Goal: Information Seeking & Learning: Learn about a topic

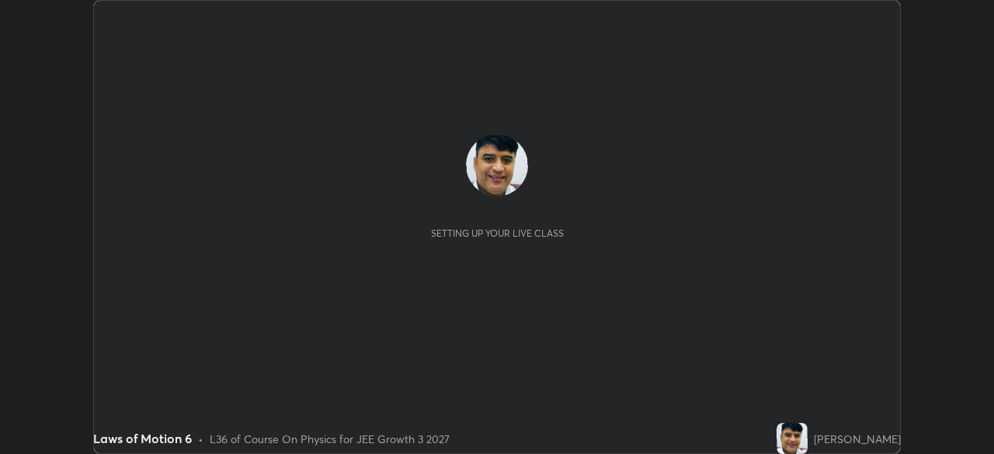
scroll to position [454, 993]
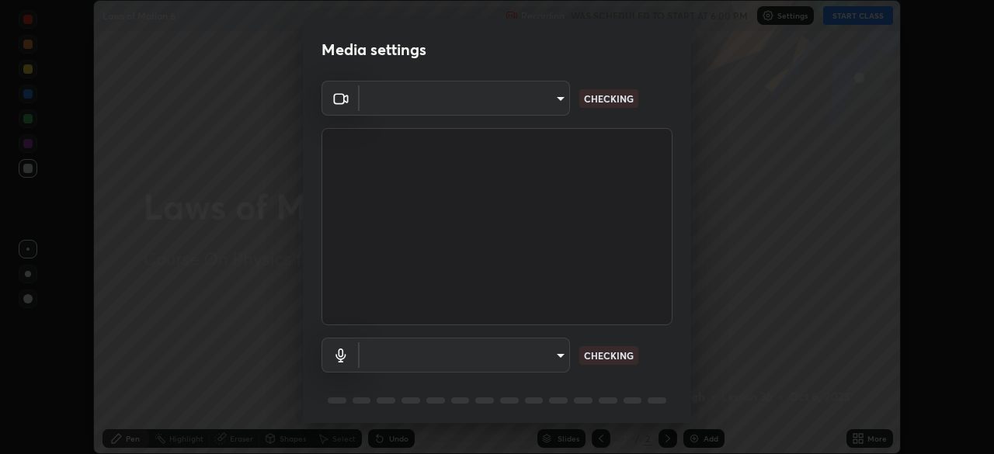
type input "45a9c953fc560ff4a06357cd143dcd85fc71fb1e664dcff5325b0048f3aa7c7e"
type input "default"
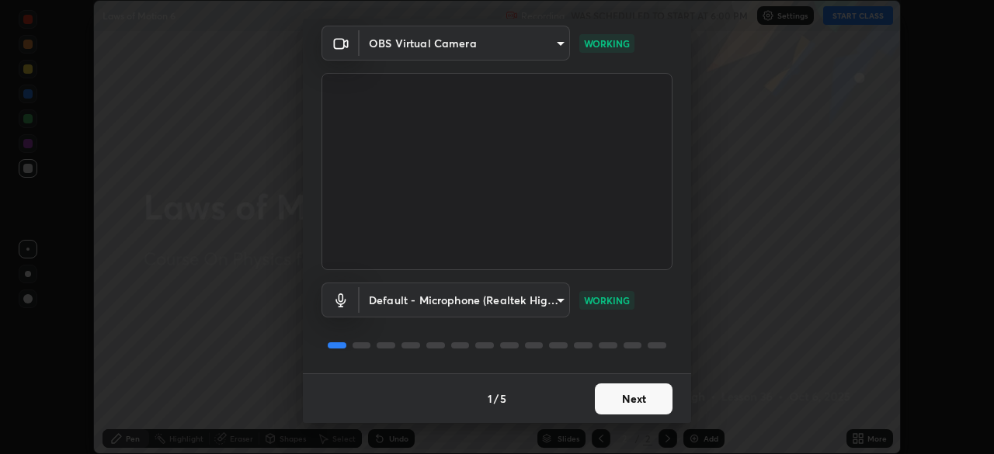
click at [638, 398] on button "Next" at bounding box center [634, 399] width 78 height 31
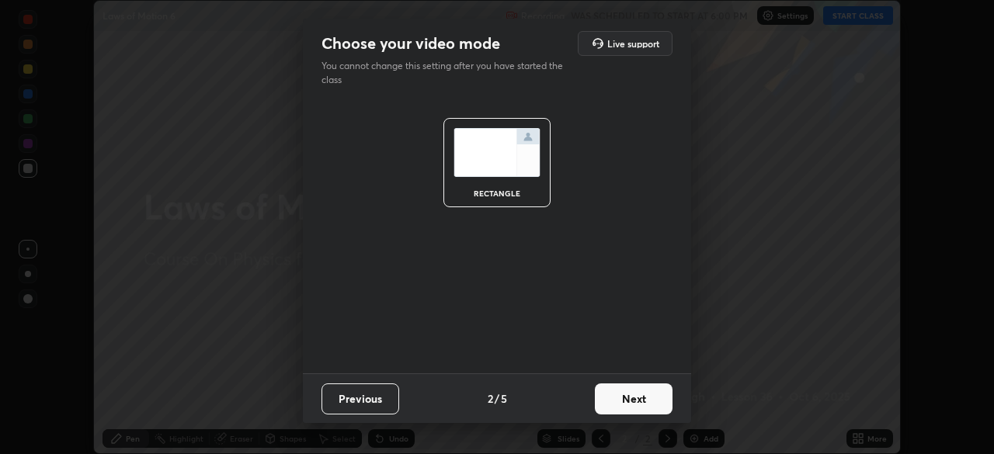
scroll to position [0, 0]
click at [640, 396] on button "Next" at bounding box center [634, 399] width 78 height 31
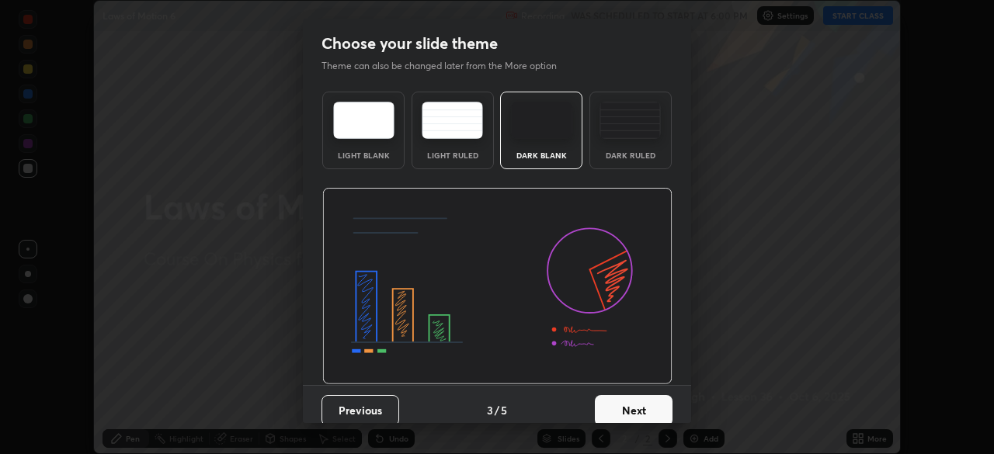
click at [643, 398] on button "Next" at bounding box center [634, 410] width 78 height 31
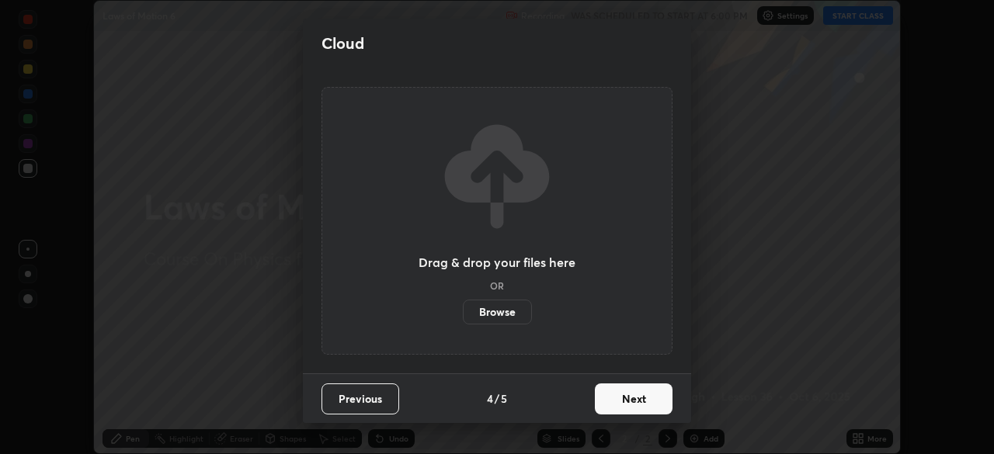
click at [645, 398] on button "Next" at bounding box center [634, 399] width 78 height 31
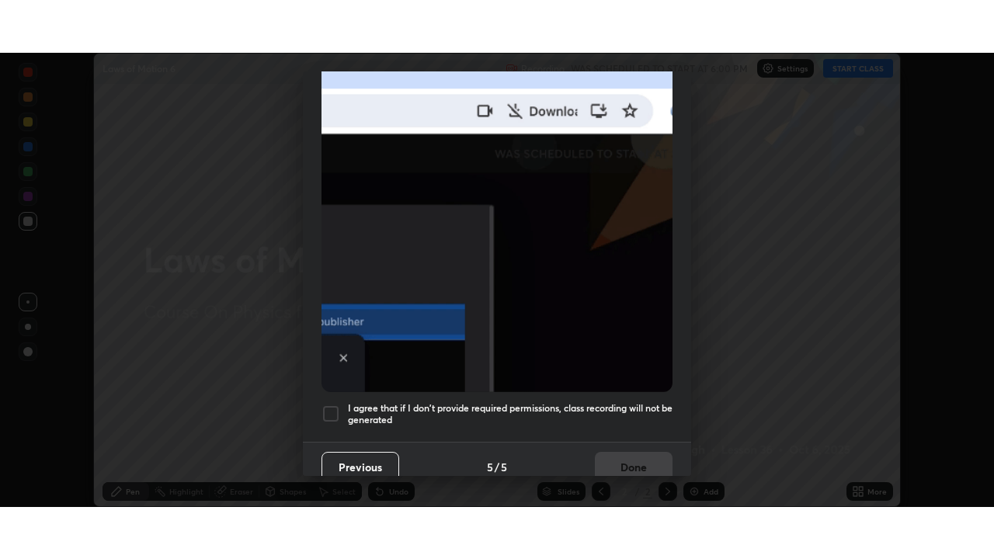
scroll to position [372, 0]
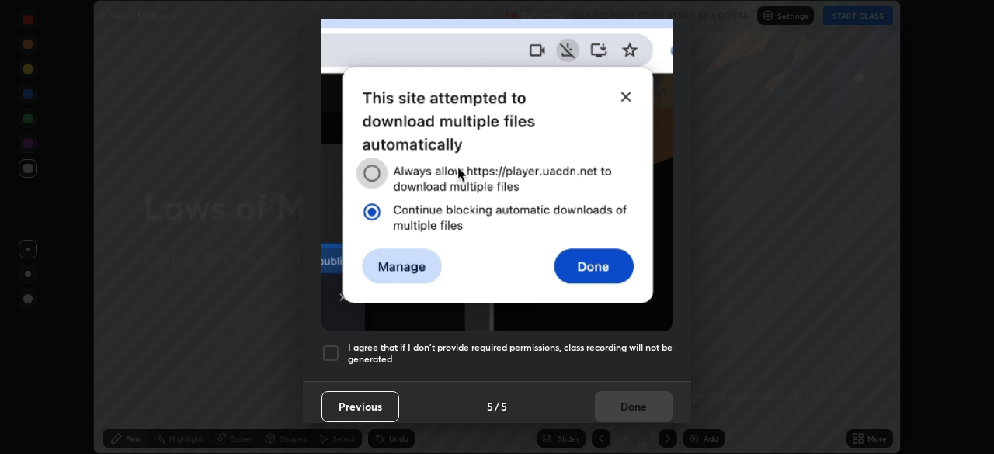
click at [641, 342] on h5 "I agree that if I don't provide required permissions, class recording will not …" at bounding box center [510, 354] width 325 height 24
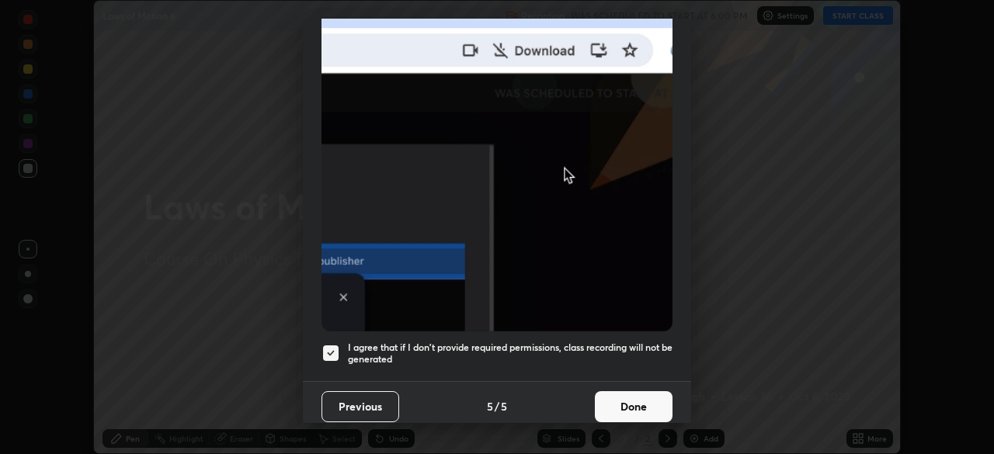
click at [639, 402] on button "Done" at bounding box center [634, 406] width 78 height 31
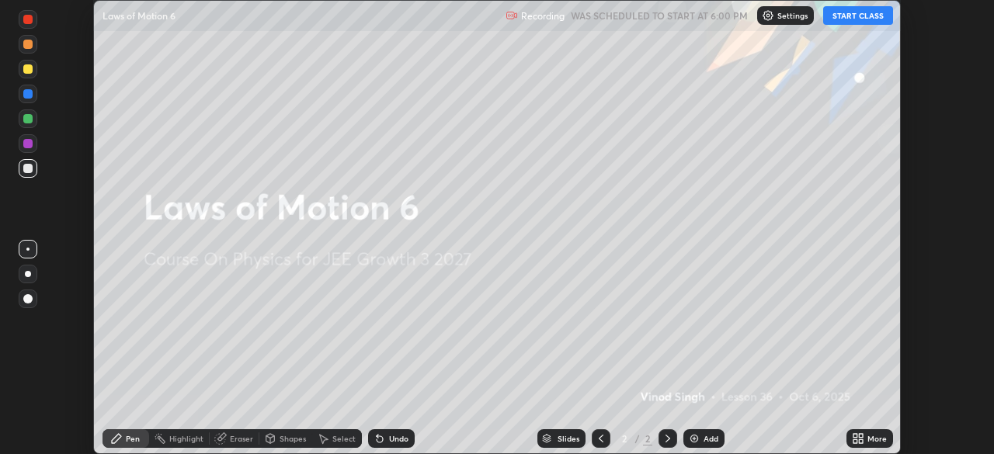
click at [858, 16] on button "START CLASS" at bounding box center [858, 15] width 70 height 19
click at [858, 439] on icon at bounding box center [858, 439] width 12 height 12
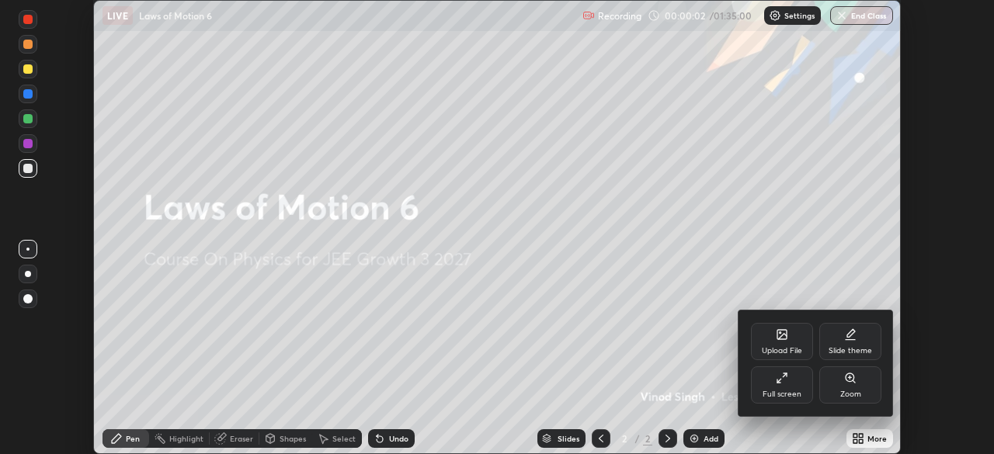
click at [788, 388] on div "Full screen" at bounding box center [782, 385] width 62 height 37
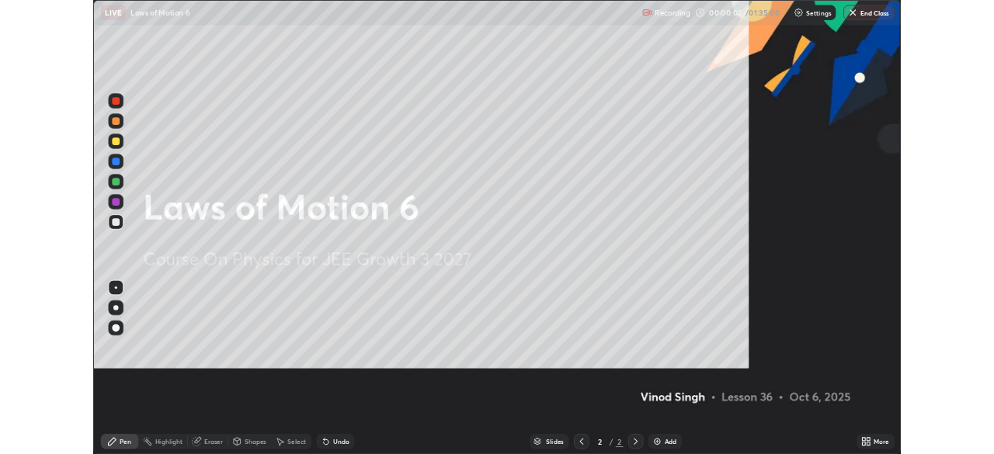
scroll to position [559, 994]
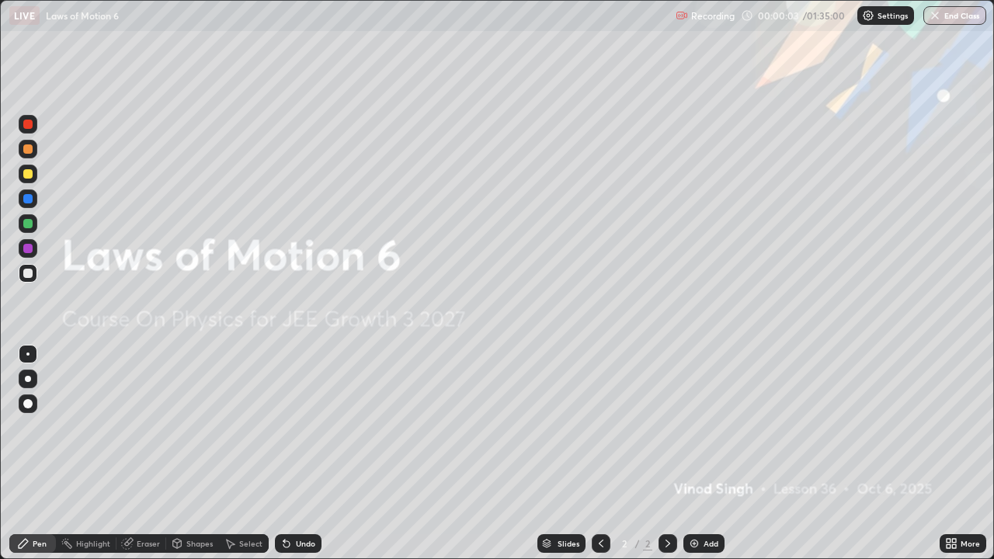
click at [691, 454] on img at bounding box center [694, 543] width 12 height 12
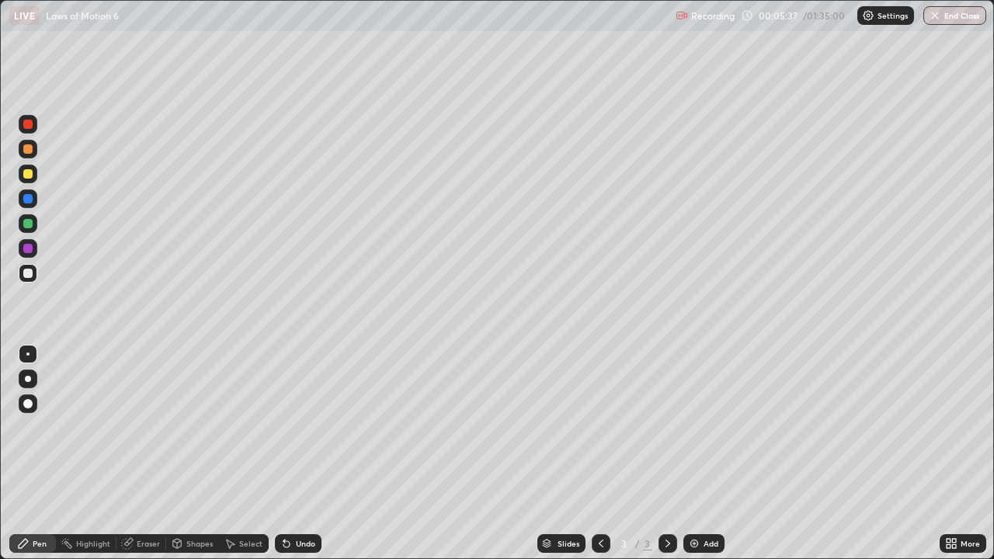
click at [27, 150] on div at bounding box center [27, 148] width 9 height 9
click at [149, 454] on div "Eraser" at bounding box center [148, 544] width 23 height 8
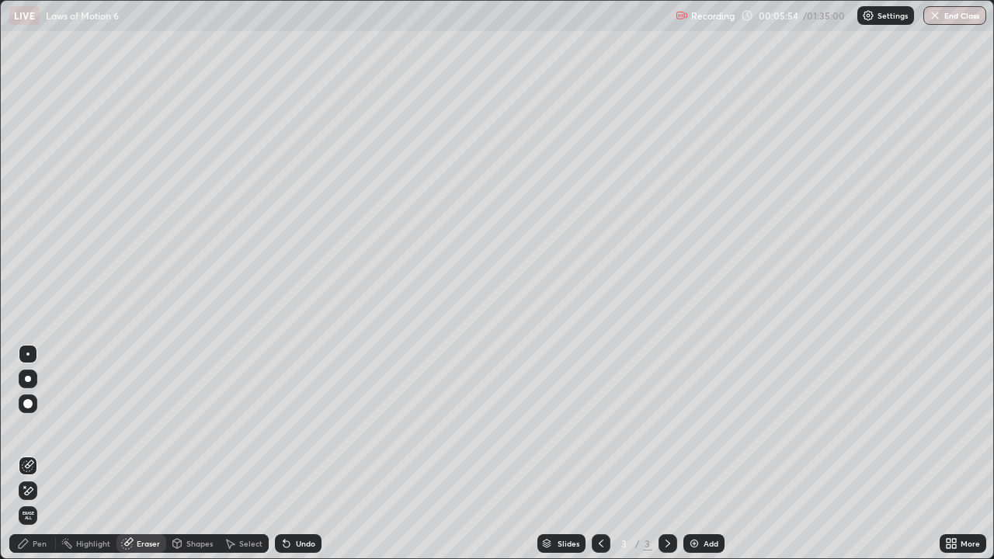
click at [40, 454] on div "Pen" at bounding box center [40, 544] width 14 height 8
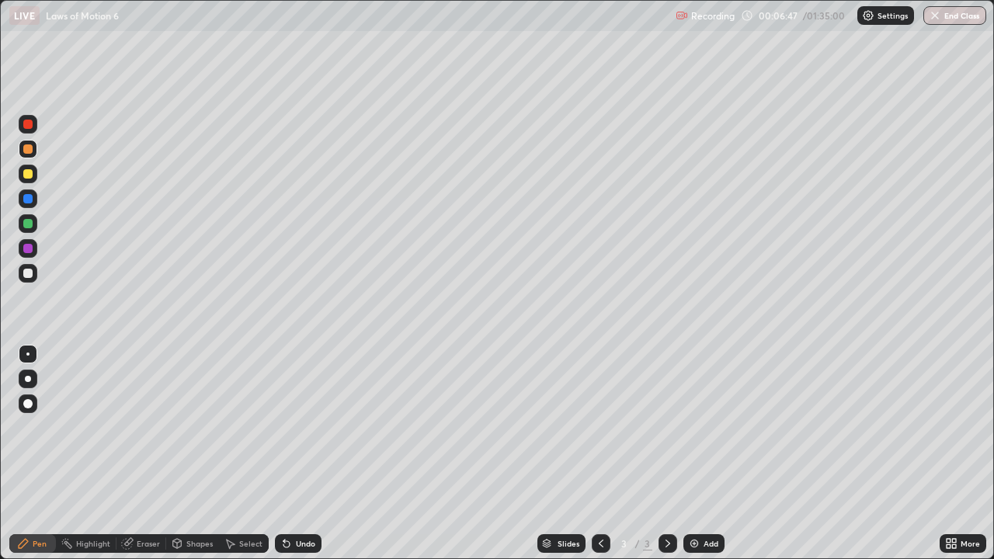
click at [243, 454] on div "Select" at bounding box center [250, 544] width 23 height 8
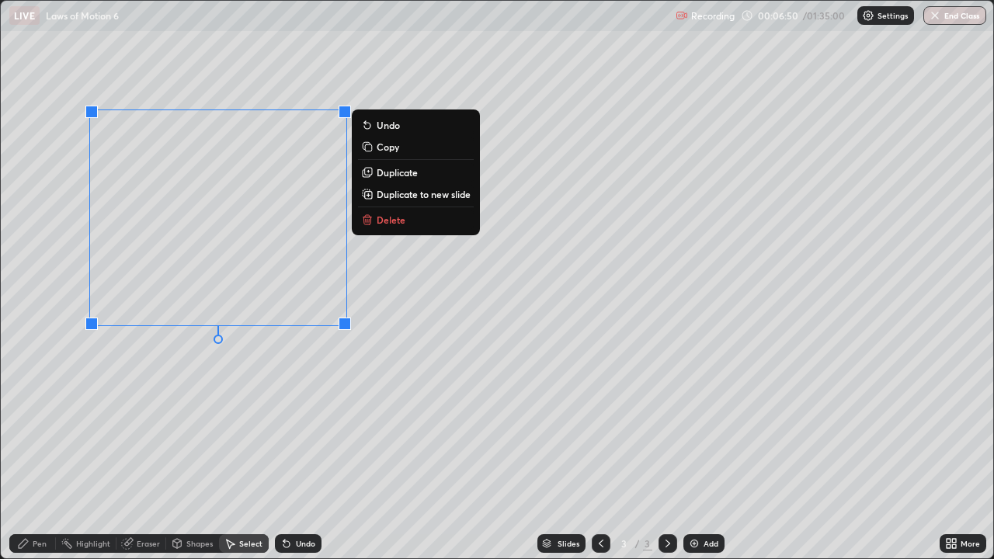
click at [393, 222] on p "Delete" at bounding box center [391, 220] width 29 height 12
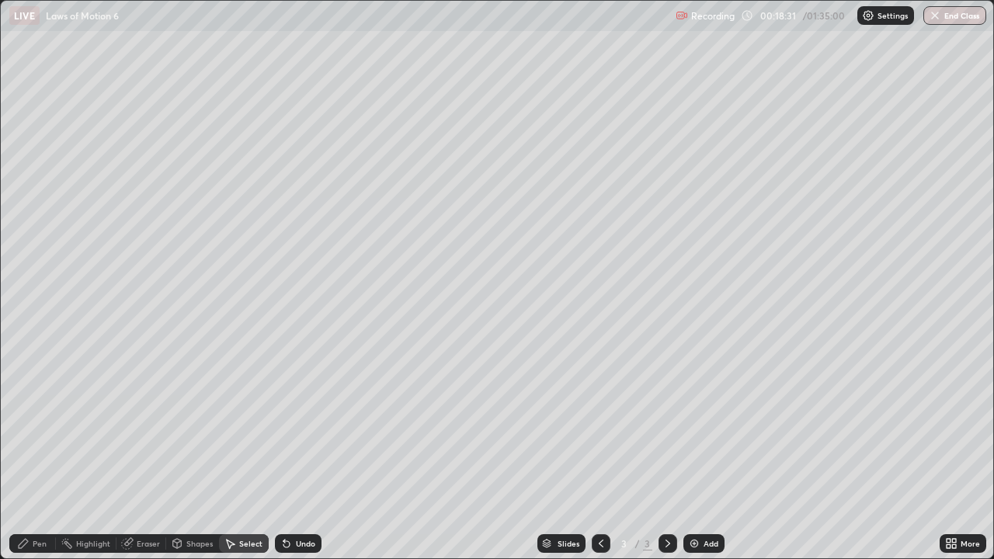
click at [196, 454] on div "Shapes" at bounding box center [199, 544] width 26 height 8
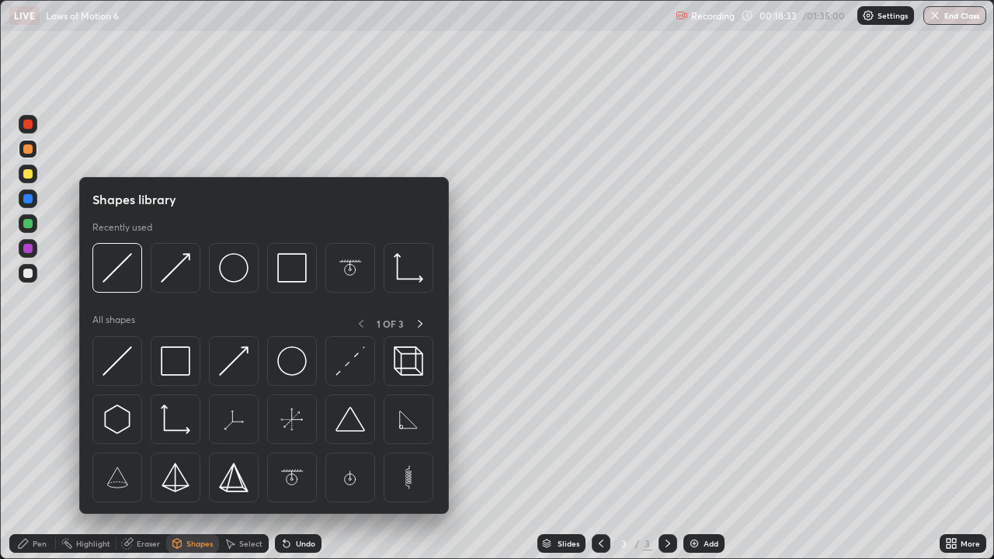
click at [29, 227] on div at bounding box center [27, 223] width 9 height 9
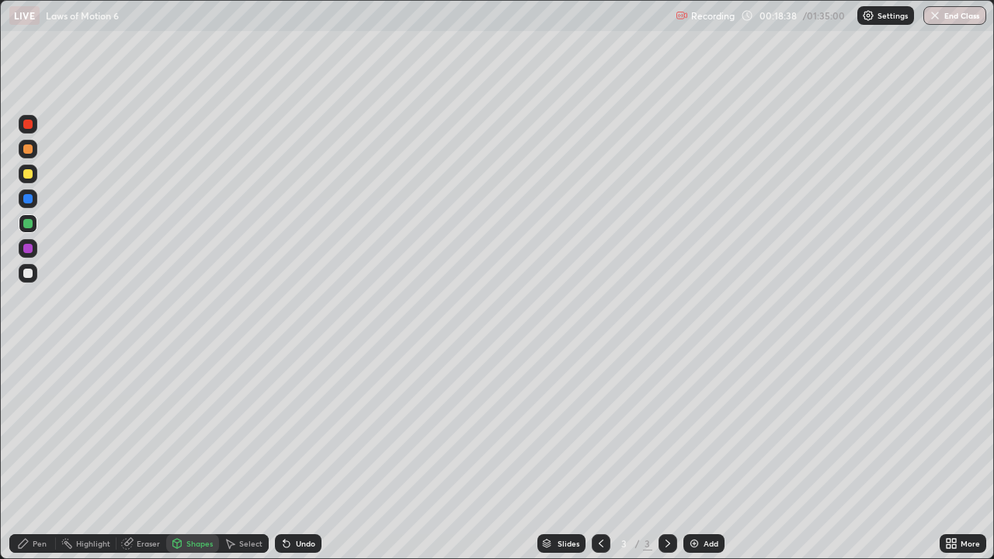
click at [146, 454] on div "Eraser" at bounding box center [148, 544] width 23 height 8
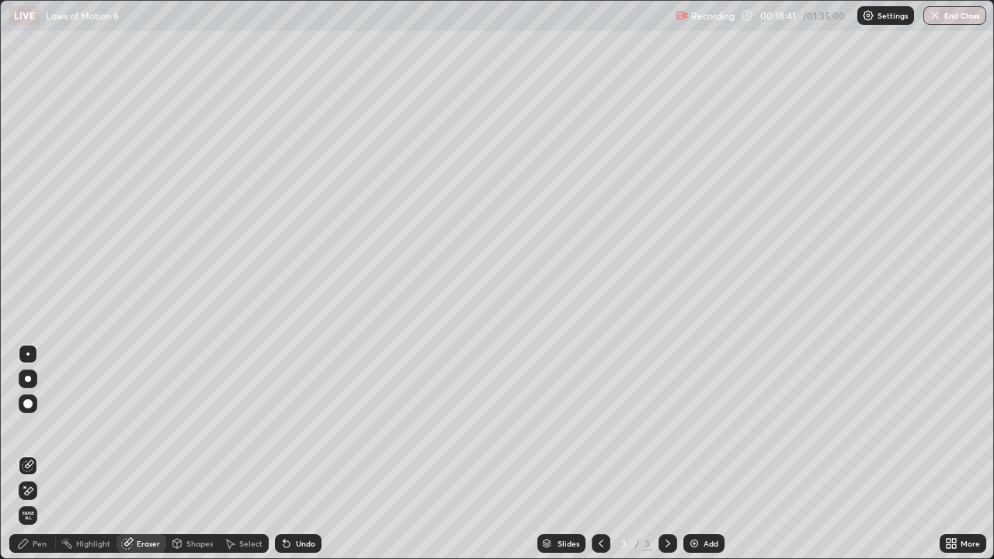
click at [41, 454] on div "Pen" at bounding box center [32, 543] width 47 height 19
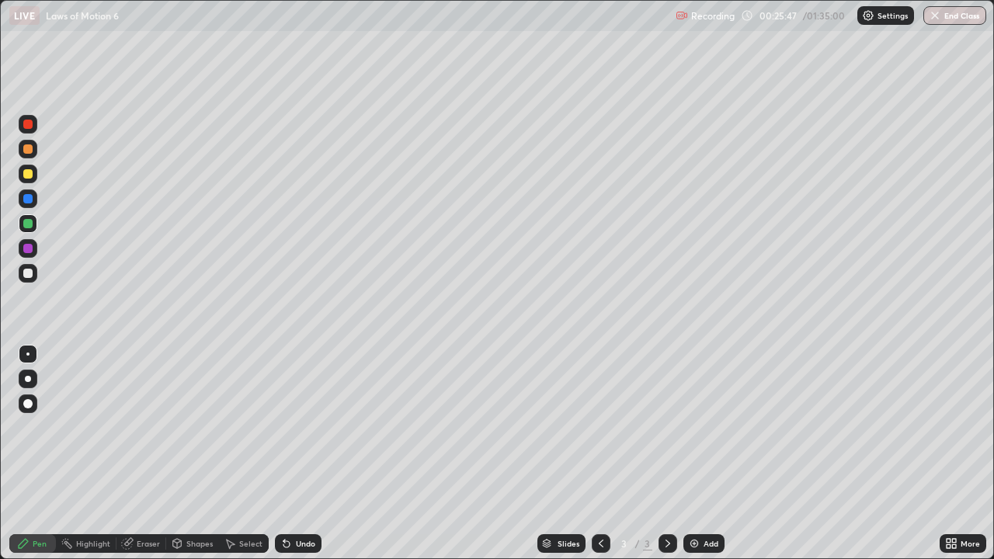
click at [26, 198] on div at bounding box center [27, 198] width 9 height 9
click at [189, 454] on div "Shapes" at bounding box center [199, 544] width 26 height 8
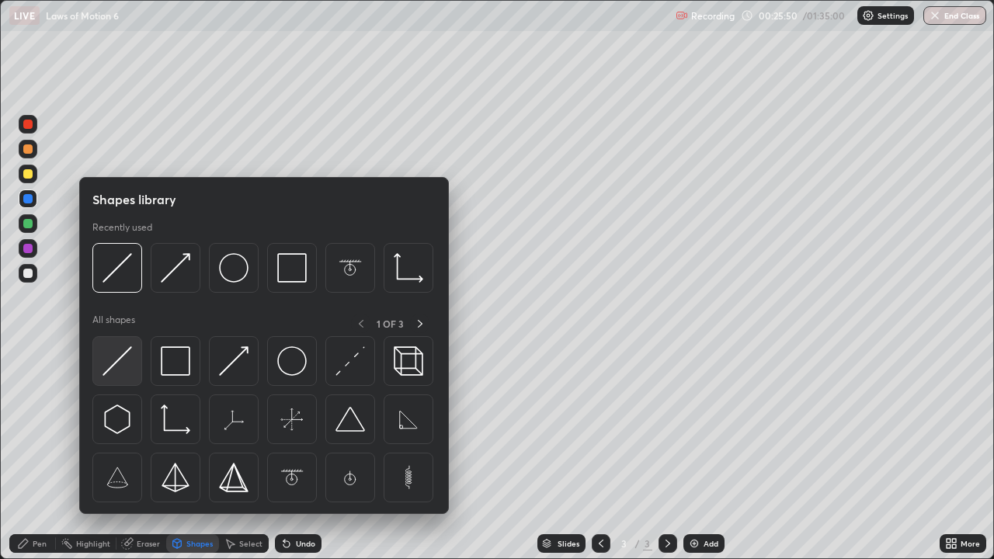
click at [116, 361] on img at bounding box center [118, 361] width 30 height 30
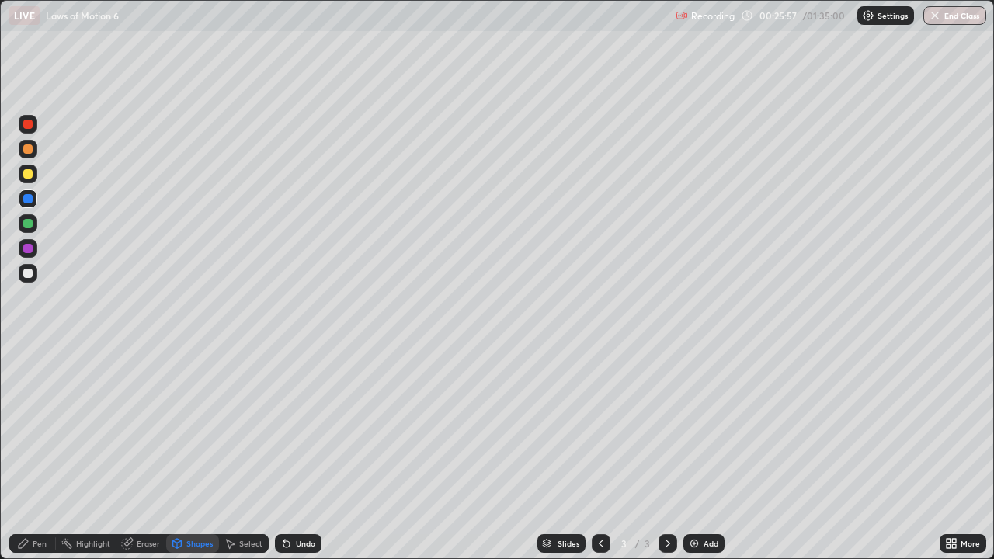
click at [26, 222] on div at bounding box center [27, 223] width 9 height 9
click at [189, 454] on div "Shapes" at bounding box center [199, 544] width 26 height 8
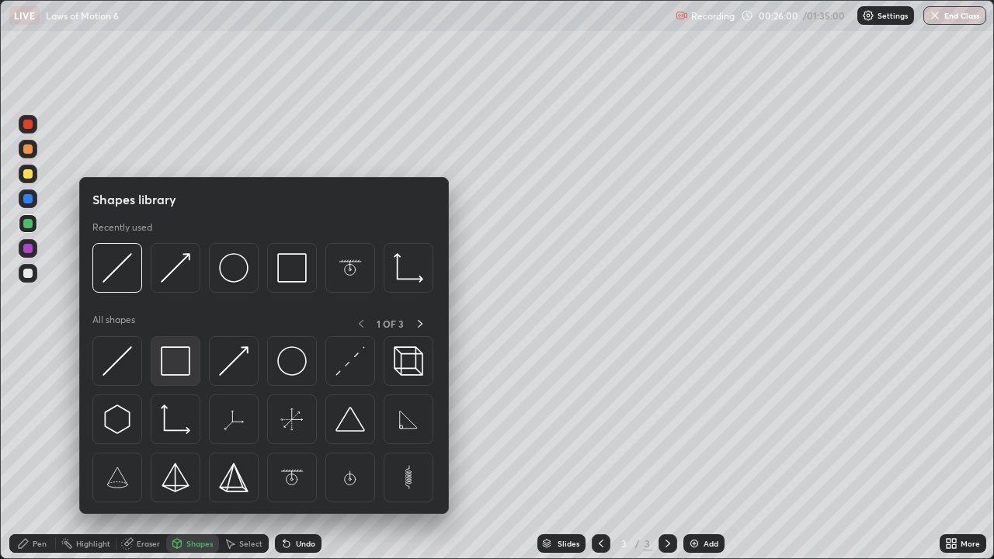
click at [163, 367] on img at bounding box center [176, 361] width 30 height 30
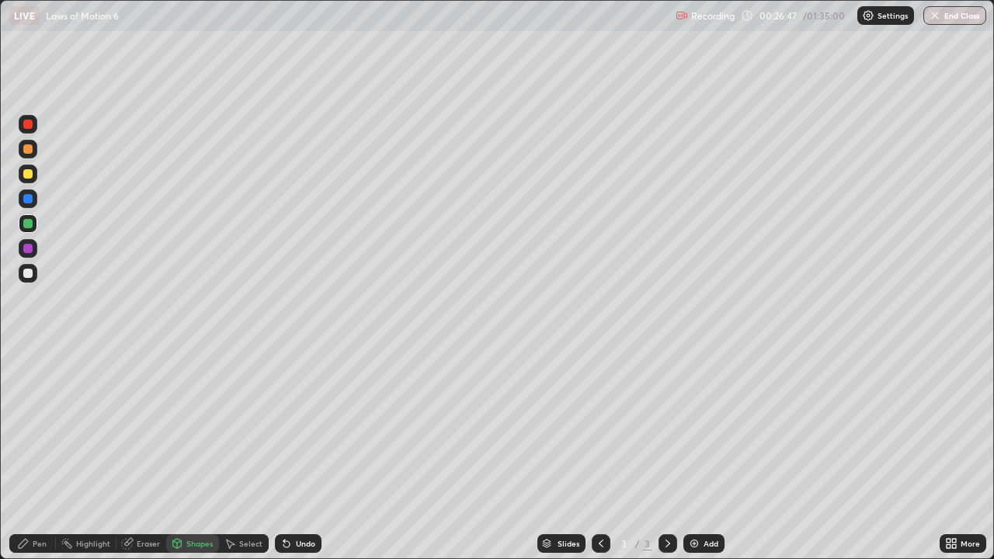
click at [25, 172] on div at bounding box center [27, 173] width 9 height 9
click at [48, 454] on div "Pen" at bounding box center [32, 543] width 47 height 19
click at [29, 149] on div at bounding box center [27, 148] width 9 height 9
click at [193, 454] on div "Shapes" at bounding box center [199, 544] width 26 height 8
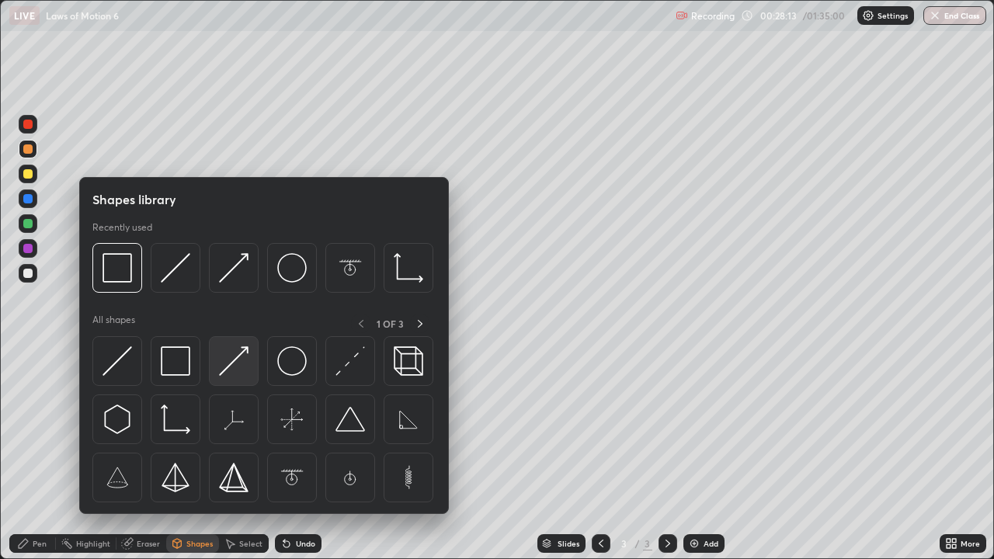
click at [228, 367] on img at bounding box center [234, 361] width 30 height 30
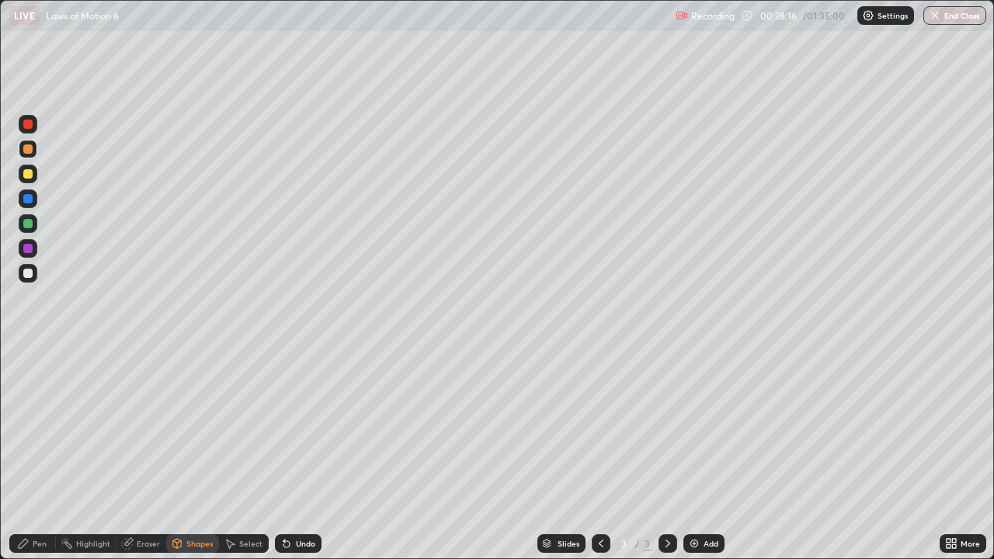
click at [43, 454] on div "Pen" at bounding box center [40, 544] width 14 height 8
click at [30, 124] on div at bounding box center [27, 124] width 9 height 9
click at [25, 225] on div at bounding box center [27, 223] width 9 height 9
click at [27, 198] on div at bounding box center [27, 198] width 9 height 9
click at [28, 249] on div at bounding box center [27, 248] width 9 height 9
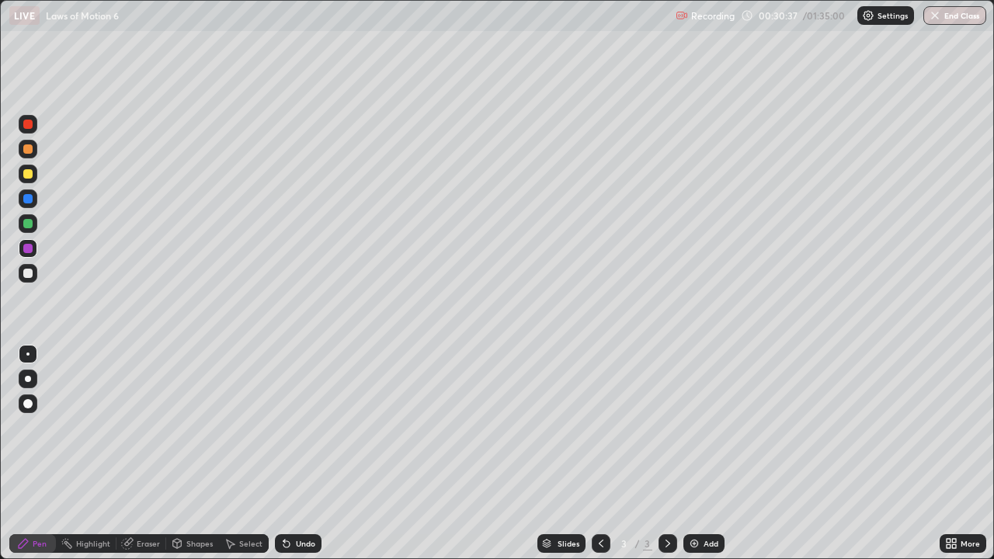
click at [144, 454] on div "Eraser" at bounding box center [148, 544] width 23 height 8
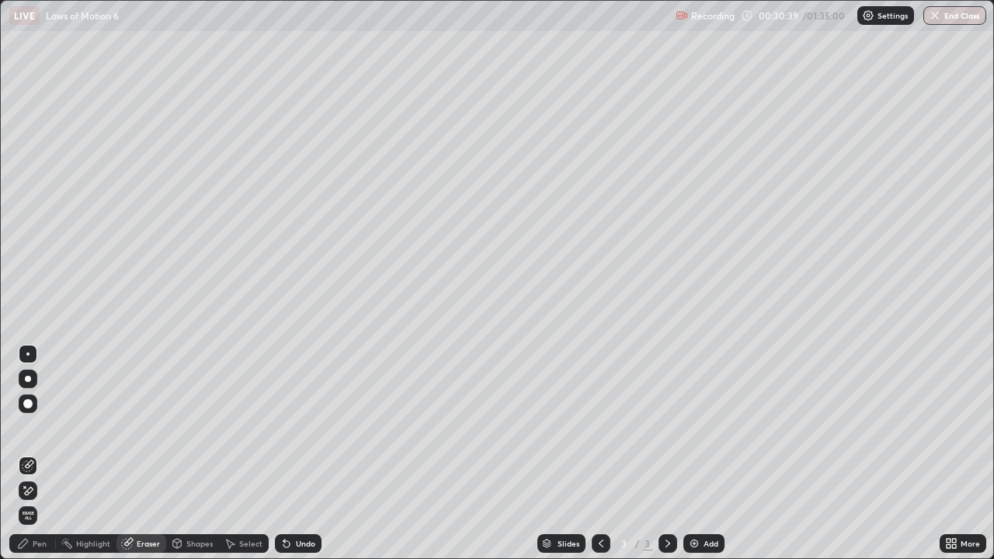
click at [191, 454] on div "Shapes" at bounding box center [199, 544] width 26 height 8
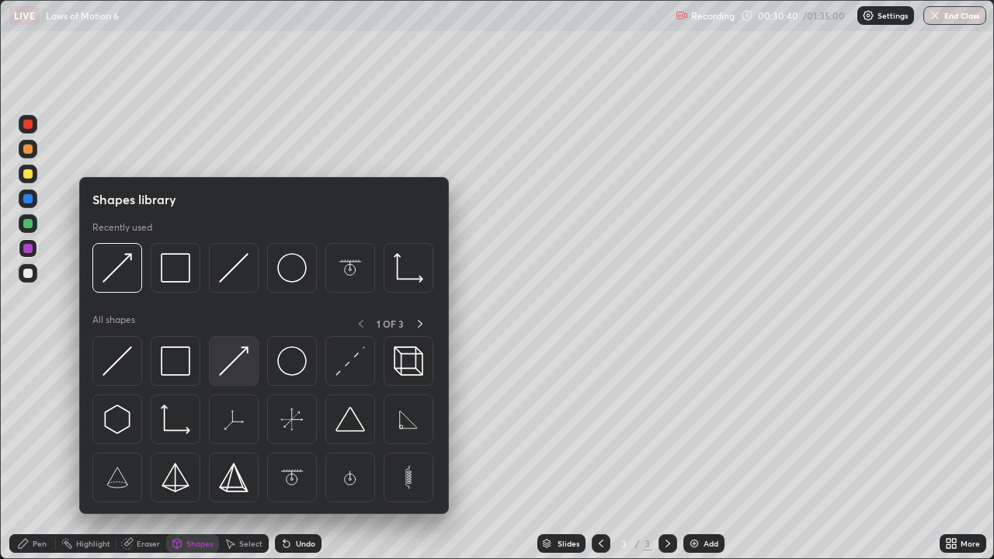
click at [228, 370] on img at bounding box center [234, 361] width 30 height 30
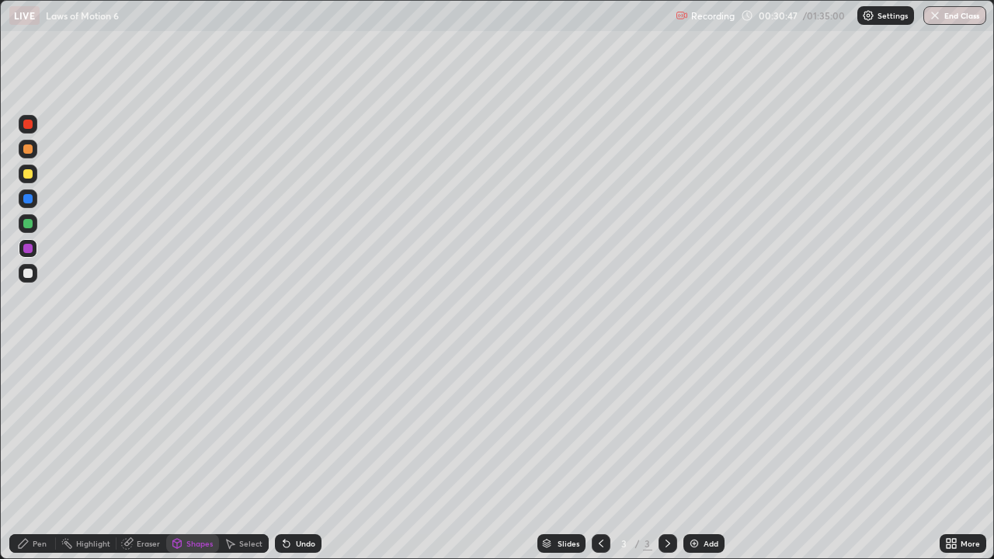
click at [40, 454] on div "Pen" at bounding box center [40, 544] width 14 height 8
click at [27, 270] on div at bounding box center [27, 273] width 9 height 9
click at [24, 271] on div at bounding box center [27, 273] width 9 height 9
click at [148, 454] on div "Eraser" at bounding box center [148, 544] width 23 height 8
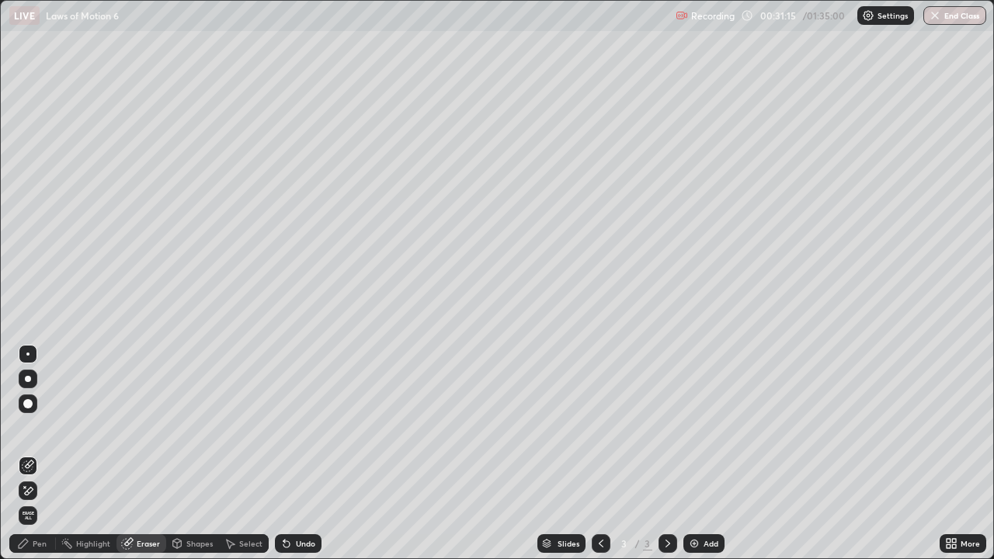
click at [197, 454] on div "Shapes" at bounding box center [199, 544] width 26 height 8
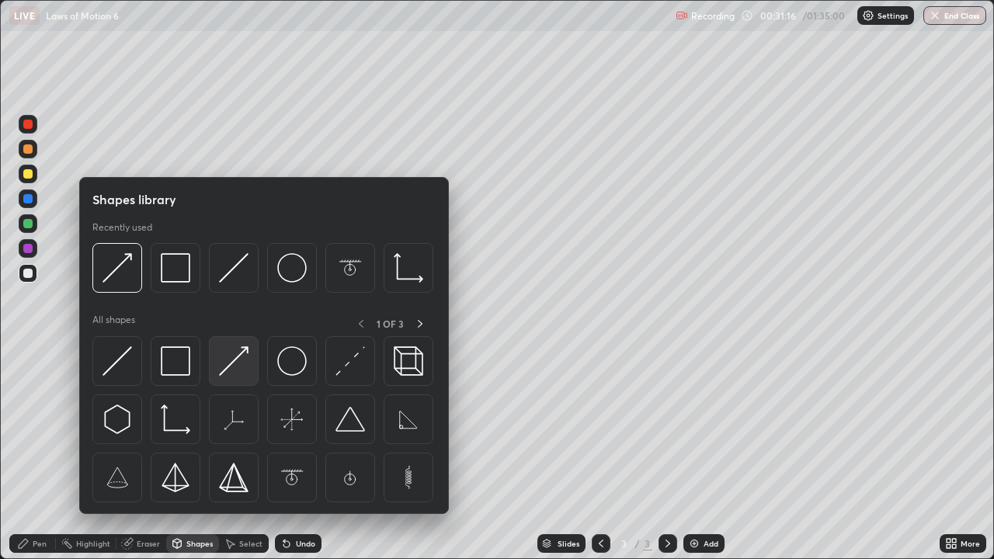
click at [227, 368] on img at bounding box center [234, 361] width 30 height 30
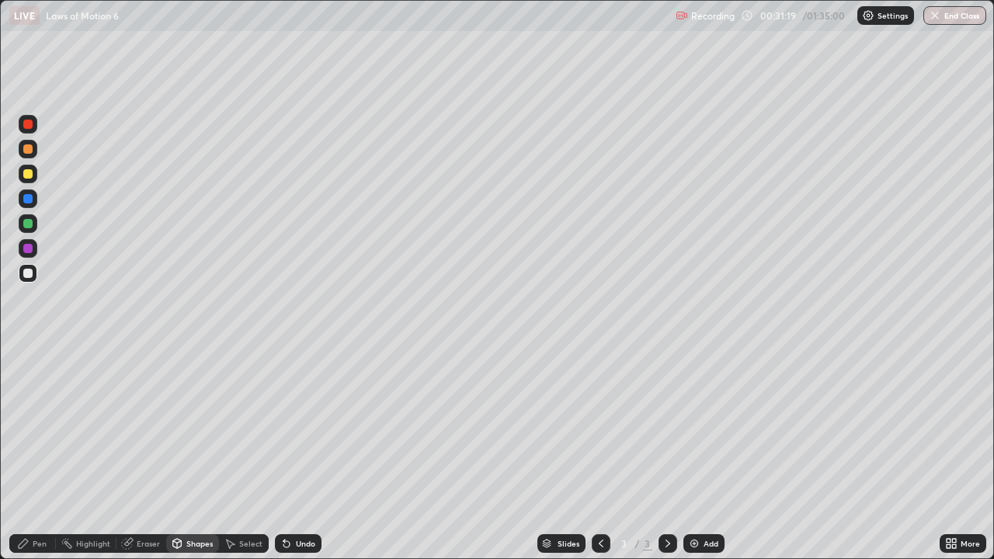
click at [43, 454] on div "Pen" at bounding box center [40, 544] width 14 height 8
click at [27, 198] on div at bounding box center [27, 198] width 9 height 9
click at [200, 454] on div "Shapes" at bounding box center [199, 544] width 26 height 8
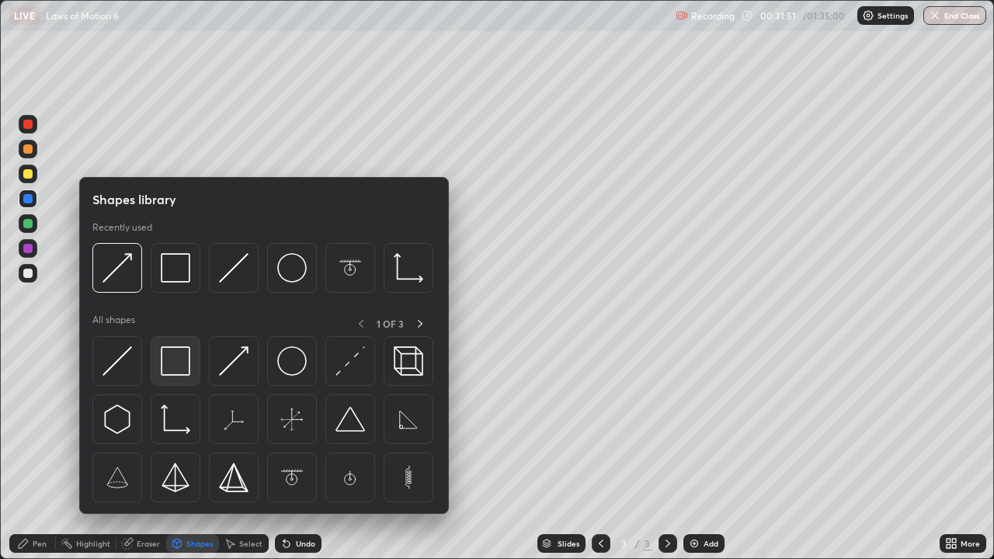
click at [172, 361] on img at bounding box center [176, 361] width 30 height 30
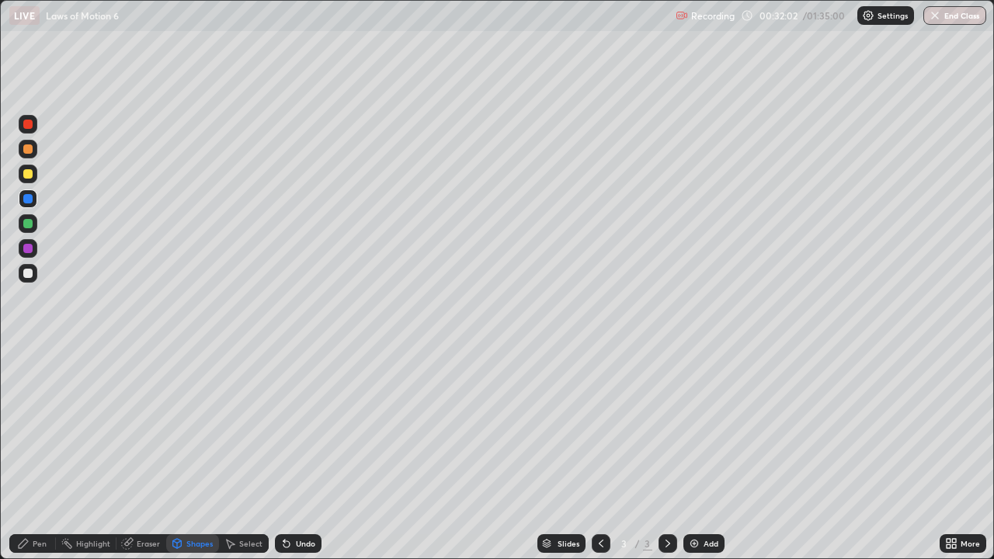
click at [25, 276] on div at bounding box center [27, 273] width 9 height 9
click at [193, 454] on div "Shapes" at bounding box center [199, 544] width 26 height 8
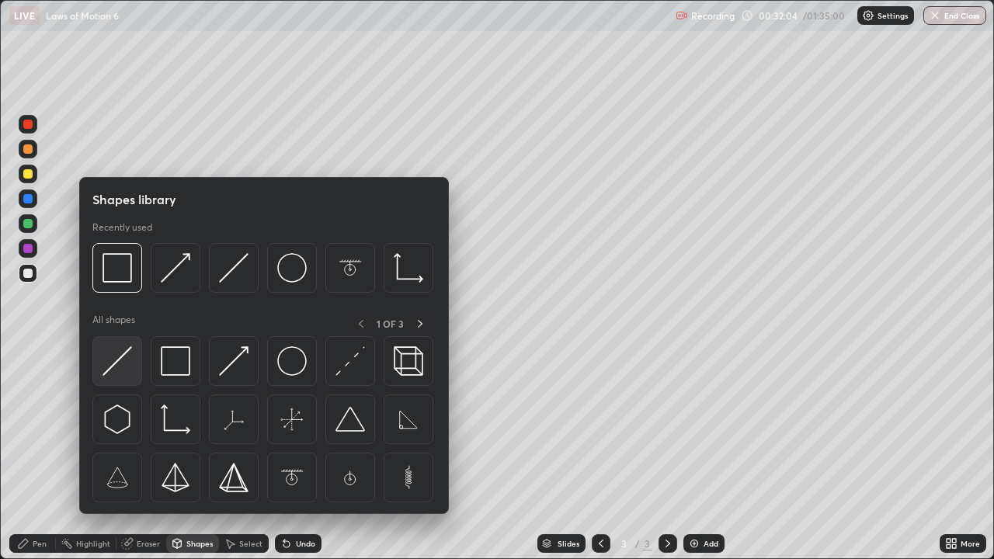
click at [104, 366] on img at bounding box center [118, 361] width 30 height 30
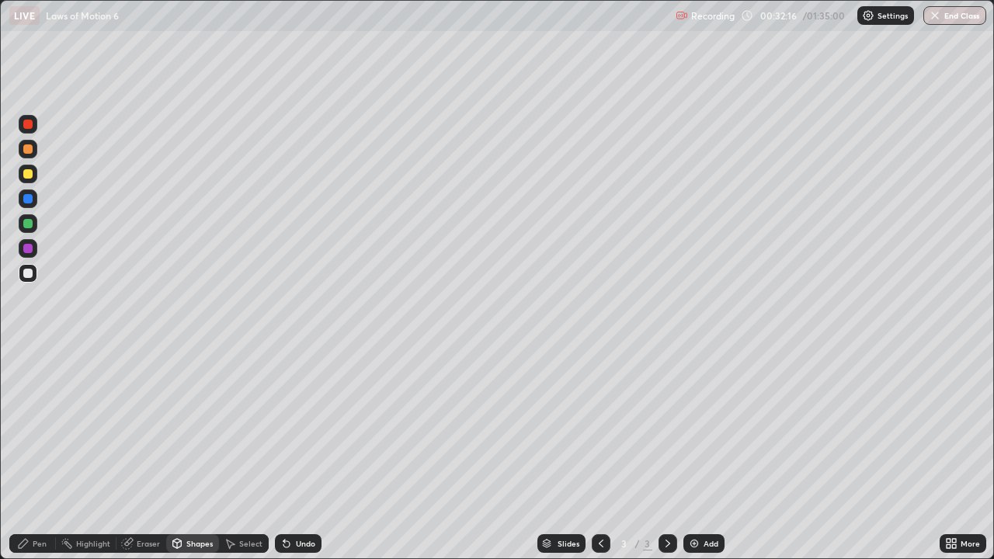
click at [34, 454] on div "Pen" at bounding box center [32, 543] width 47 height 19
click at [29, 172] on div at bounding box center [27, 173] width 9 height 9
click at [201, 454] on div "Shapes" at bounding box center [199, 544] width 26 height 8
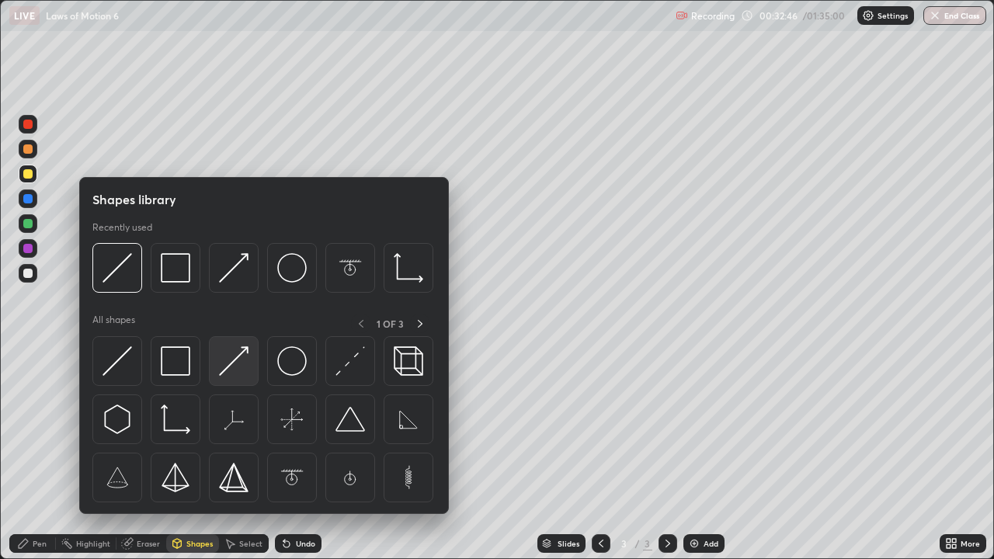
click at [228, 363] on img at bounding box center [234, 361] width 30 height 30
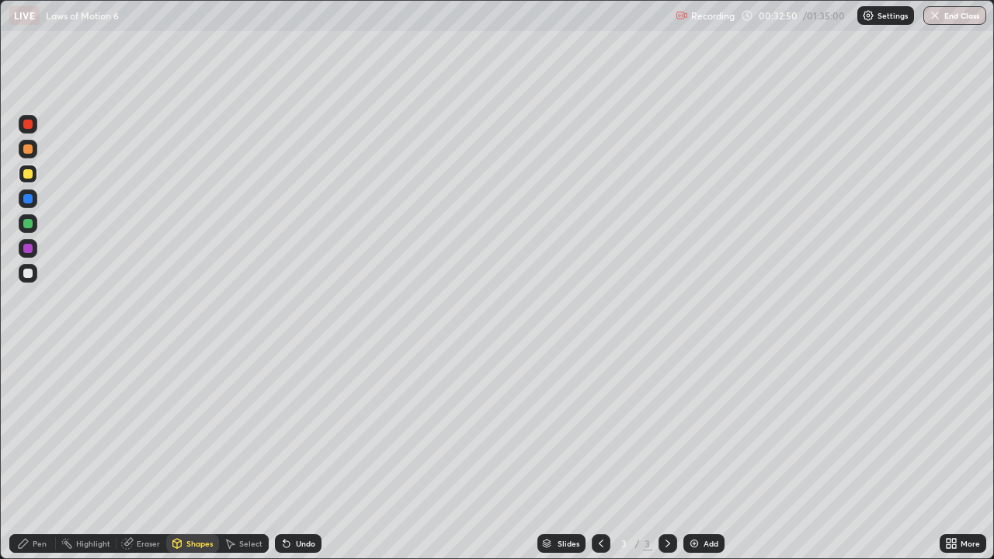
click at [40, 454] on div "Pen" at bounding box center [32, 543] width 47 height 19
click at [89, 454] on div "Highlight" at bounding box center [93, 544] width 34 height 8
click at [42, 454] on div "Pen" at bounding box center [40, 544] width 14 height 8
click at [27, 274] on div at bounding box center [27, 273] width 9 height 9
click at [193, 454] on div "Shapes" at bounding box center [192, 543] width 53 height 19
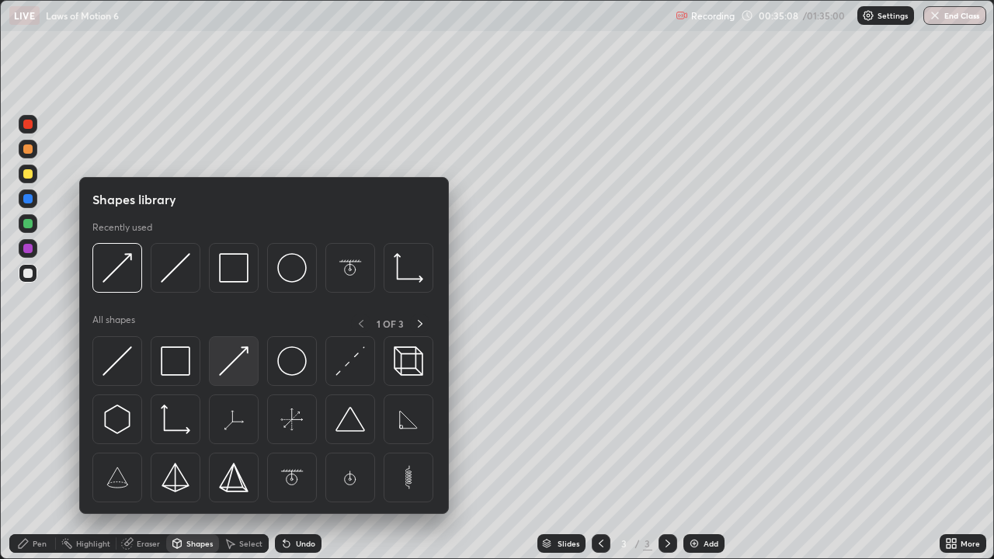
click at [225, 367] on img at bounding box center [234, 361] width 30 height 30
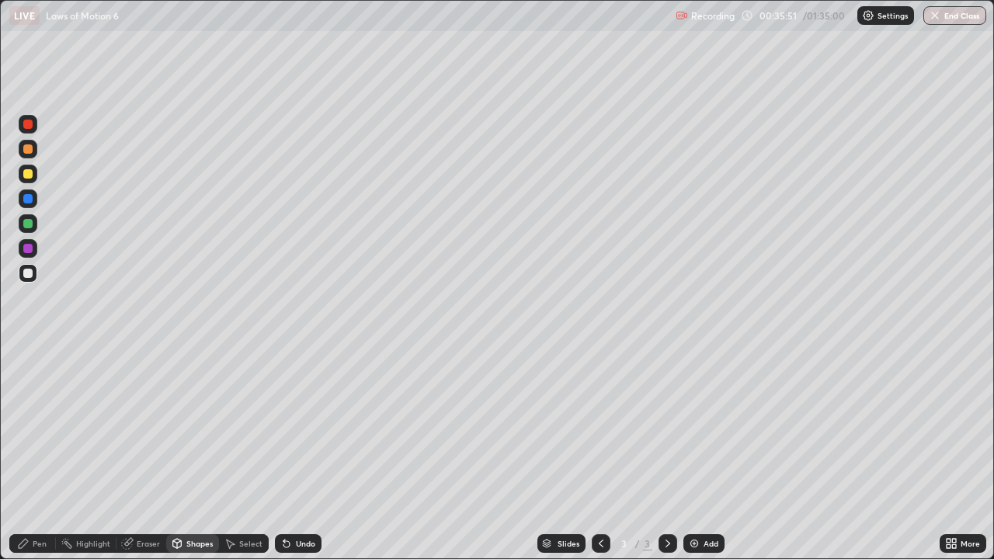
click at [40, 454] on div "Pen" at bounding box center [40, 544] width 14 height 8
click at [26, 153] on div at bounding box center [27, 148] width 9 height 9
click at [90, 454] on div "Highlight" at bounding box center [86, 543] width 61 height 31
click at [26, 248] on div at bounding box center [27, 248] width 9 height 9
click at [42, 454] on div "Pen" at bounding box center [40, 544] width 14 height 8
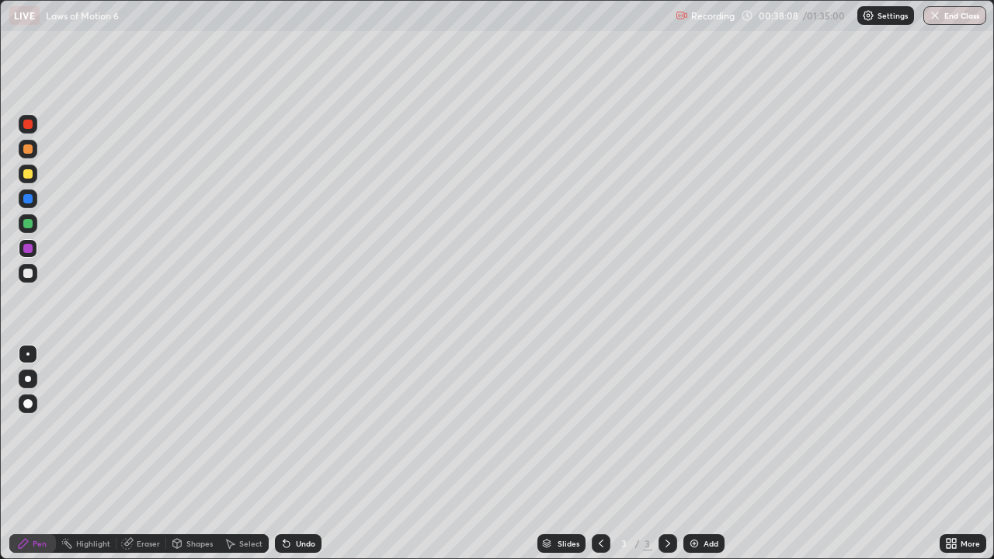
click at [190, 454] on div "Shapes" at bounding box center [199, 544] width 26 height 8
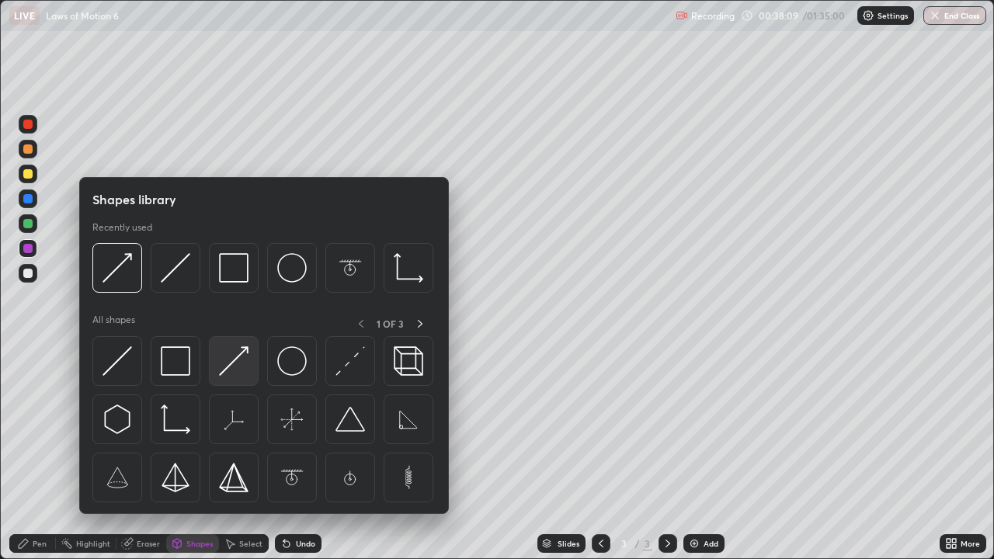
click at [227, 371] on img at bounding box center [234, 361] width 30 height 30
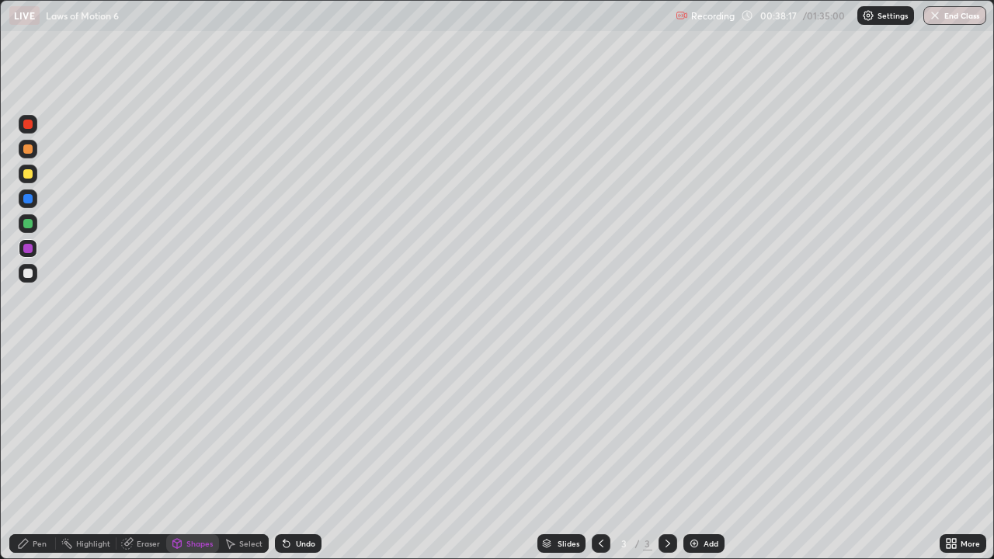
click at [40, 454] on div "Pen" at bounding box center [40, 544] width 14 height 8
click at [194, 454] on div "Shapes" at bounding box center [192, 543] width 53 height 19
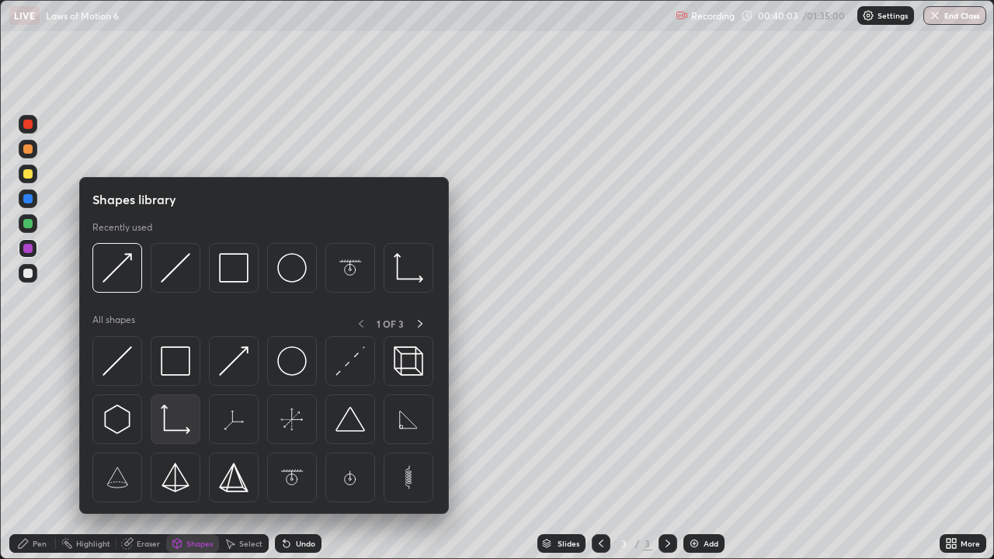
click at [178, 432] on img at bounding box center [176, 420] width 30 height 30
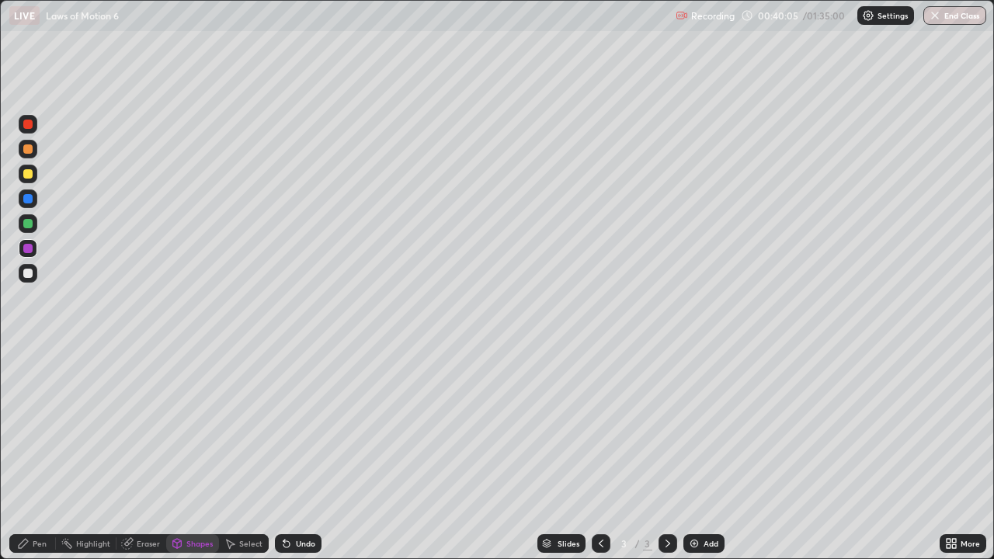
click at [42, 454] on div "Pen" at bounding box center [40, 544] width 14 height 8
click at [24, 200] on div at bounding box center [27, 198] width 9 height 9
click at [197, 454] on div "Shapes" at bounding box center [192, 543] width 53 height 19
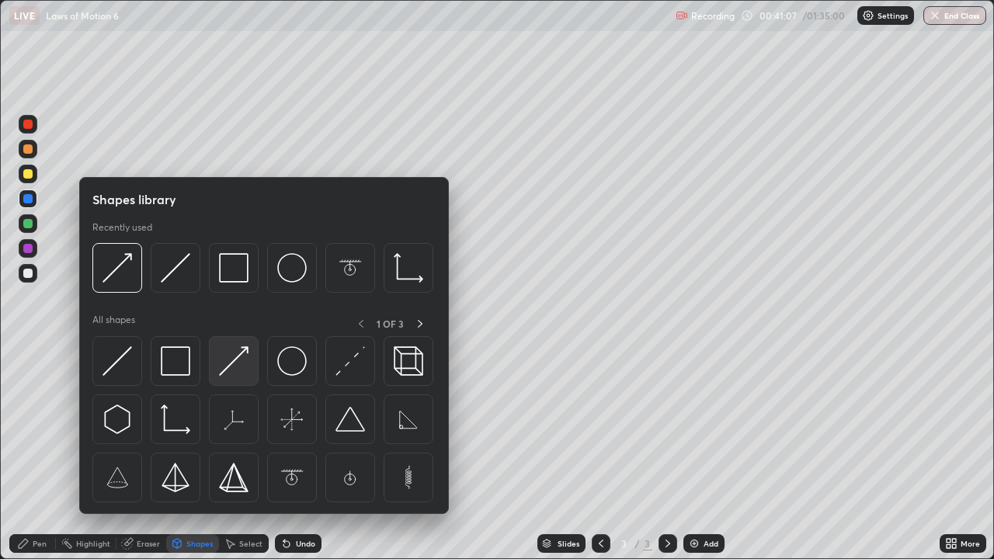
click at [228, 369] on img at bounding box center [234, 361] width 30 height 30
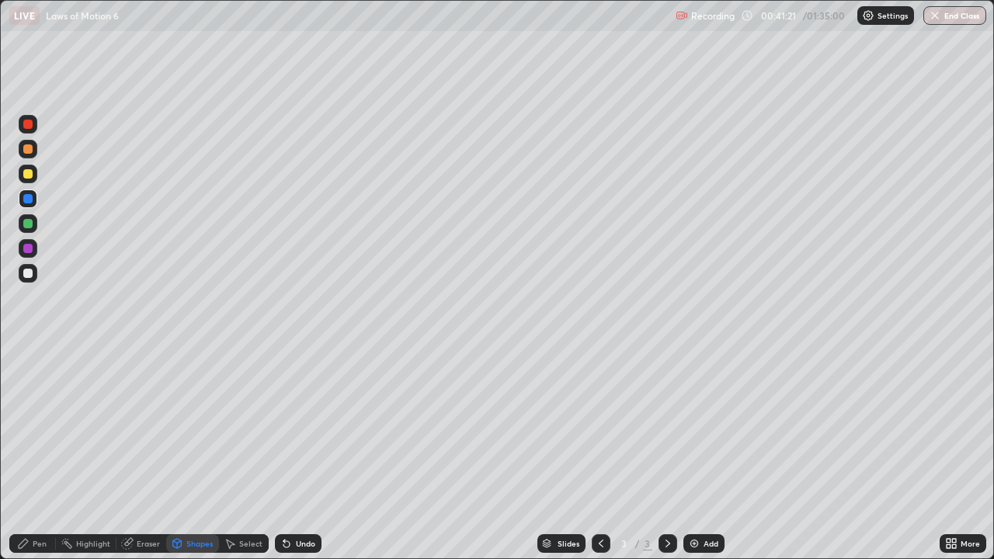
click at [30, 155] on div at bounding box center [28, 149] width 19 height 19
click at [195, 454] on div "Shapes" at bounding box center [199, 544] width 26 height 8
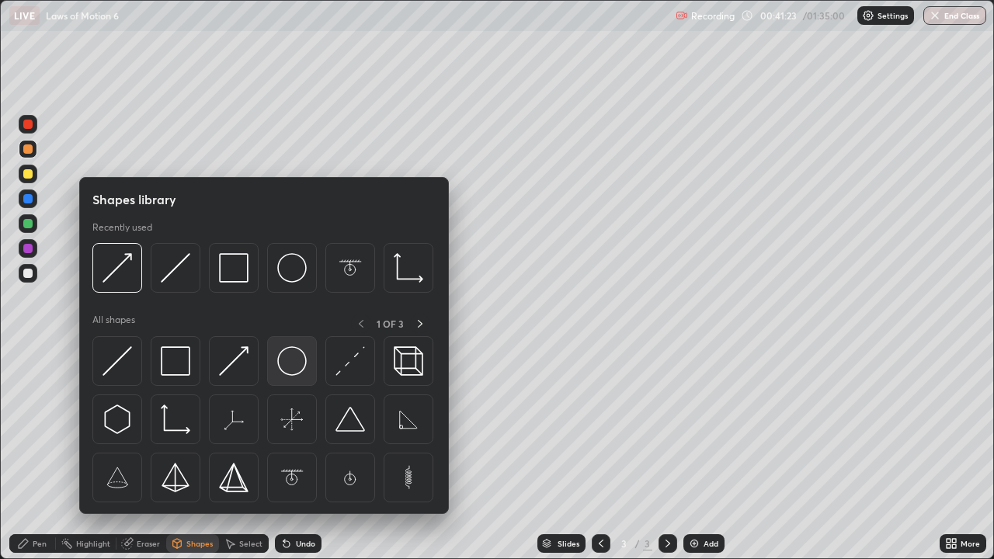
click at [291, 370] on img at bounding box center [292, 361] width 30 height 30
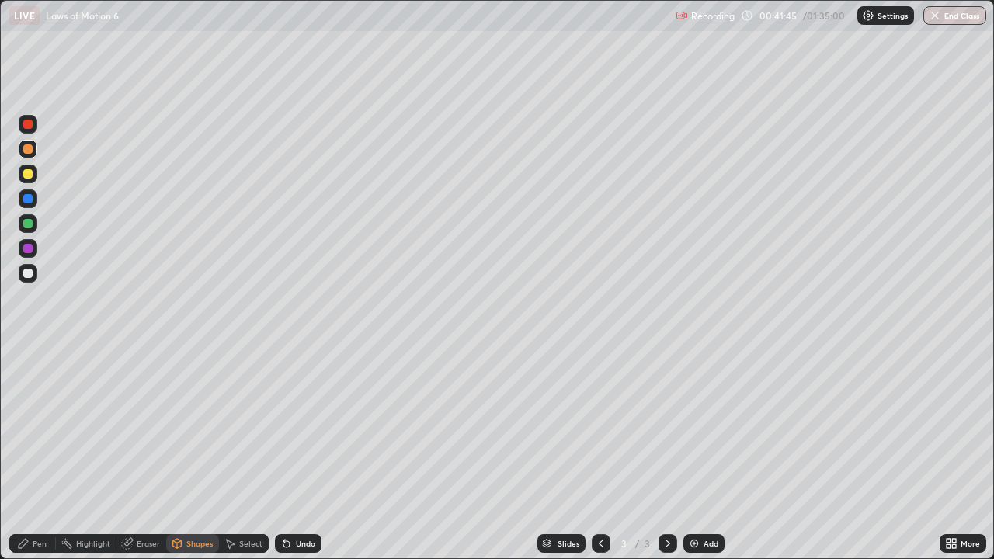
click at [43, 454] on div "Pen" at bounding box center [40, 544] width 14 height 8
click at [28, 272] on div at bounding box center [27, 273] width 9 height 9
click at [25, 148] on div at bounding box center [27, 148] width 9 height 9
click at [27, 227] on div at bounding box center [27, 223] width 9 height 9
click at [202, 454] on div "Shapes" at bounding box center [199, 544] width 26 height 8
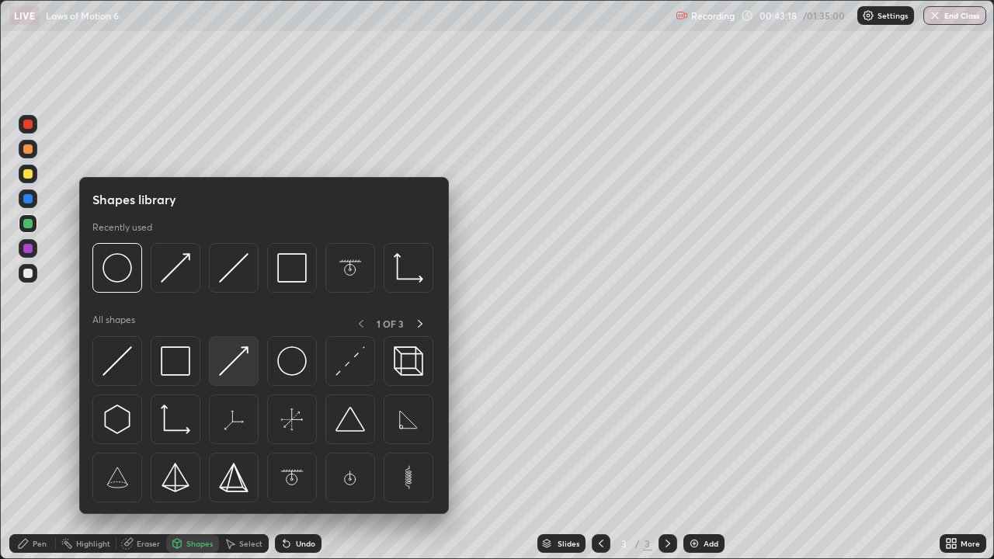
click at [233, 361] on img at bounding box center [234, 361] width 30 height 30
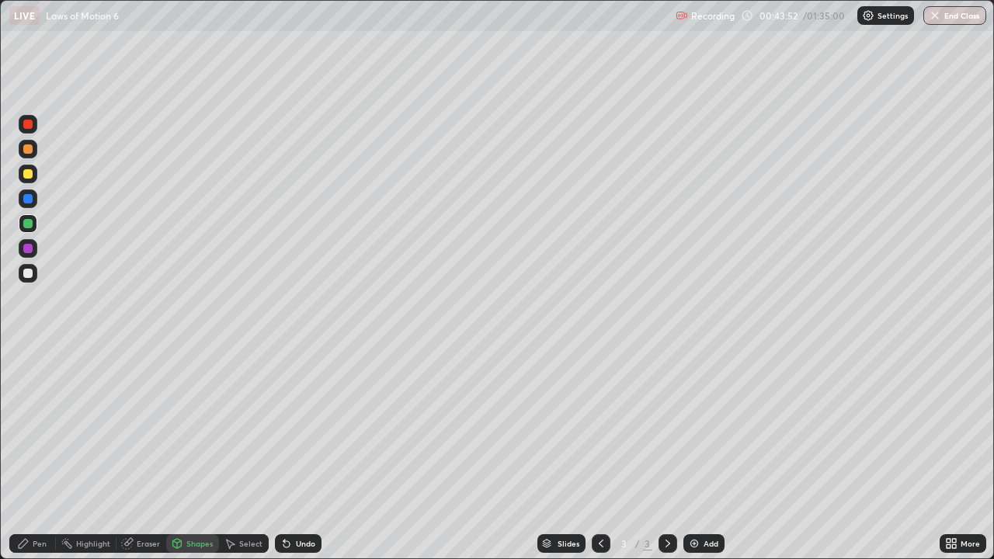
click at [26, 245] on div at bounding box center [27, 248] width 9 height 9
click at [43, 454] on div "Pen" at bounding box center [40, 544] width 14 height 8
click at [692, 454] on img at bounding box center [694, 543] width 12 height 12
click at [30, 148] on div at bounding box center [27, 148] width 9 height 9
click at [196, 454] on div "Shapes" at bounding box center [199, 544] width 26 height 8
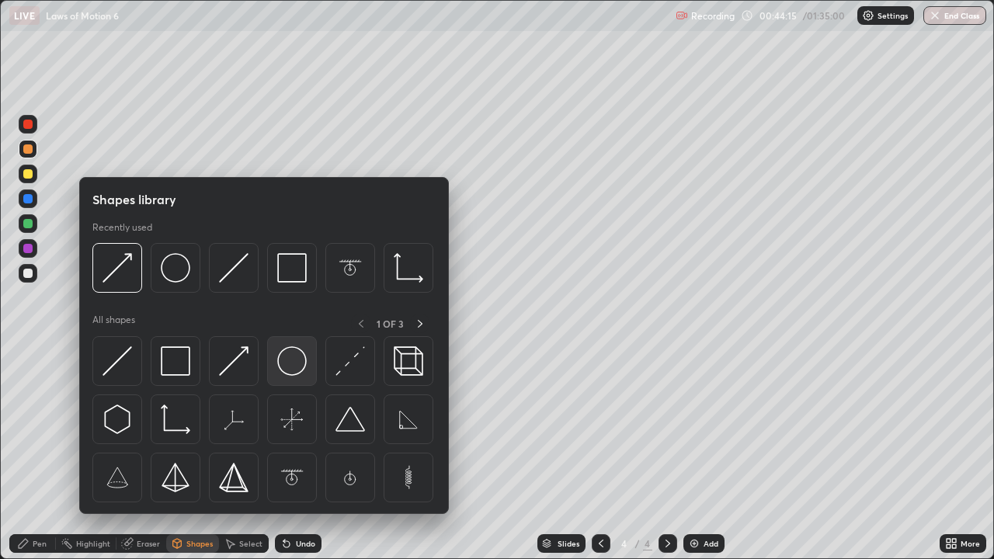
click at [284, 363] on img at bounding box center [292, 361] width 30 height 30
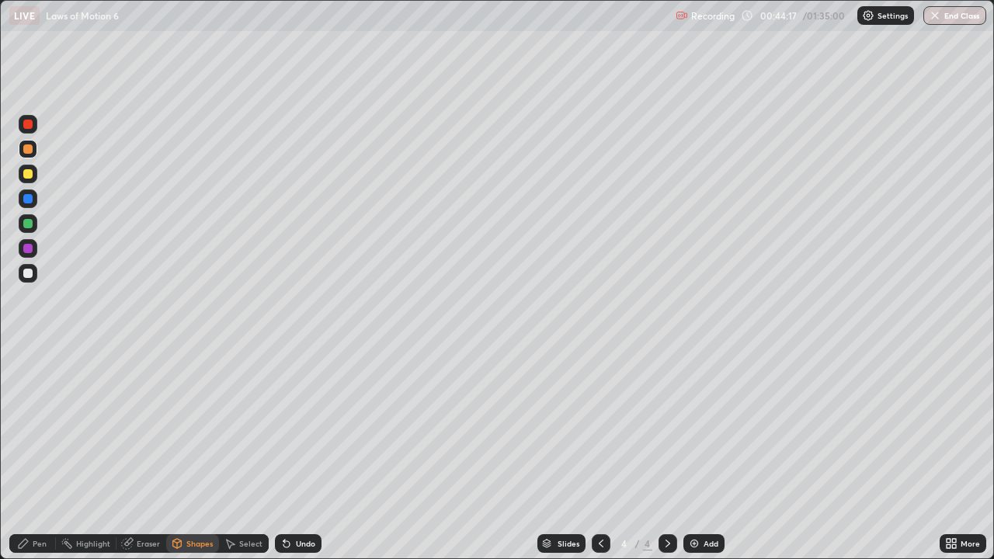
click at [30, 245] on div at bounding box center [27, 248] width 9 height 9
click at [196, 454] on div "Shapes" at bounding box center [199, 544] width 26 height 8
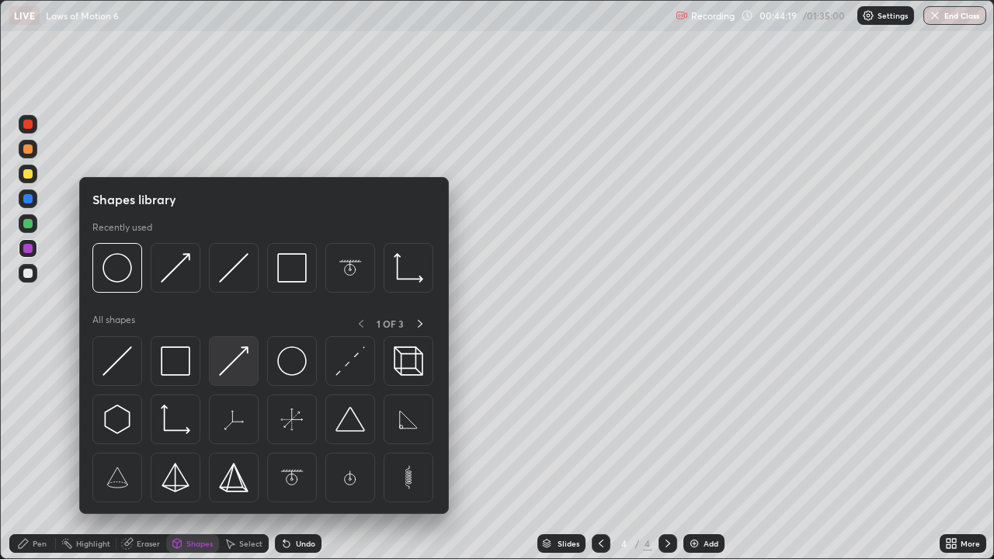
click at [235, 356] on img at bounding box center [234, 361] width 30 height 30
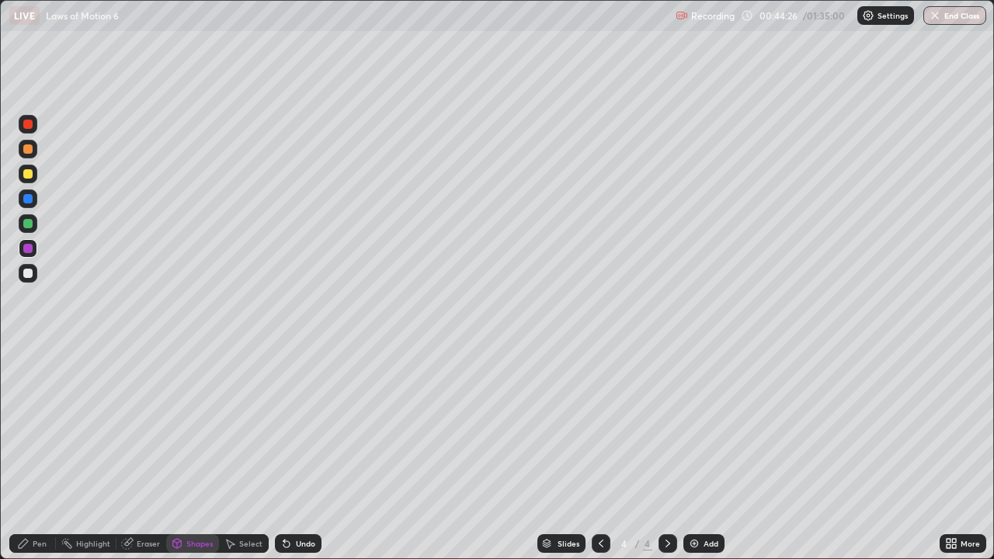
click at [29, 224] on div at bounding box center [27, 223] width 9 height 9
click at [192, 454] on div "Shapes" at bounding box center [199, 544] width 26 height 8
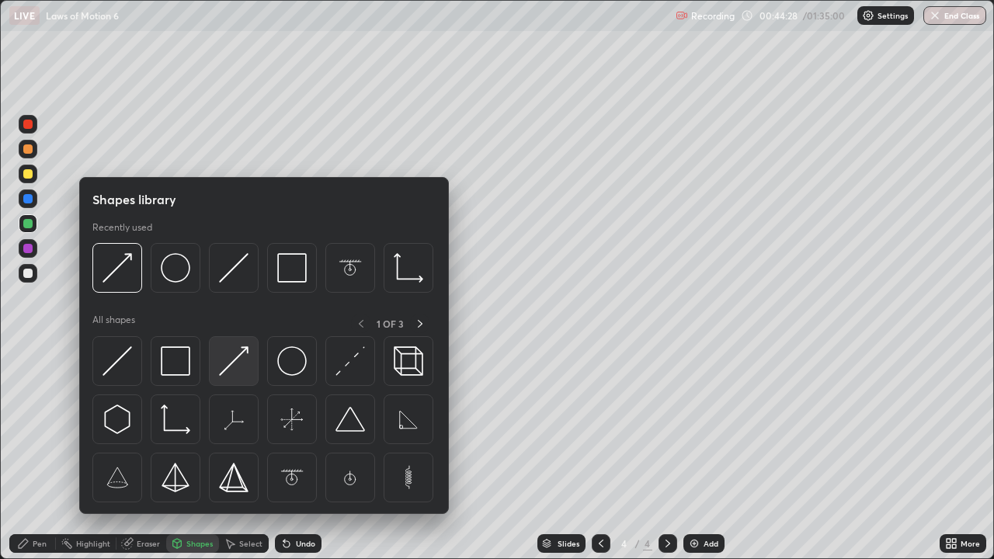
click at [219, 376] on img at bounding box center [234, 361] width 30 height 30
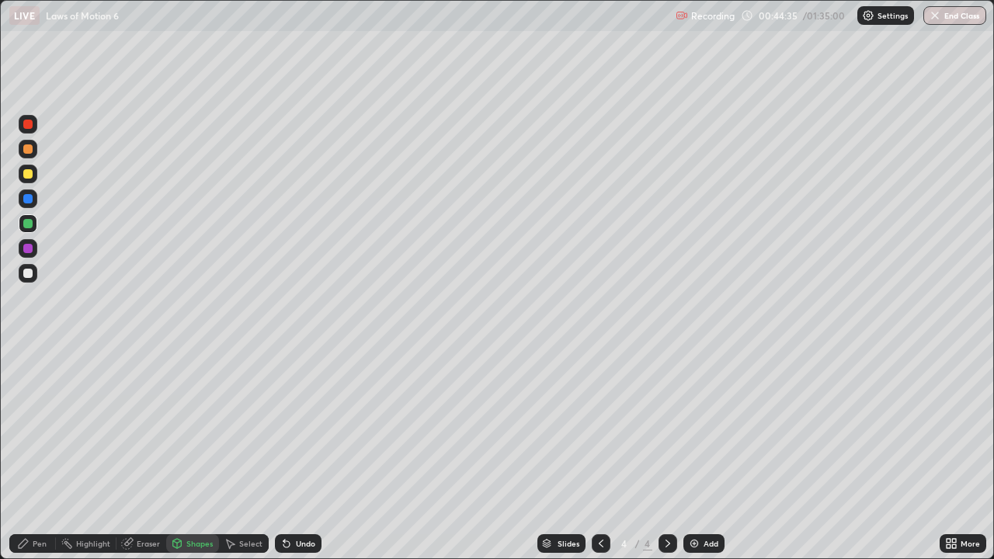
click at [28, 250] on div at bounding box center [27, 248] width 9 height 9
click at [197, 454] on div "Shapes" at bounding box center [199, 544] width 26 height 8
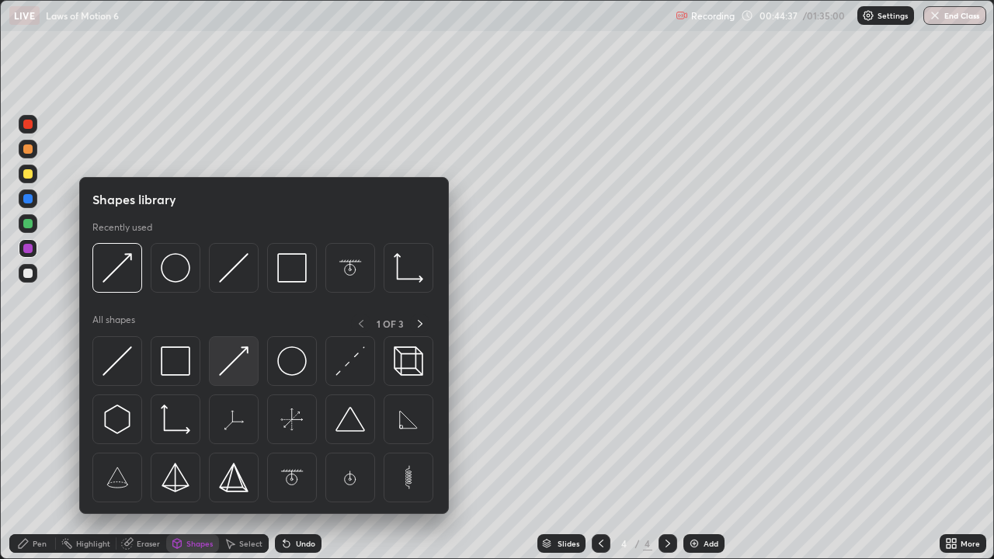
click at [221, 372] on img at bounding box center [234, 361] width 30 height 30
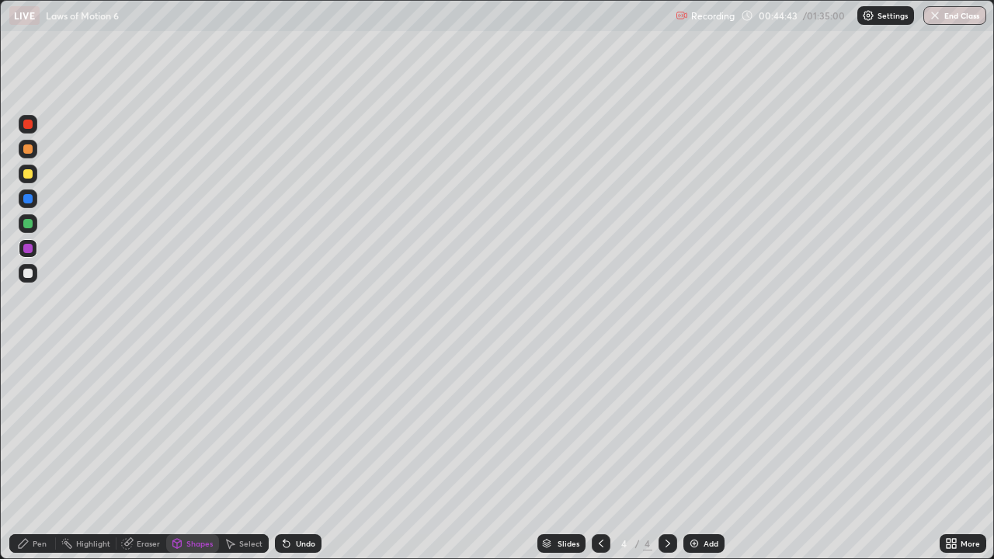
click at [600, 454] on icon at bounding box center [601, 543] width 12 height 12
click at [664, 454] on icon at bounding box center [668, 543] width 12 height 12
click at [27, 175] on div at bounding box center [27, 173] width 9 height 9
click at [148, 454] on div "Eraser" at bounding box center [148, 544] width 23 height 8
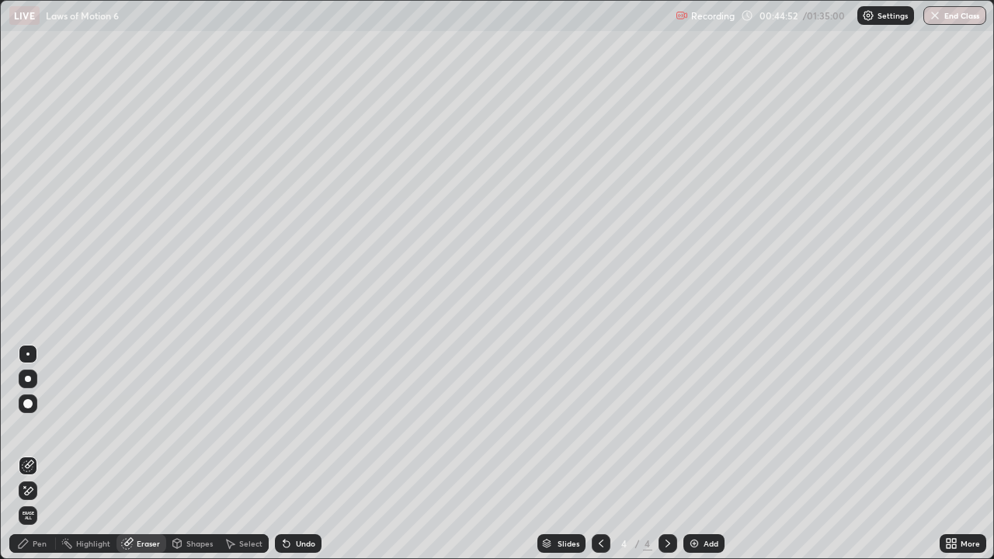
click at [35, 454] on div "Pen" at bounding box center [40, 544] width 14 height 8
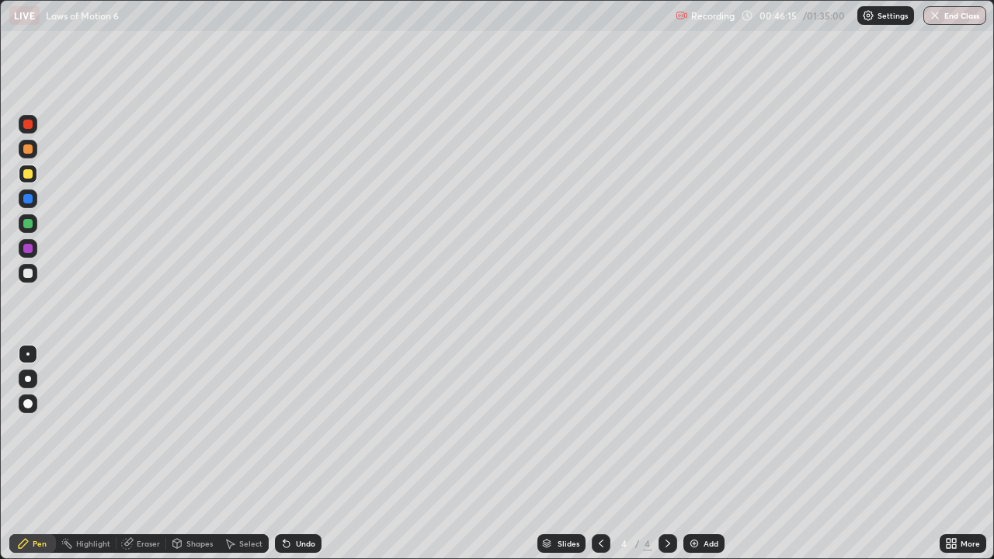
click at [26, 200] on div at bounding box center [27, 198] width 9 height 9
click at [25, 172] on div at bounding box center [27, 173] width 9 height 9
click at [197, 454] on div "Shapes" at bounding box center [199, 544] width 26 height 8
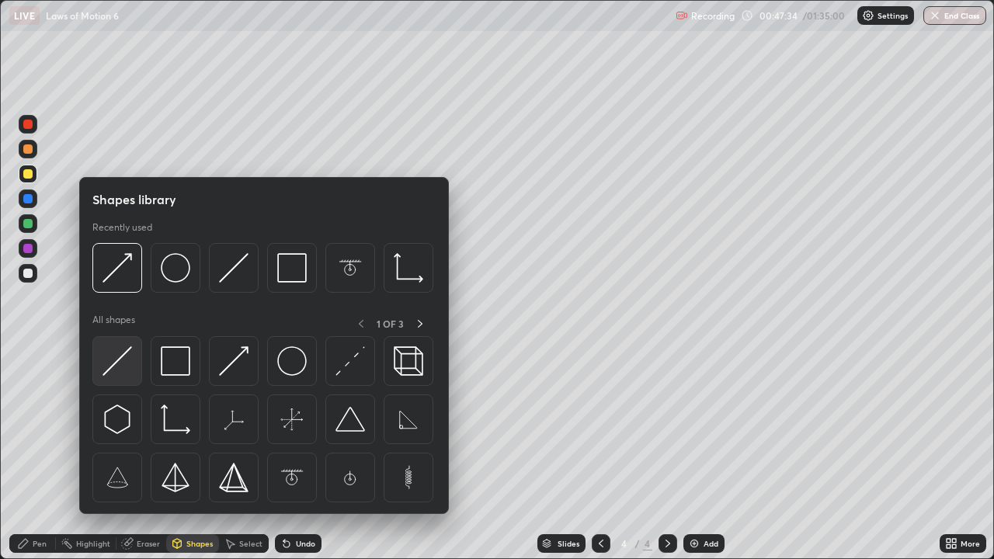
click at [115, 361] on img at bounding box center [118, 361] width 30 height 30
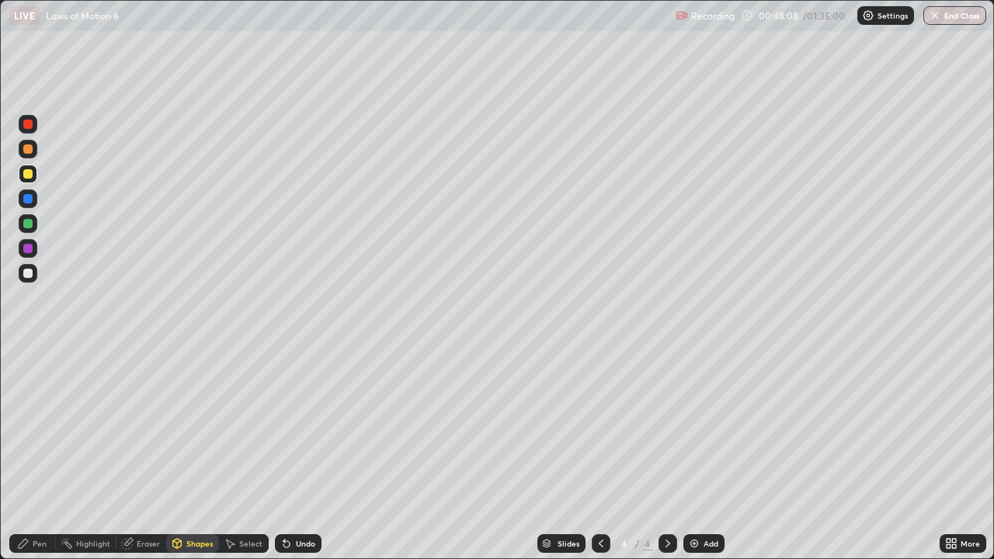
click at [40, 454] on div "Pen" at bounding box center [40, 544] width 14 height 8
click at [198, 454] on div "Shapes" at bounding box center [199, 544] width 26 height 8
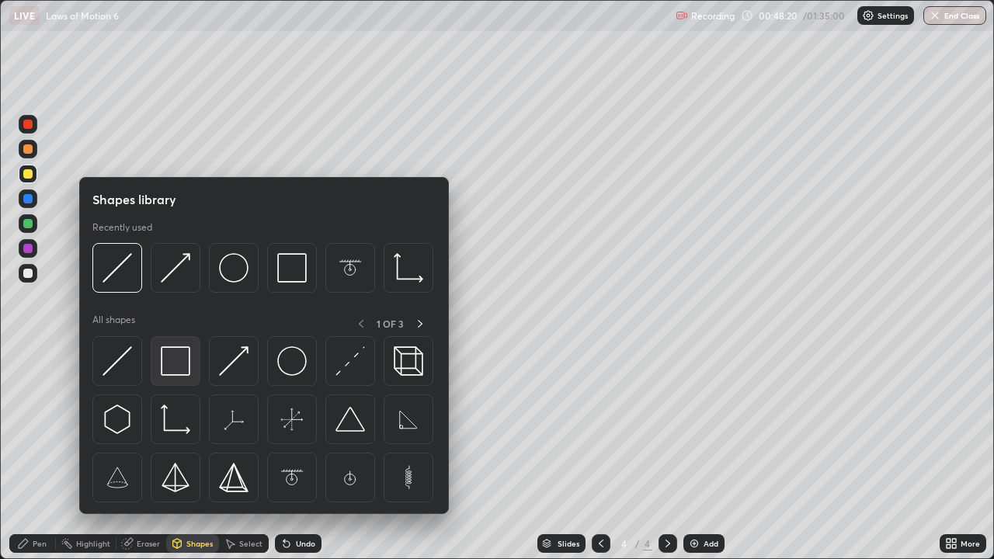
click at [173, 363] on img at bounding box center [176, 361] width 30 height 30
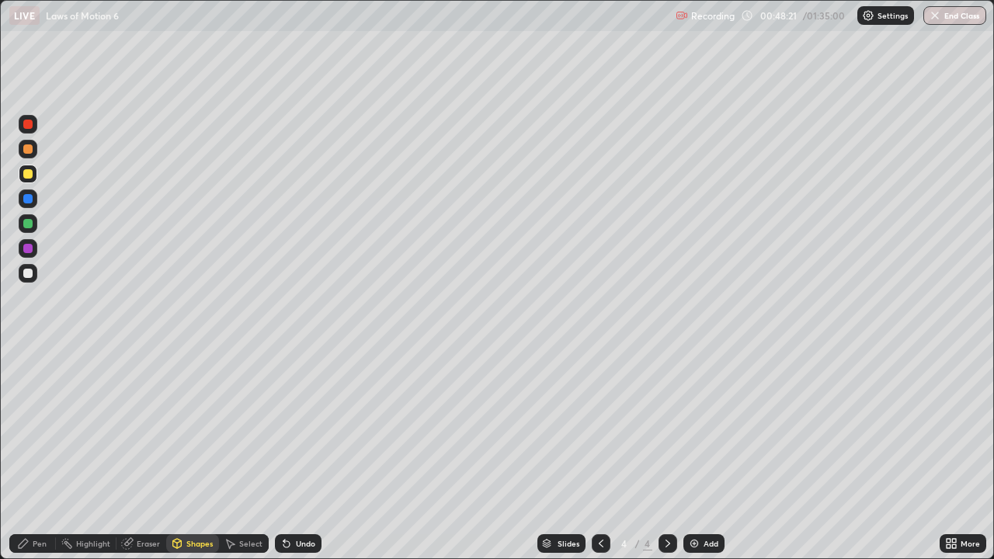
click at [26, 271] on div at bounding box center [27, 273] width 9 height 9
click at [27, 269] on div at bounding box center [27, 273] width 9 height 9
click at [203, 454] on div "Shapes" at bounding box center [192, 543] width 53 height 19
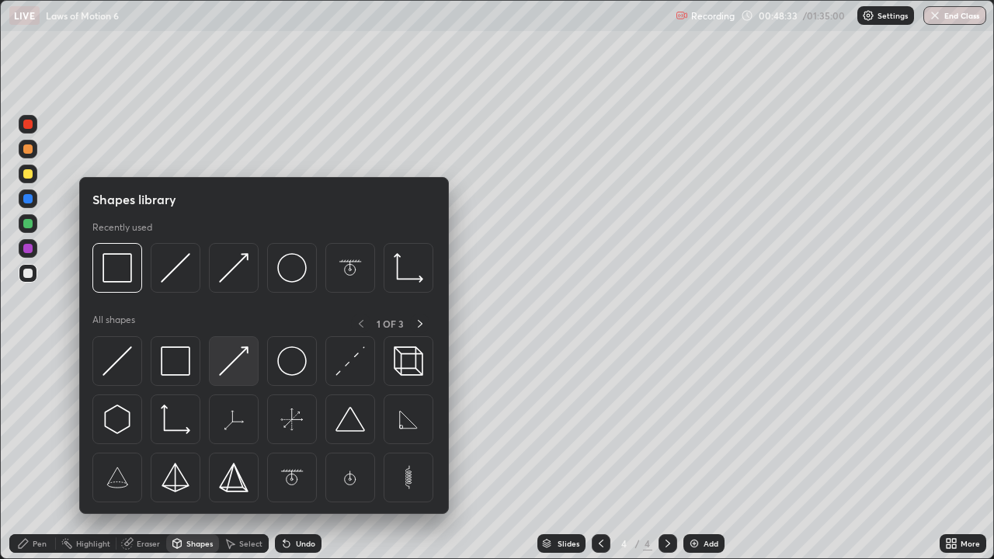
click at [224, 374] on img at bounding box center [234, 361] width 30 height 30
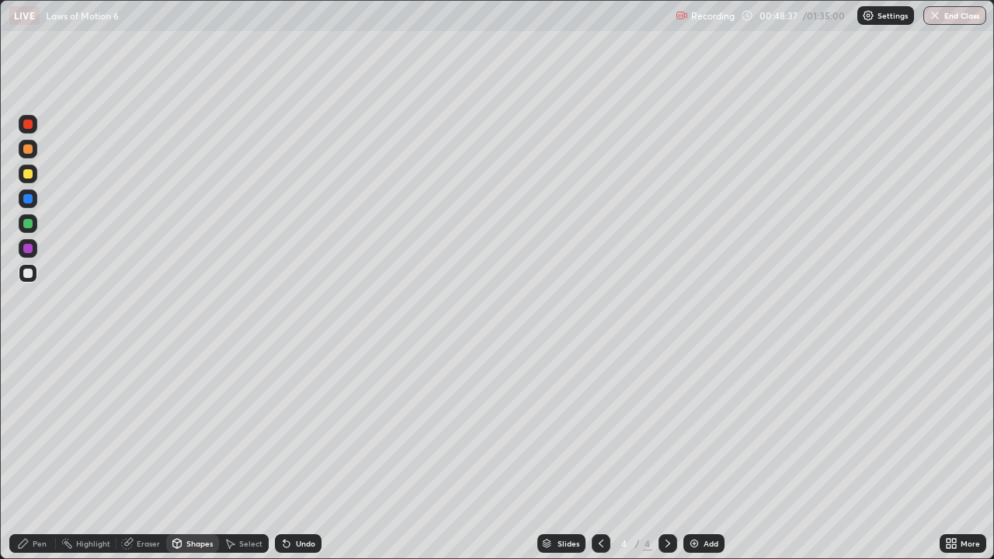
click at [52, 454] on div "Pen" at bounding box center [32, 543] width 47 height 19
click at [159, 454] on div "Eraser" at bounding box center [141, 543] width 50 height 19
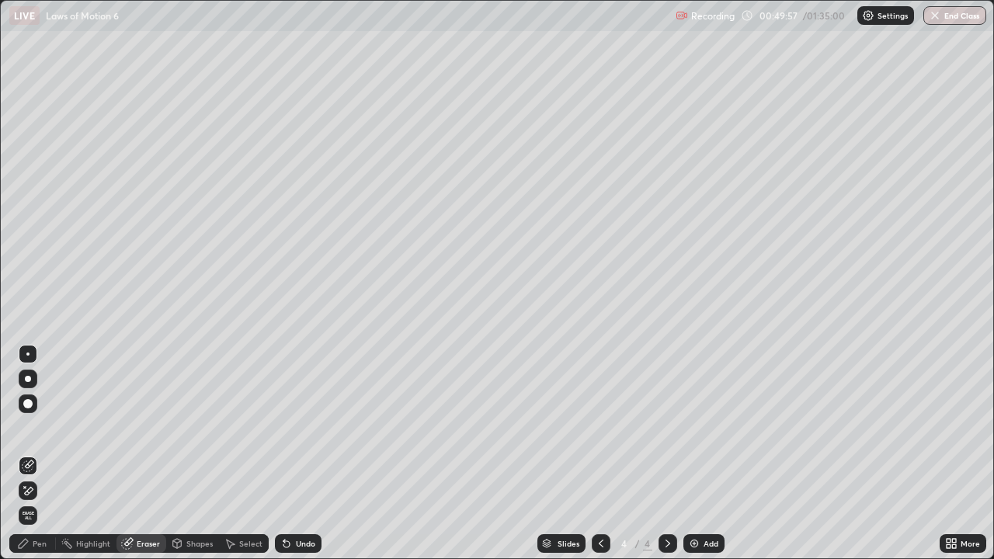
click at [35, 454] on div "Pen" at bounding box center [40, 544] width 14 height 8
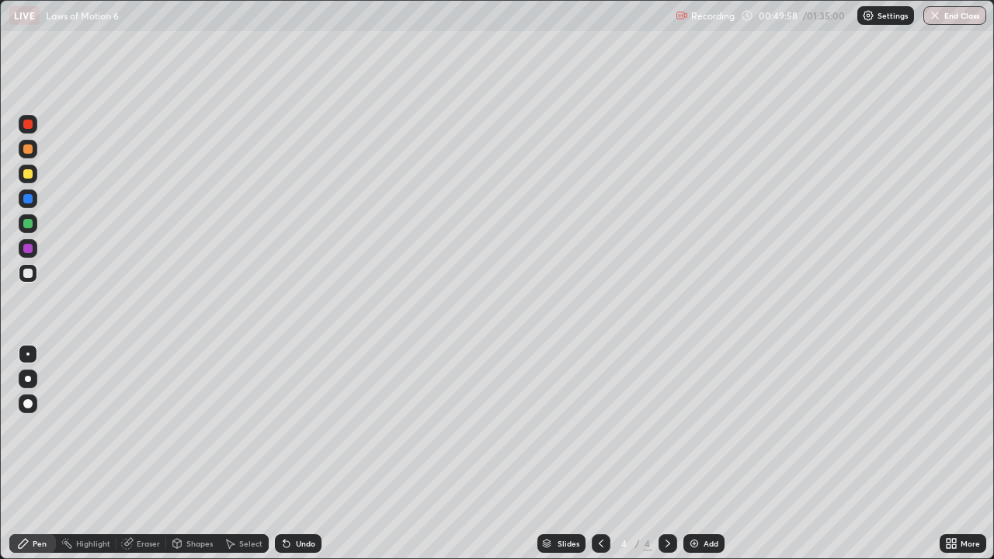
click at [26, 249] on div at bounding box center [27, 248] width 9 height 9
click at [30, 196] on div at bounding box center [27, 198] width 9 height 9
click at [28, 175] on div at bounding box center [27, 173] width 9 height 9
click at [151, 454] on div "Eraser" at bounding box center [148, 544] width 23 height 8
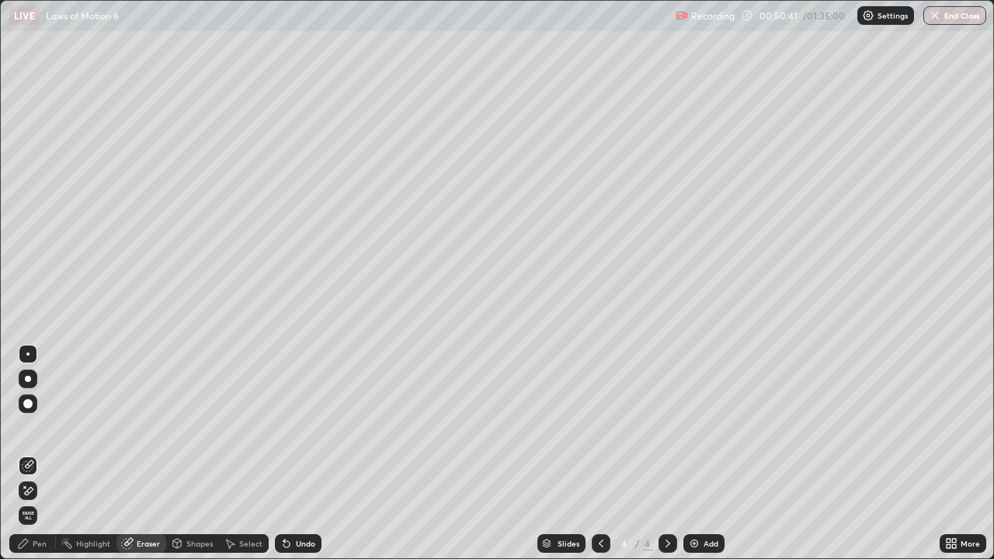
click at [37, 454] on div "Pen" at bounding box center [40, 544] width 14 height 8
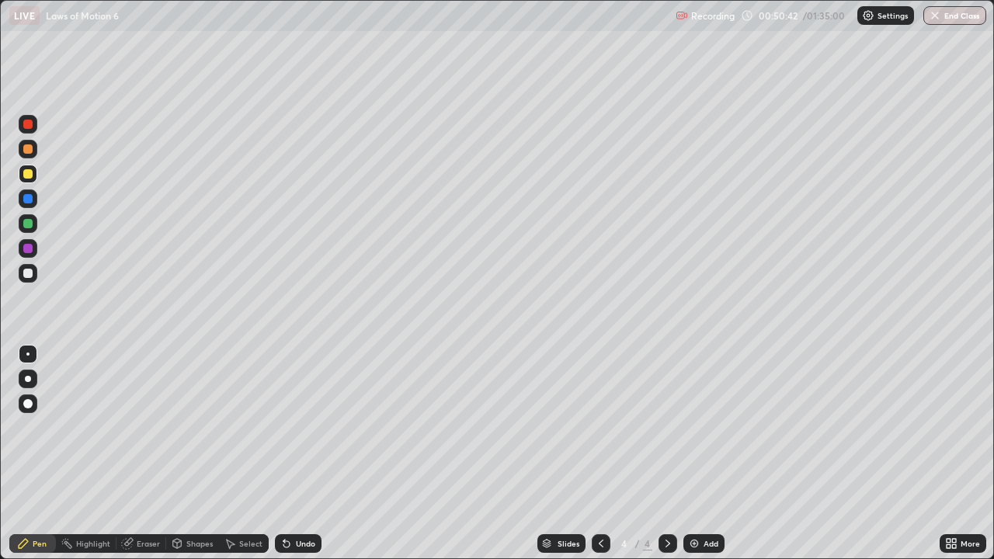
click at [30, 150] on div at bounding box center [27, 148] width 9 height 9
click at [197, 454] on div "Shapes" at bounding box center [199, 544] width 26 height 8
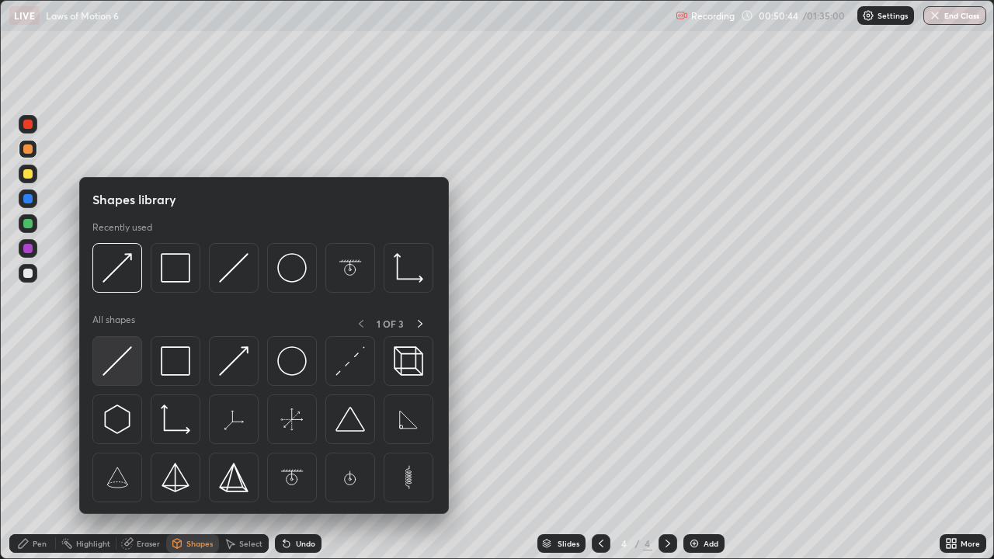
click at [115, 361] on img at bounding box center [118, 361] width 30 height 30
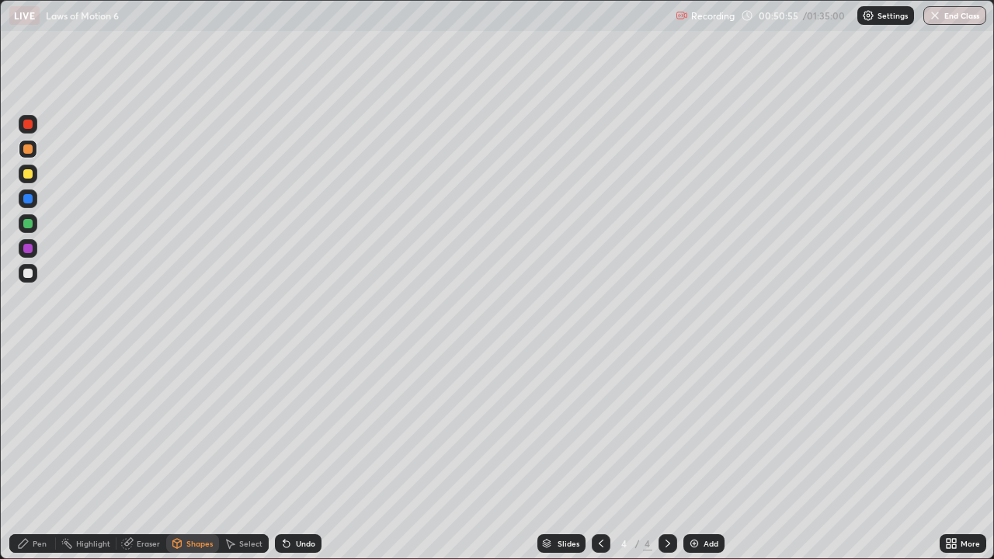
click at [27, 200] on div at bounding box center [27, 198] width 9 height 9
click at [196, 454] on div "Shapes" at bounding box center [199, 544] width 26 height 8
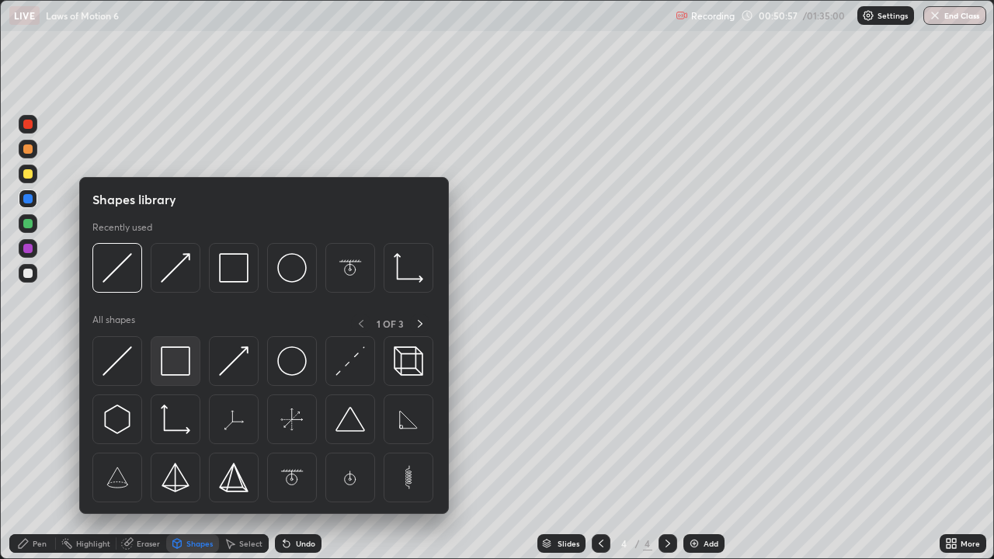
click at [168, 369] on img at bounding box center [176, 361] width 30 height 30
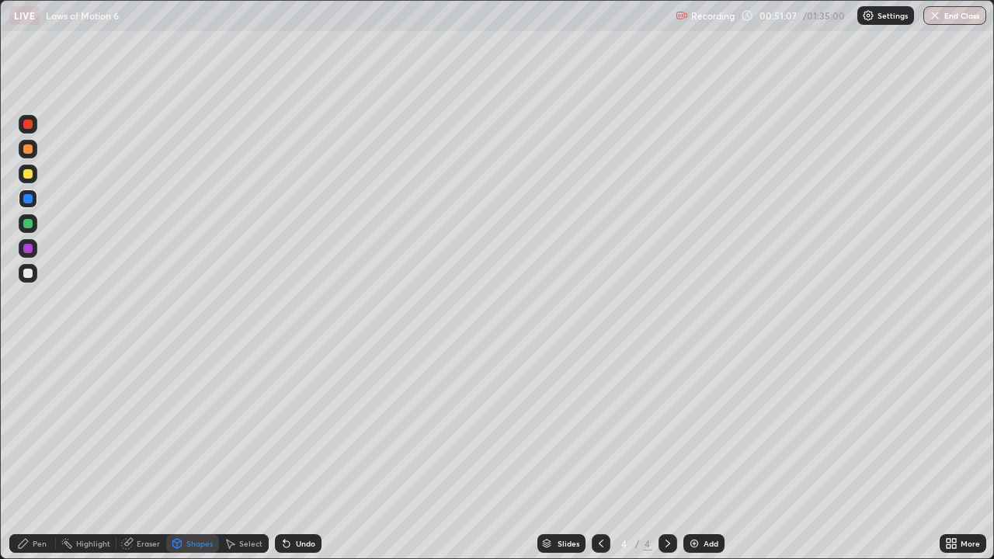
click at [43, 454] on div "Pen" at bounding box center [40, 544] width 14 height 8
click at [192, 454] on div "Shapes" at bounding box center [192, 543] width 53 height 19
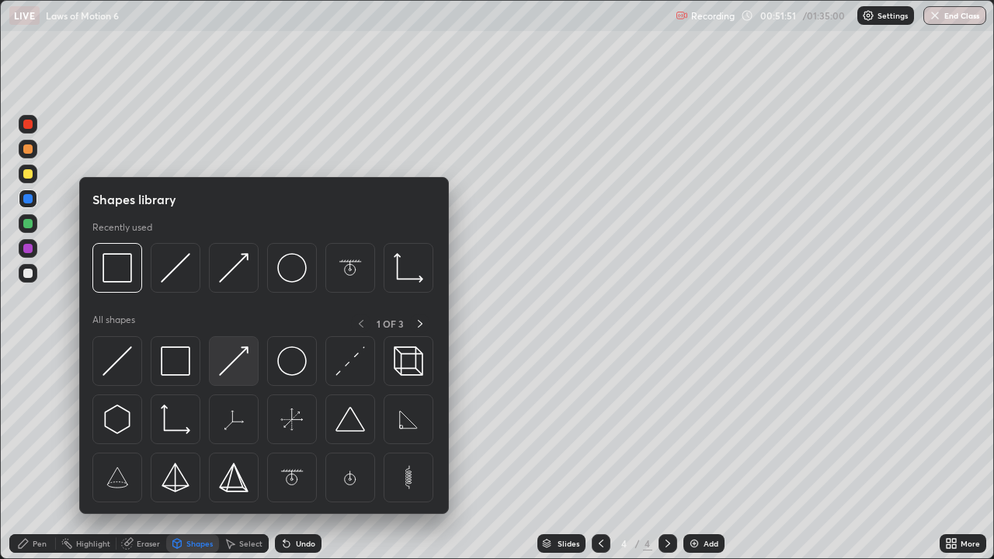
click at [228, 365] on img at bounding box center [234, 361] width 30 height 30
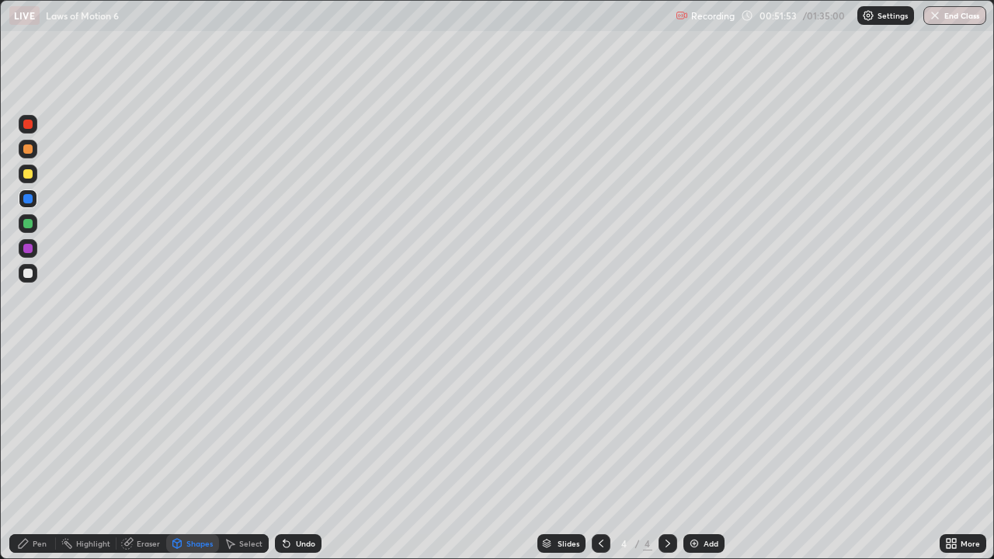
click at [26, 224] on div at bounding box center [27, 223] width 9 height 9
click at [27, 270] on div at bounding box center [27, 273] width 9 height 9
click at [45, 454] on div "Pen" at bounding box center [40, 544] width 14 height 8
click at [690, 454] on img at bounding box center [694, 543] width 12 height 12
click at [27, 224] on div at bounding box center [27, 223] width 9 height 9
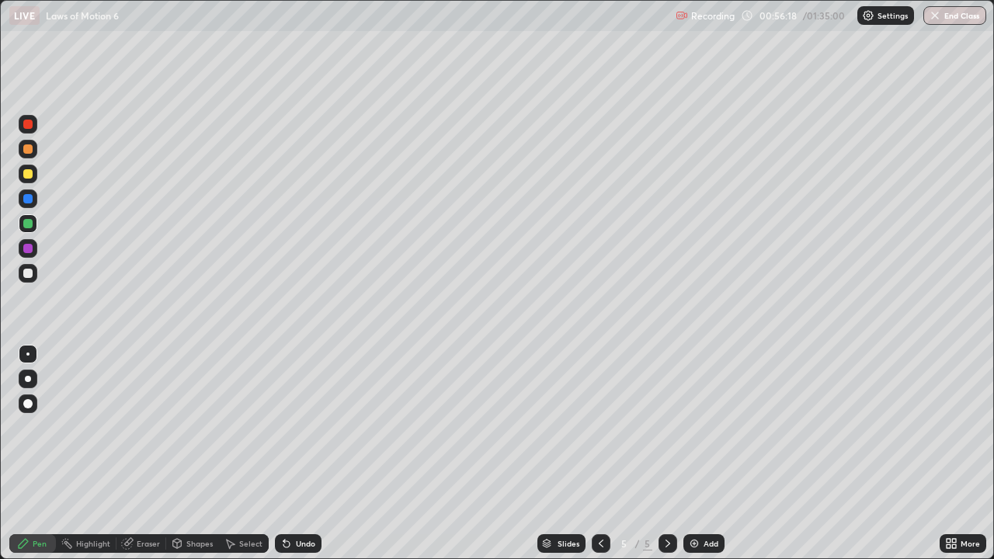
click at [197, 454] on div "Shapes" at bounding box center [199, 544] width 26 height 8
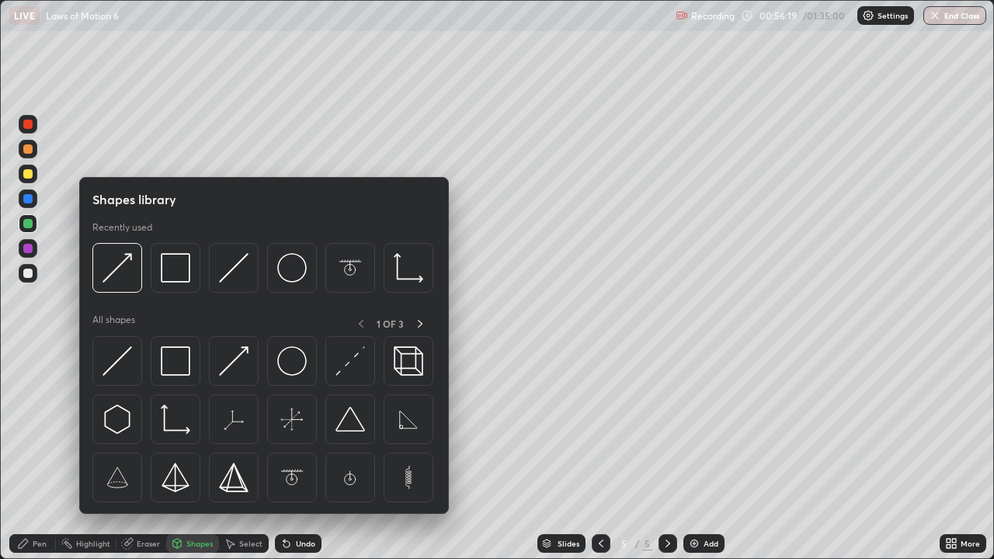
click at [36, 388] on div at bounding box center [28, 320] width 25 height 416
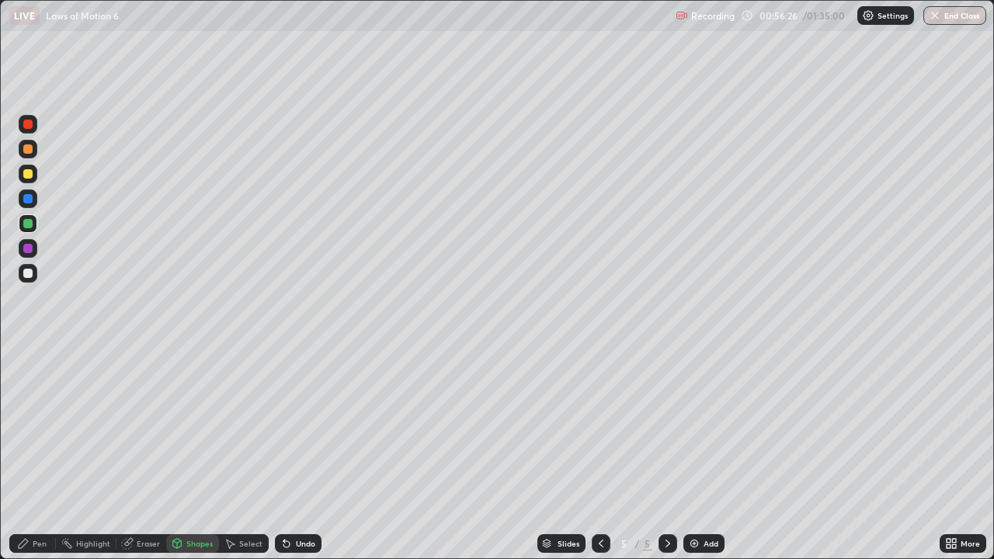
click at [39, 454] on div "Pen" at bounding box center [40, 544] width 14 height 8
click at [188, 454] on div "Shapes" at bounding box center [199, 544] width 26 height 8
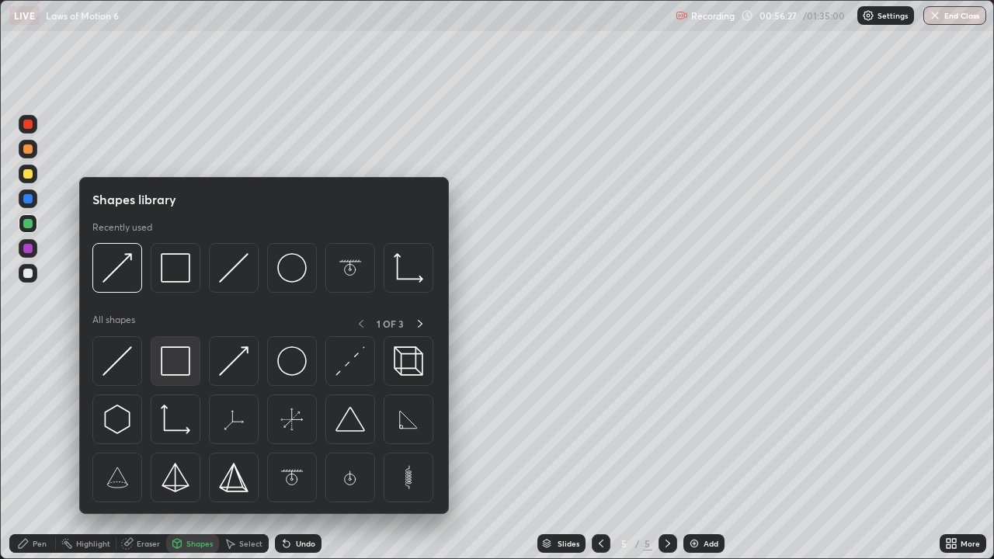
click at [174, 371] on img at bounding box center [176, 361] width 30 height 30
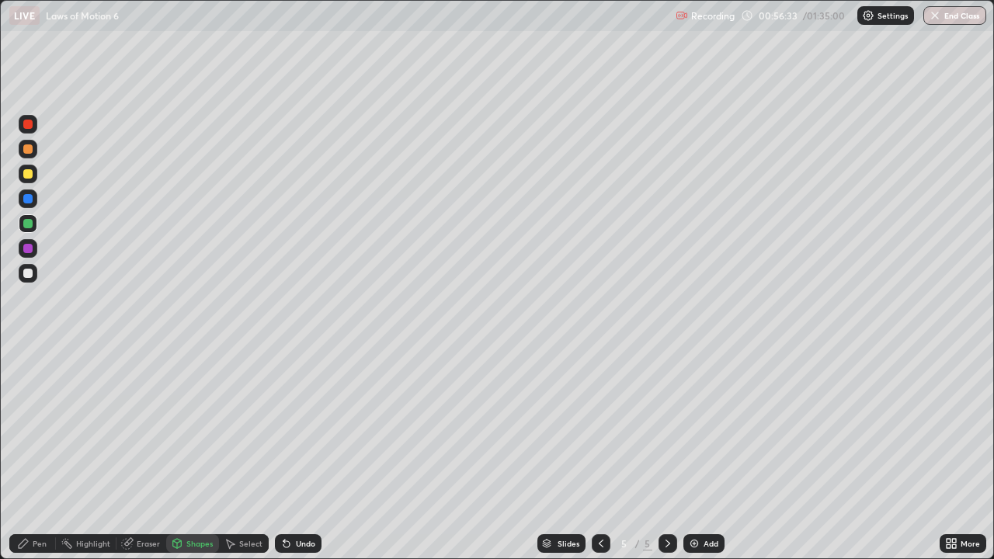
click at [92, 454] on div "Highlight" at bounding box center [93, 544] width 34 height 8
click at [151, 454] on div "Eraser" at bounding box center [148, 544] width 23 height 8
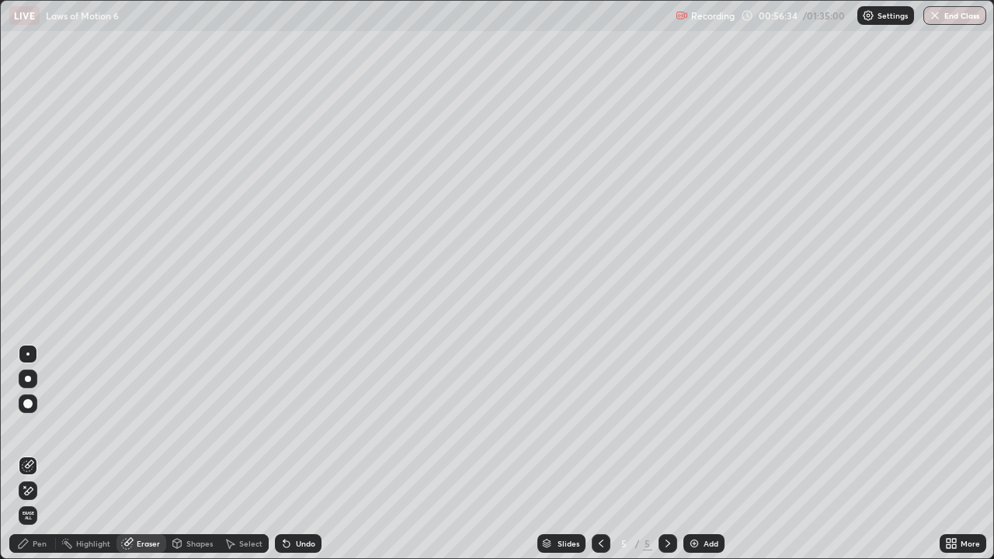
click at [201, 454] on div "Shapes" at bounding box center [199, 544] width 26 height 8
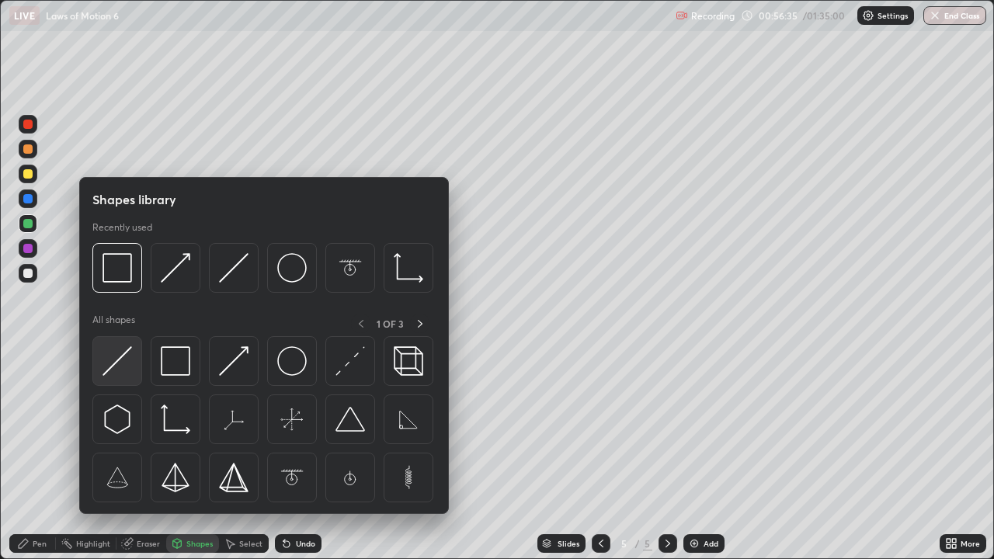
click at [116, 359] on img at bounding box center [118, 361] width 30 height 30
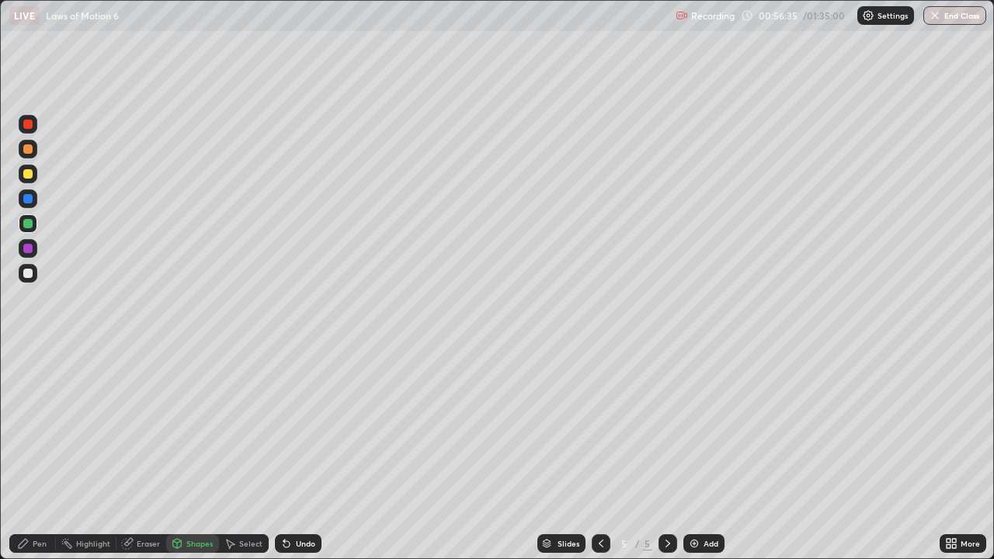
click at [20, 273] on div at bounding box center [28, 273] width 19 height 19
click at [27, 203] on div at bounding box center [27, 198] width 9 height 9
click at [198, 454] on div "Shapes" at bounding box center [199, 544] width 26 height 8
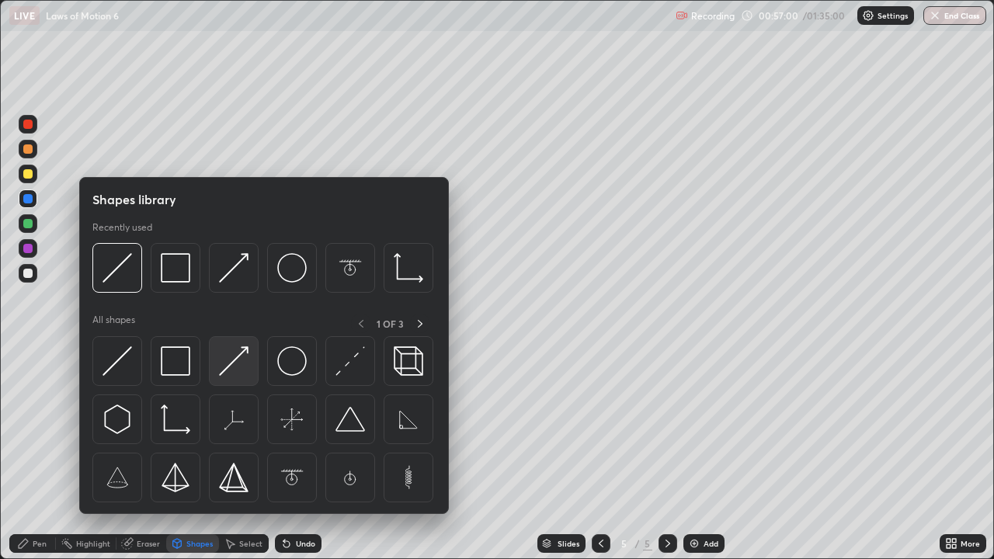
click at [228, 362] on img at bounding box center [234, 361] width 30 height 30
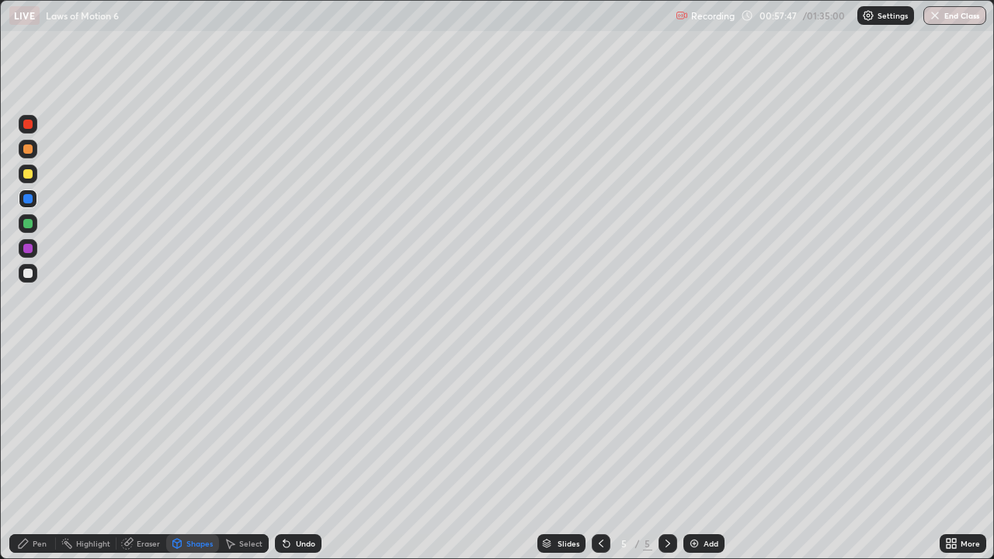
click at [29, 177] on div at bounding box center [27, 173] width 9 height 9
click at [144, 454] on div "Eraser" at bounding box center [148, 544] width 23 height 8
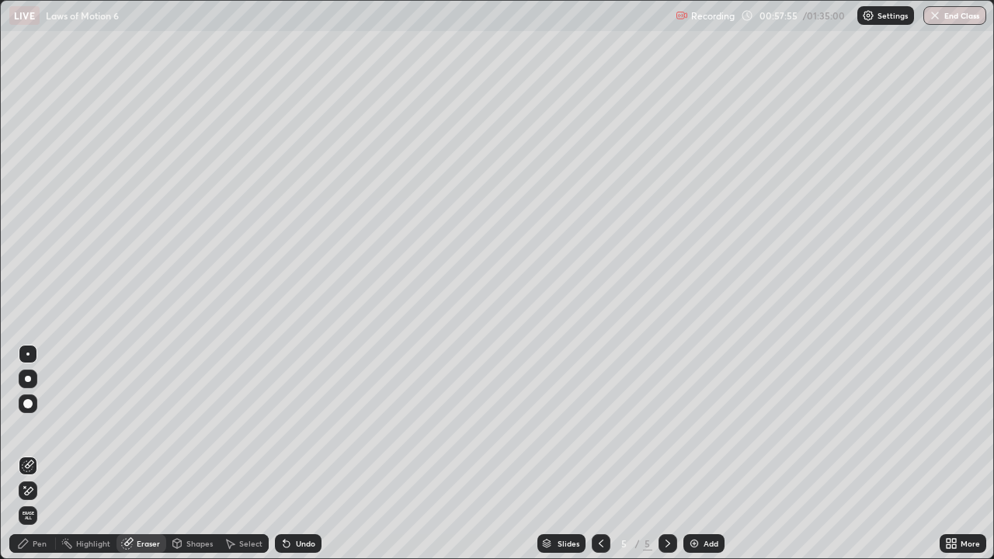
click at [43, 454] on div "Pen" at bounding box center [32, 543] width 47 height 19
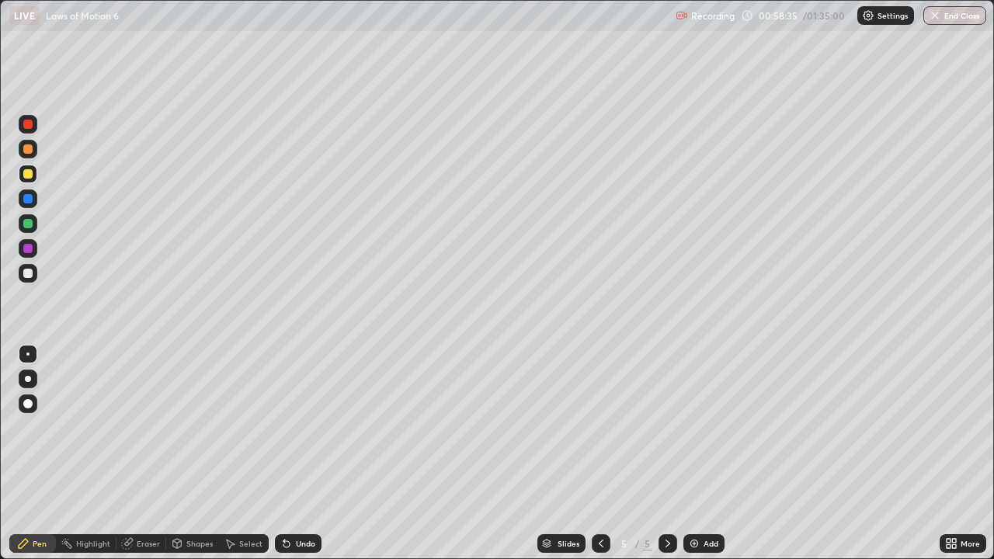
click at [30, 151] on div at bounding box center [27, 148] width 9 height 9
click at [194, 454] on div "Shapes" at bounding box center [199, 544] width 26 height 8
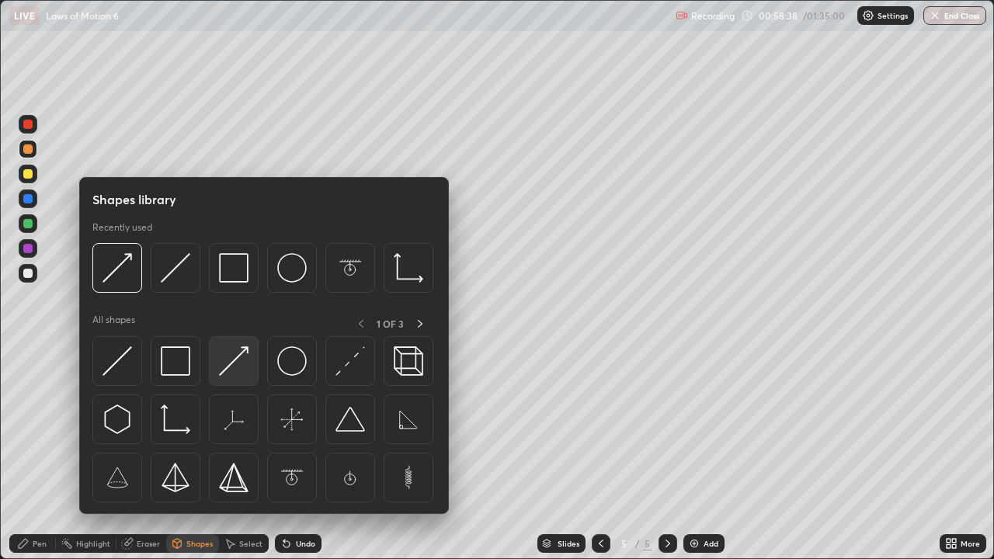
click at [220, 373] on img at bounding box center [234, 361] width 30 height 30
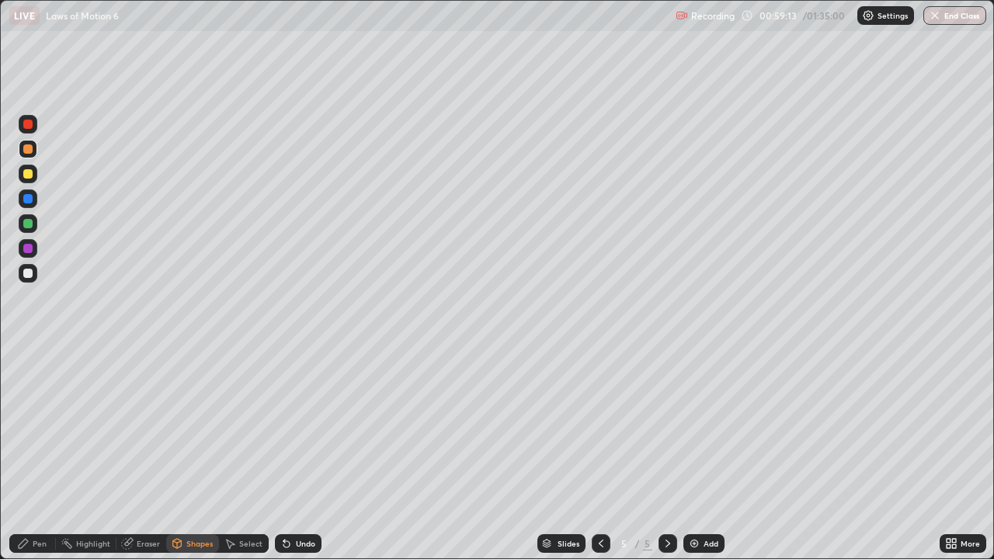
click at [26, 199] on div at bounding box center [27, 198] width 9 height 9
click at [198, 454] on div "Shapes" at bounding box center [192, 543] width 53 height 19
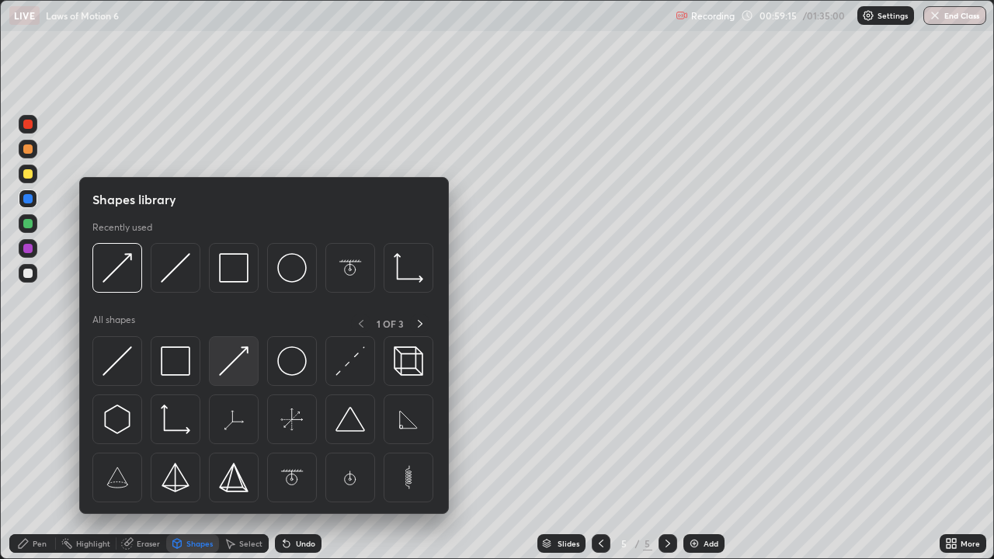
click at [222, 374] on img at bounding box center [234, 361] width 30 height 30
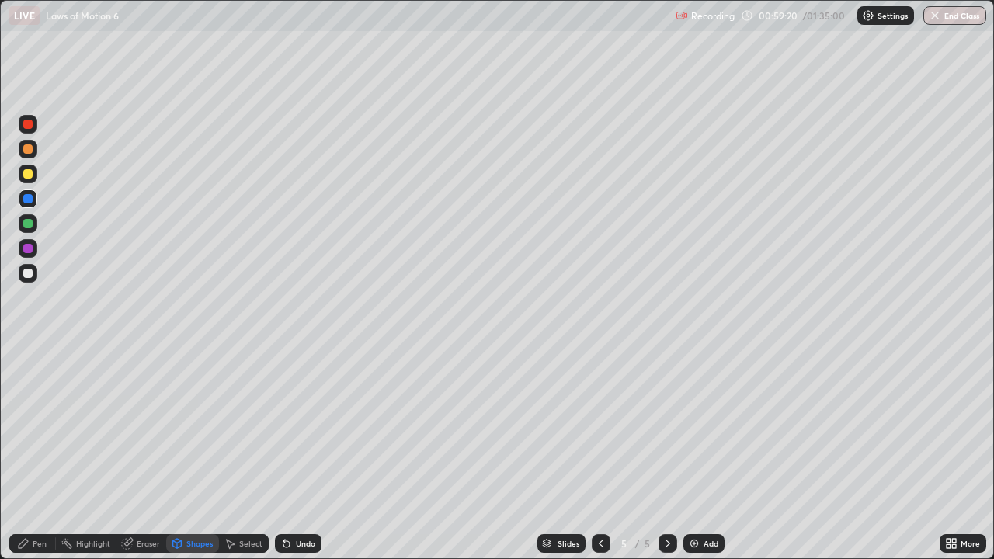
click at [45, 454] on div "Pen" at bounding box center [32, 543] width 47 height 19
click at [190, 454] on div "Shapes" at bounding box center [199, 544] width 26 height 8
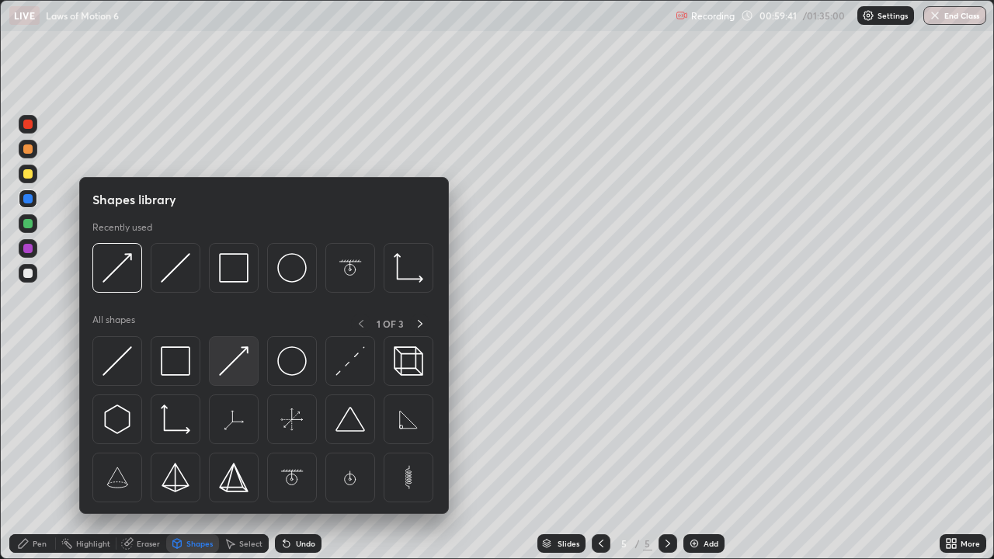
click at [218, 373] on div at bounding box center [234, 361] width 50 height 50
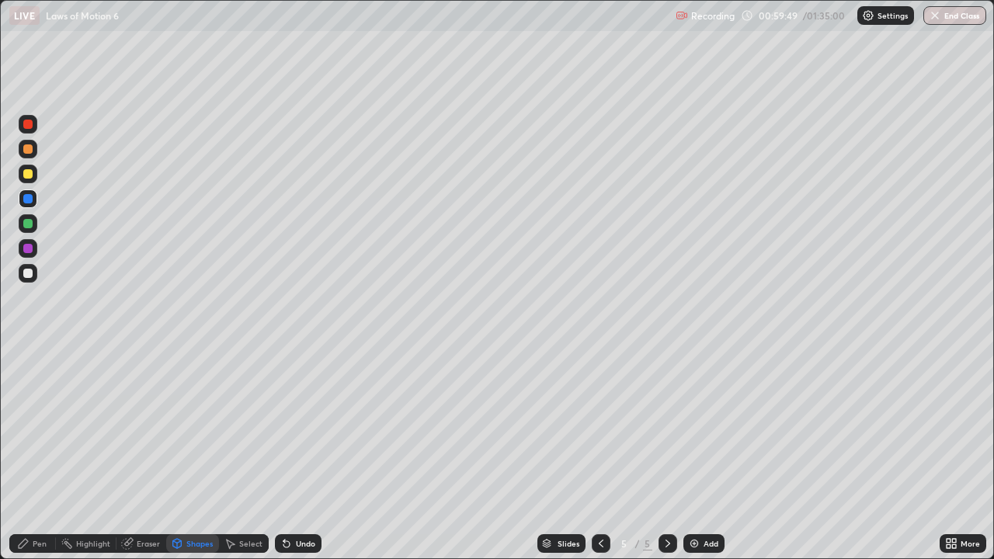
click at [26, 247] on div at bounding box center [27, 248] width 9 height 9
click at [191, 454] on div "Shapes" at bounding box center [199, 544] width 26 height 8
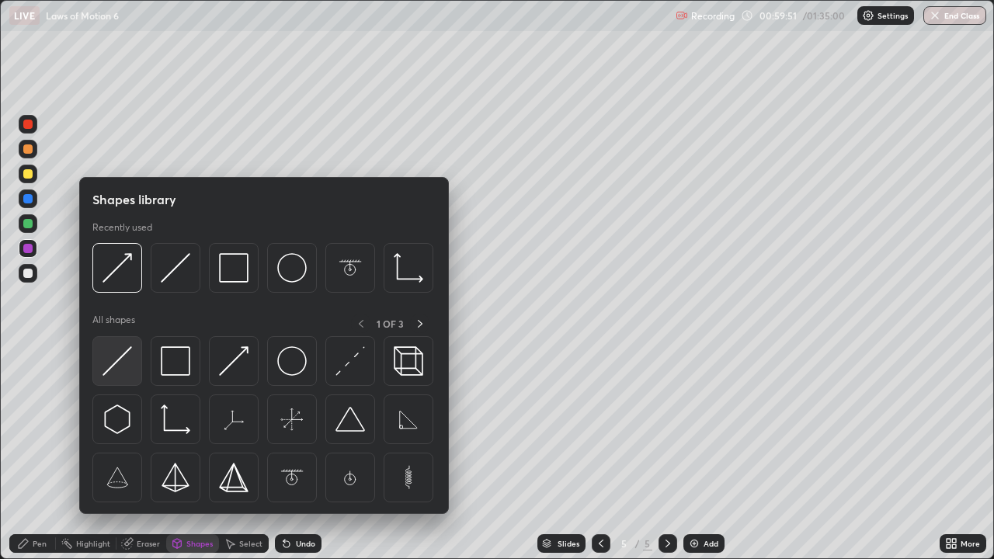
click at [120, 357] on img at bounding box center [118, 361] width 30 height 30
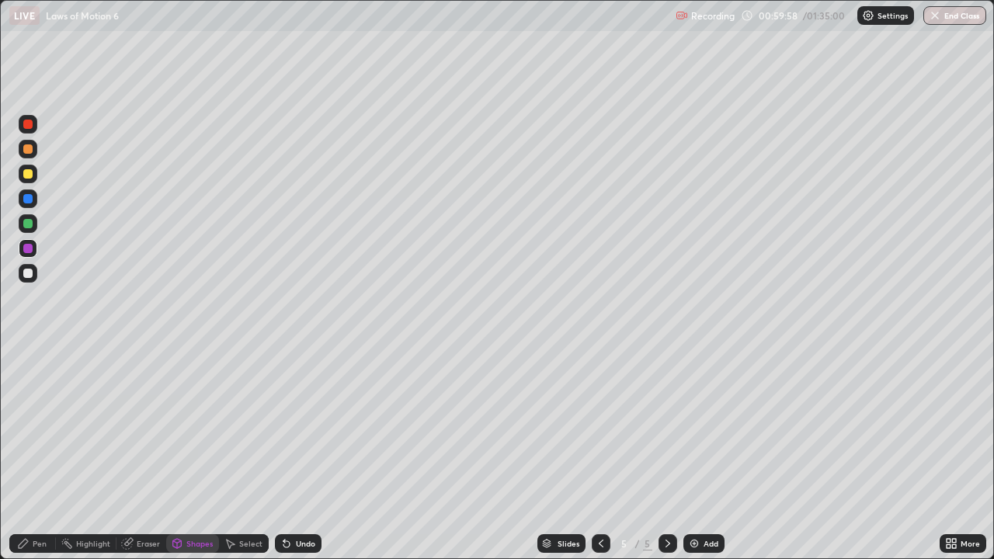
click at [143, 454] on div "Eraser" at bounding box center [148, 544] width 23 height 8
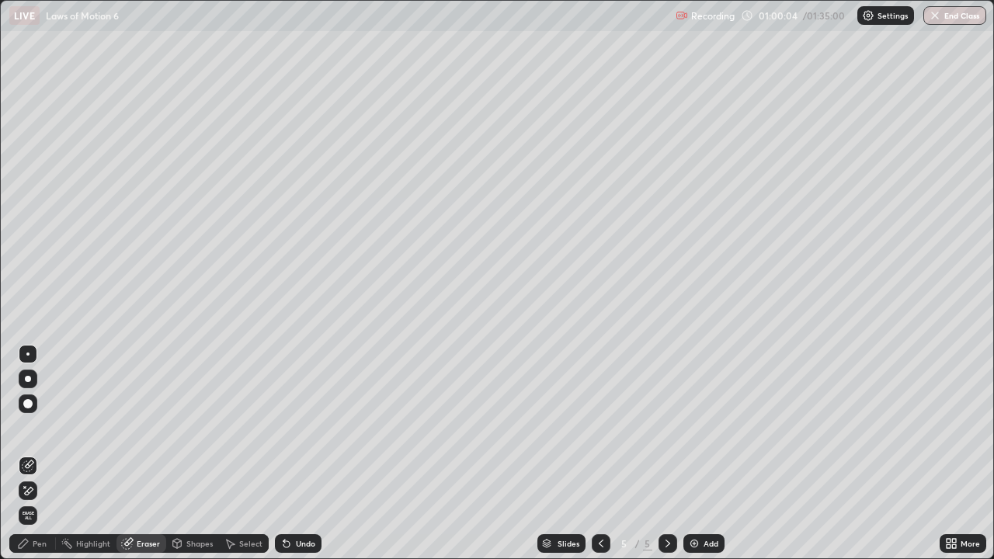
click at [41, 454] on div "Pen" at bounding box center [40, 544] width 14 height 8
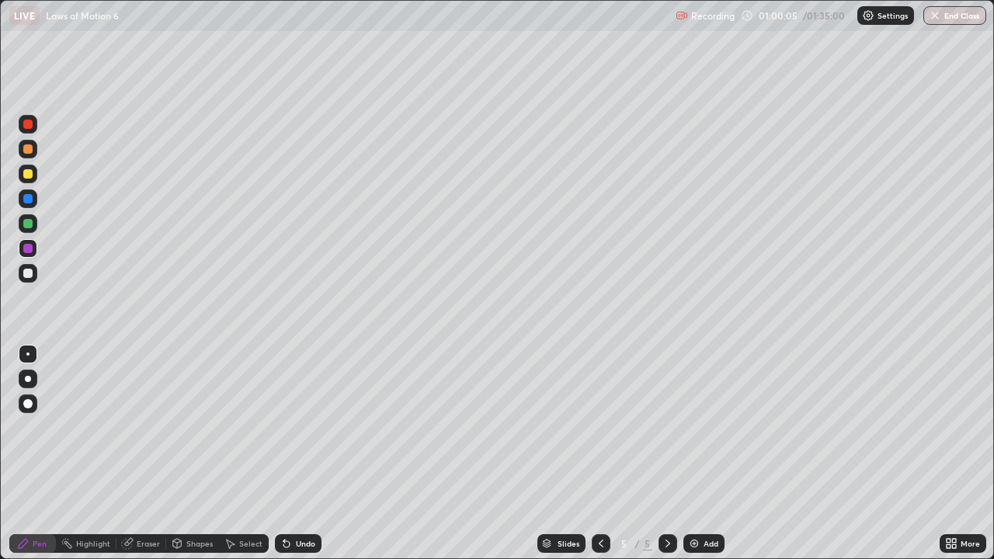
click at [26, 153] on div at bounding box center [27, 148] width 9 height 9
click at [195, 454] on div "Shapes" at bounding box center [199, 544] width 26 height 8
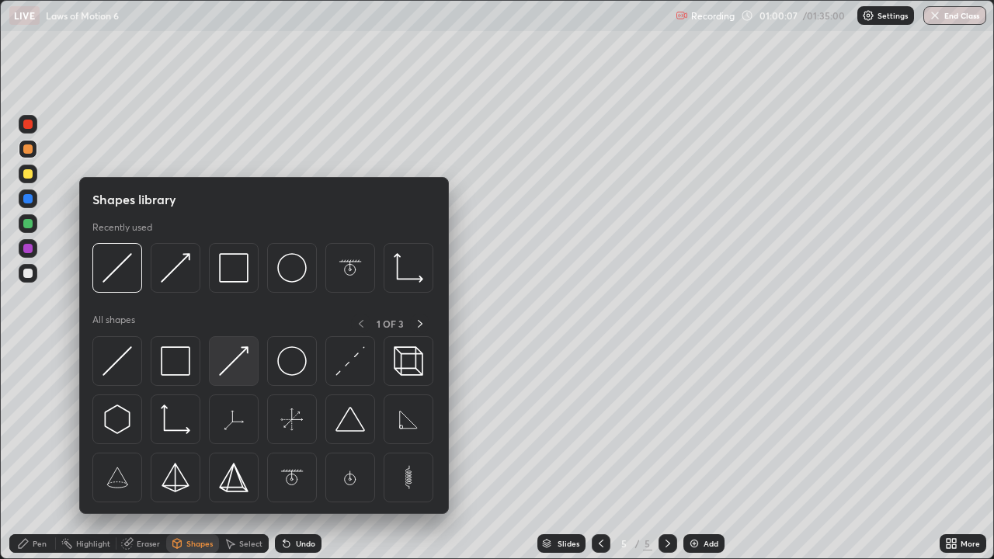
click at [219, 374] on img at bounding box center [234, 361] width 30 height 30
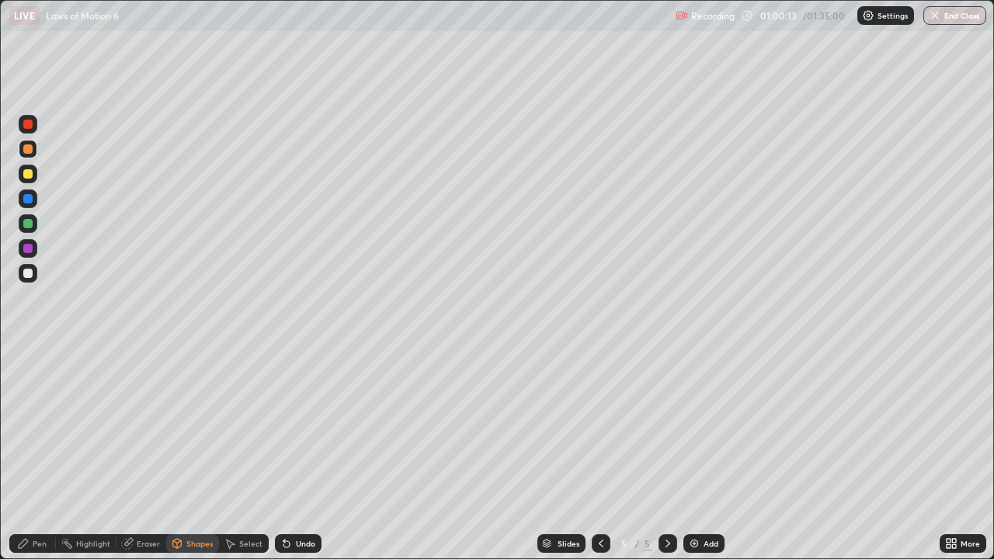
click at [142, 454] on div "Eraser" at bounding box center [148, 544] width 23 height 8
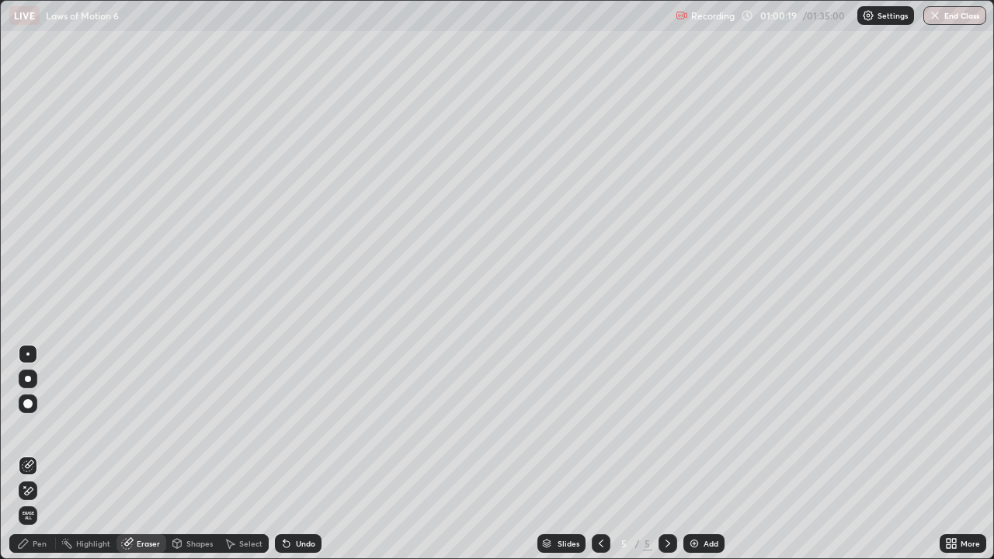
click at [40, 454] on div "Pen" at bounding box center [40, 544] width 14 height 8
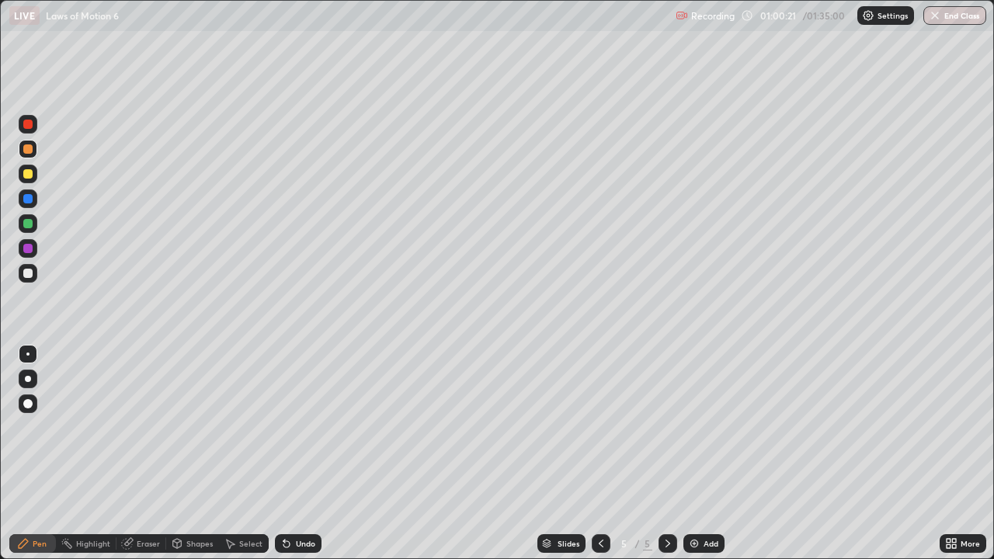
click at [26, 247] on div at bounding box center [27, 248] width 9 height 9
click at [27, 126] on div at bounding box center [27, 124] width 9 height 9
click at [23, 408] on div at bounding box center [28, 404] width 19 height 19
click at [200, 454] on div "Shapes" at bounding box center [199, 544] width 26 height 8
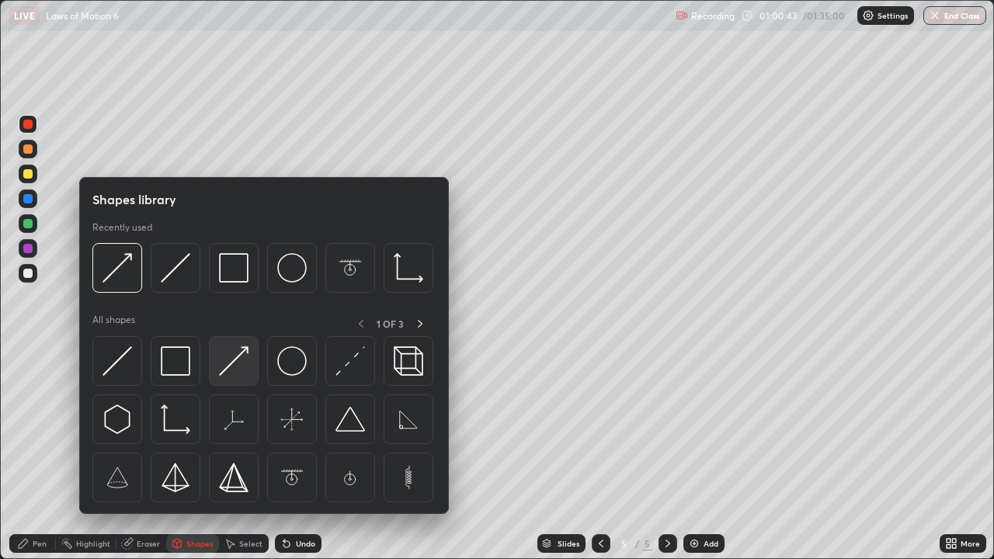
click at [222, 377] on div at bounding box center [234, 361] width 50 height 50
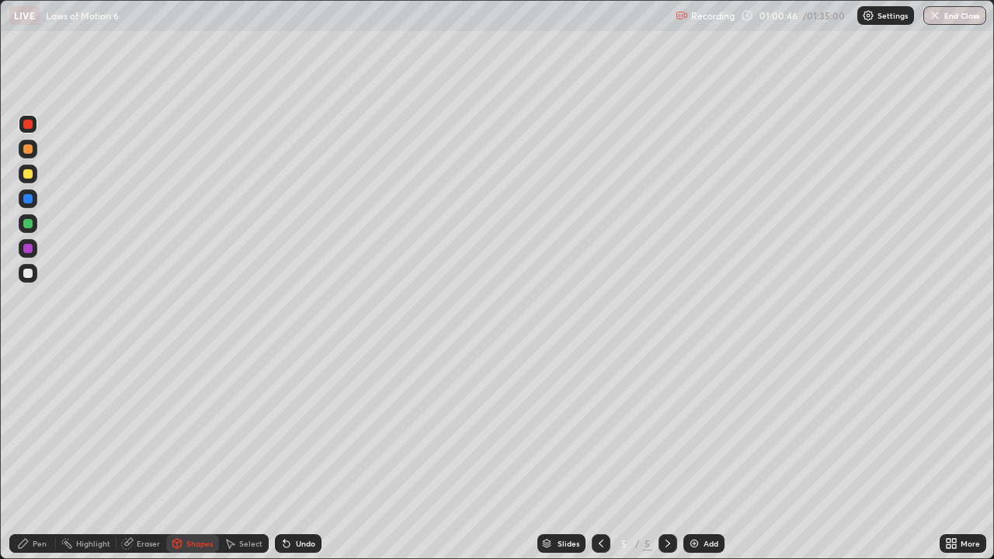
click at [38, 454] on div "Pen" at bounding box center [40, 544] width 14 height 8
click at [28, 354] on div at bounding box center [27, 354] width 3 height 3
click at [26, 150] on div at bounding box center [27, 148] width 9 height 9
click at [31, 225] on div at bounding box center [27, 223] width 9 height 9
click at [30, 200] on div at bounding box center [27, 198] width 9 height 9
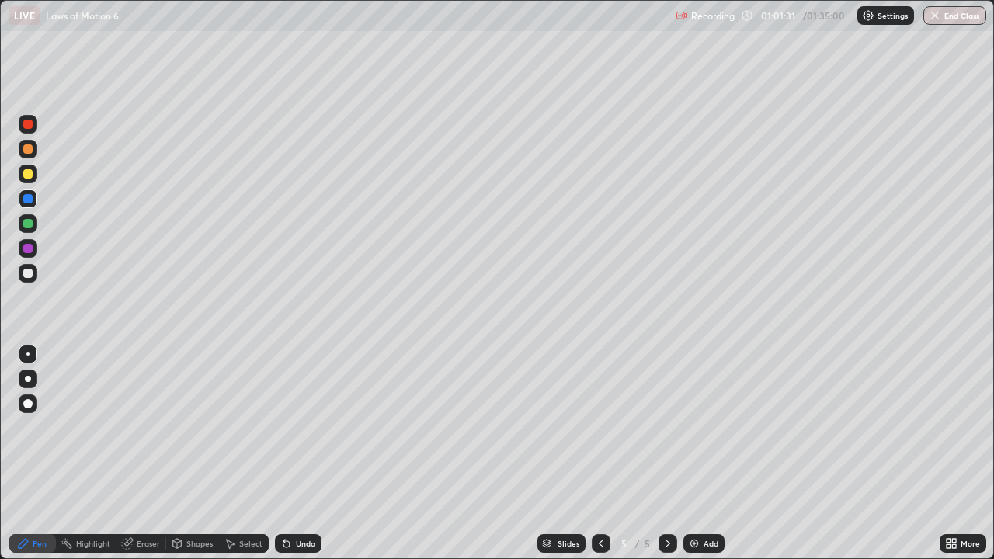
click at [25, 276] on div at bounding box center [27, 273] width 9 height 9
click at [145, 454] on div "Eraser" at bounding box center [148, 544] width 23 height 8
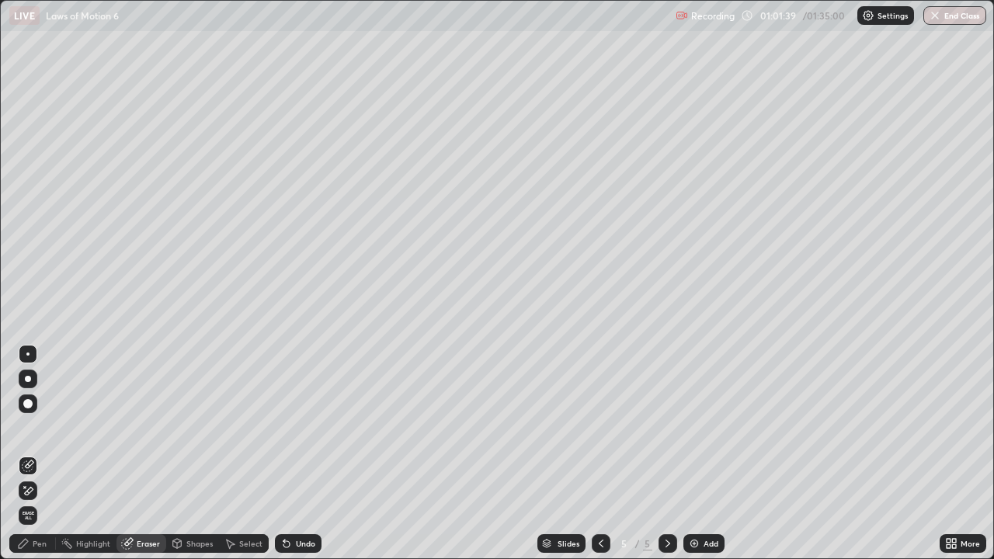
click at [33, 454] on div "Pen" at bounding box center [32, 543] width 47 height 19
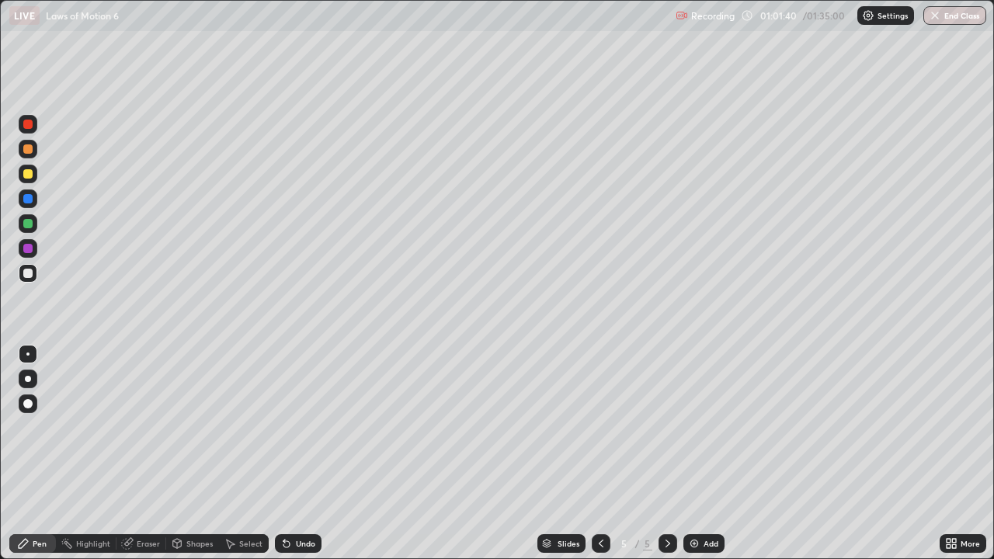
click at [23, 271] on div at bounding box center [27, 273] width 9 height 9
click at [27, 176] on div at bounding box center [27, 173] width 9 height 9
click at [28, 273] on div at bounding box center [27, 273] width 9 height 9
click at [145, 454] on div "Eraser" at bounding box center [141, 543] width 50 height 19
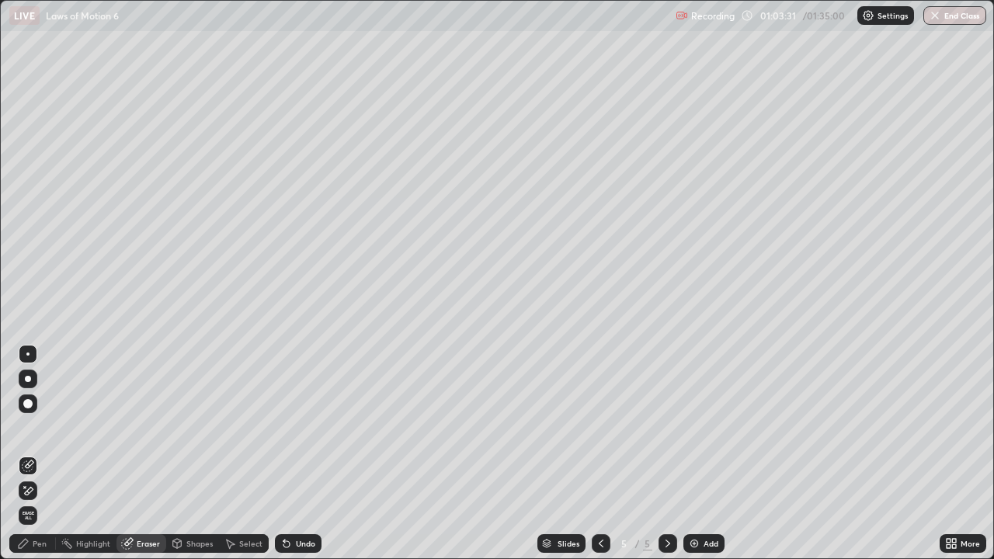
click at [34, 454] on div "Pen" at bounding box center [32, 543] width 47 height 19
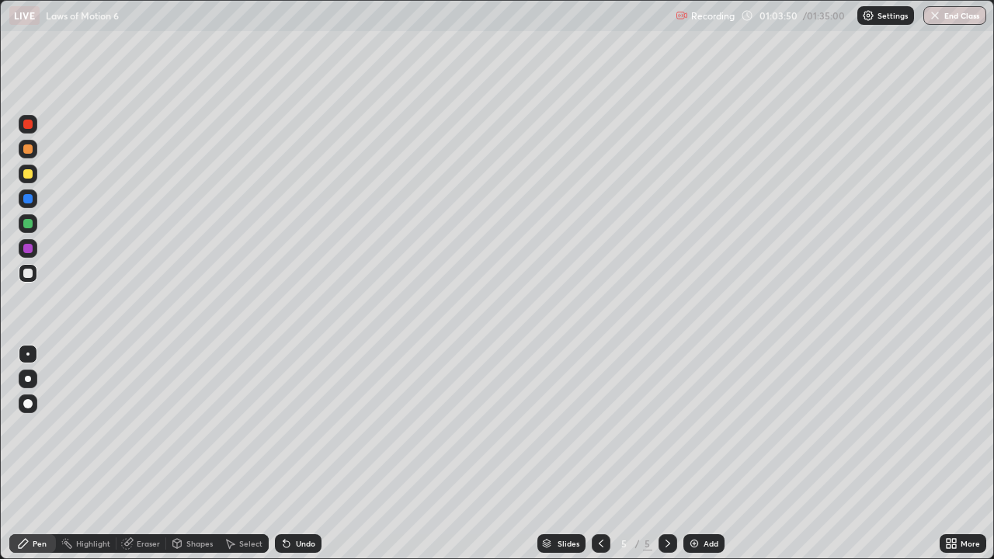
click at [27, 178] on div at bounding box center [27, 173] width 9 height 9
click at [86, 454] on div "Highlight" at bounding box center [93, 544] width 34 height 8
click at [39, 454] on div "Pen" at bounding box center [40, 544] width 14 height 8
click at [30, 275] on div at bounding box center [27, 273] width 9 height 9
click at [30, 153] on div at bounding box center [27, 148] width 9 height 9
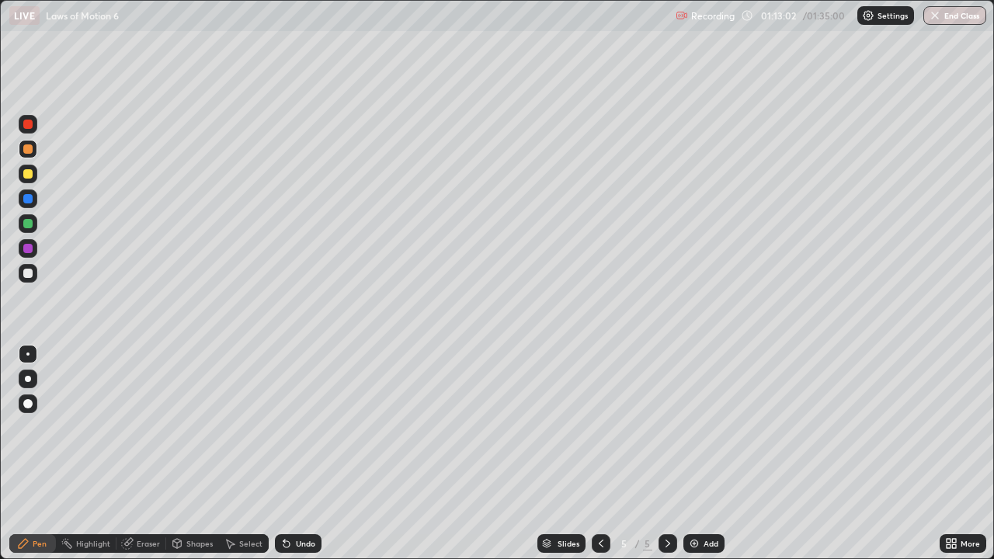
click at [690, 454] on img at bounding box center [694, 543] width 12 height 12
click at [27, 225] on div at bounding box center [27, 223] width 9 height 9
click at [24, 197] on div at bounding box center [27, 198] width 9 height 9
click at [195, 454] on div "Shapes" at bounding box center [199, 544] width 26 height 8
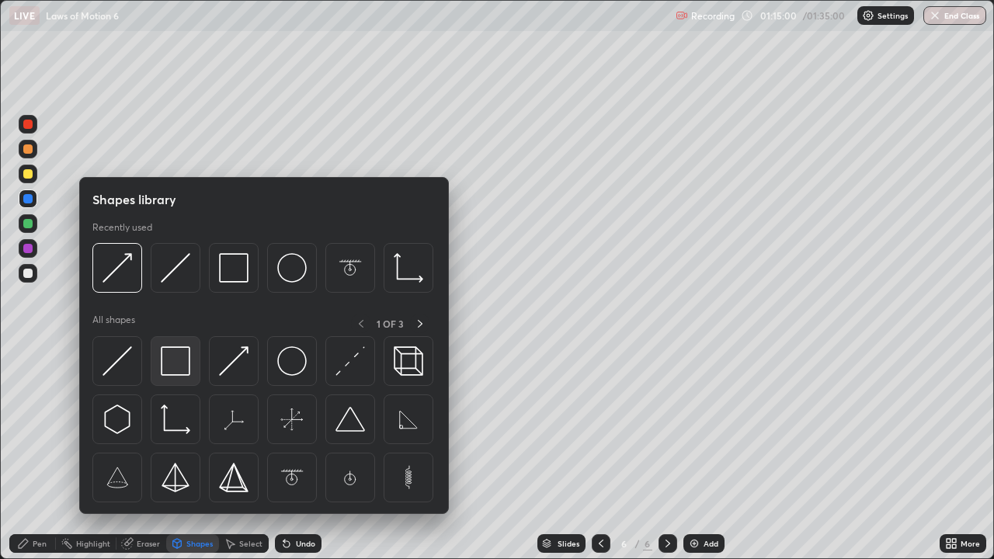
click at [177, 366] on img at bounding box center [176, 361] width 30 height 30
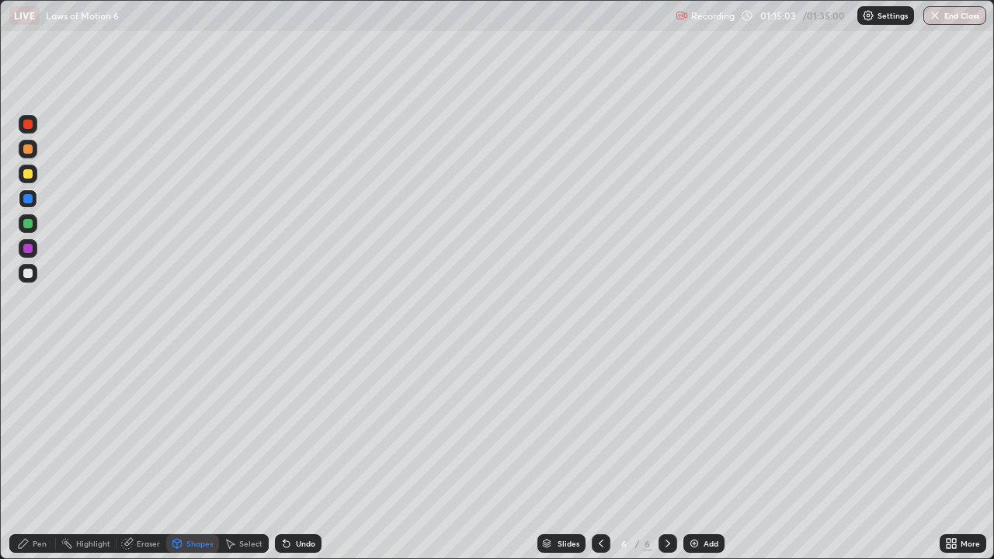
click at [26, 273] on div at bounding box center [27, 273] width 9 height 9
click at [192, 454] on div "Shapes" at bounding box center [199, 544] width 26 height 8
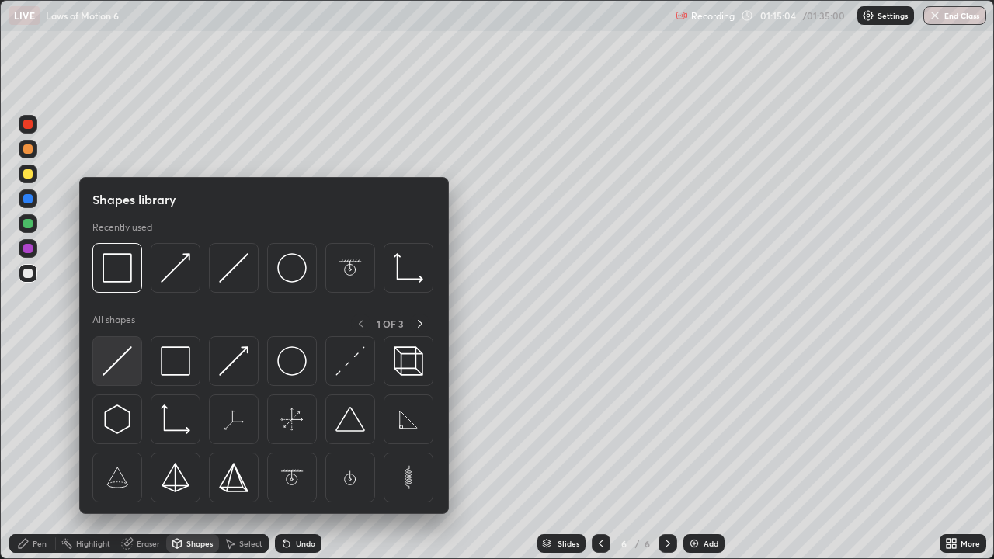
click at [114, 363] on img at bounding box center [118, 361] width 30 height 30
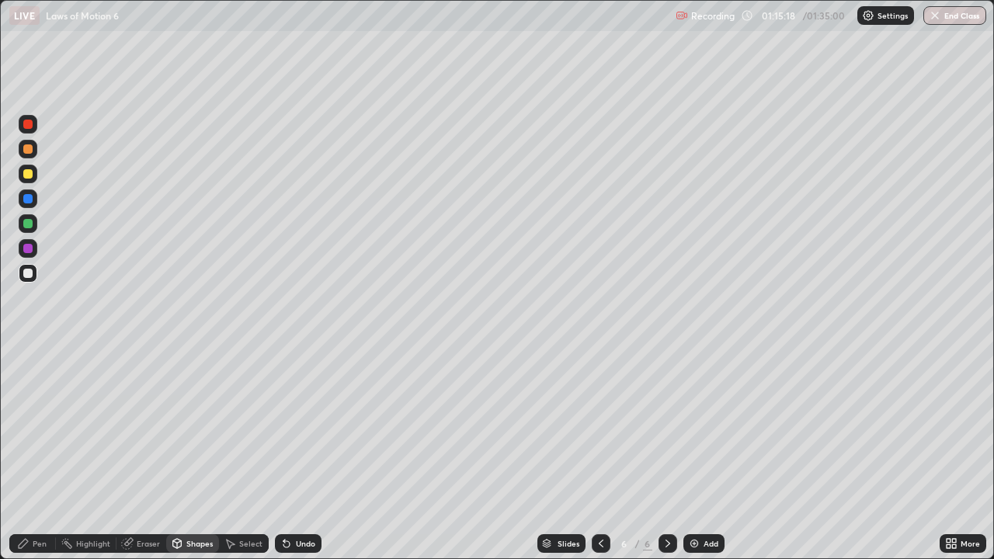
click at [40, 454] on div "Pen" at bounding box center [32, 543] width 47 height 19
click at [28, 176] on div at bounding box center [27, 173] width 9 height 9
click at [198, 454] on div "Shapes" at bounding box center [199, 544] width 26 height 8
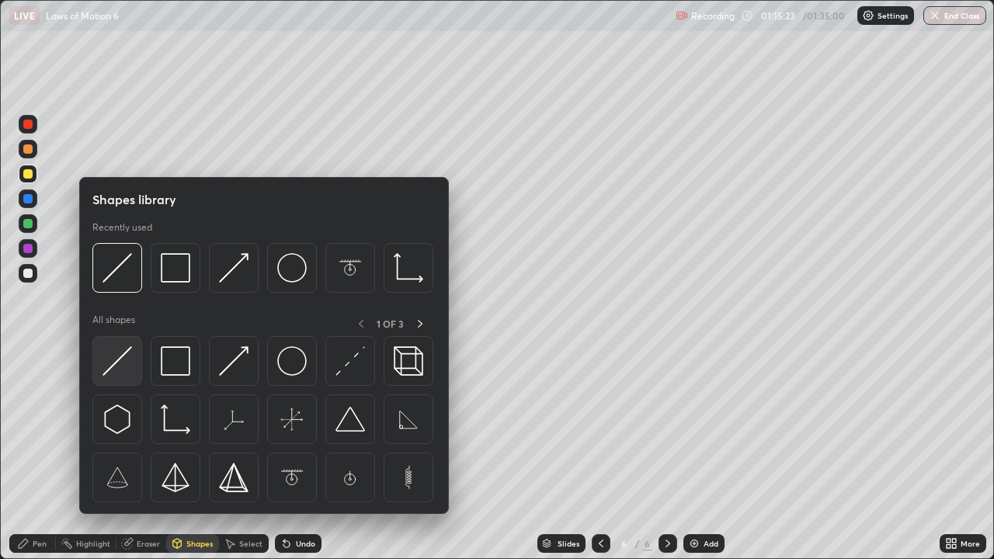
click at [124, 354] on img at bounding box center [118, 361] width 30 height 30
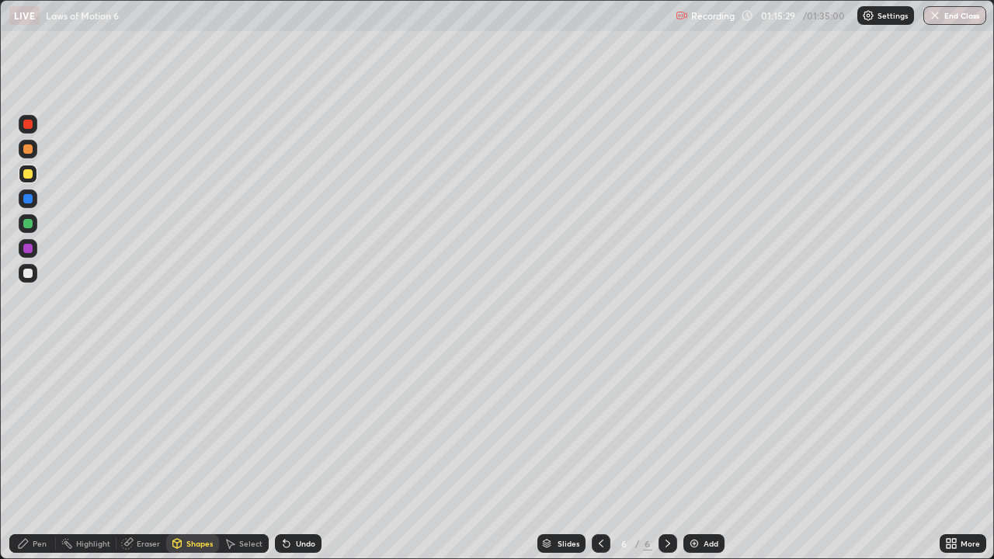
click at [25, 249] on div at bounding box center [27, 248] width 9 height 9
click at [26, 152] on div at bounding box center [27, 148] width 9 height 9
click at [40, 454] on div "Pen" at bounding box center [40, 544] width 14 height 8
click at [31, 272] on div at bounding box center [27, 273] width 9 height 9
click at [196, 454] on div "Shapes" at bounding box center [199, 544] width 26 height 8
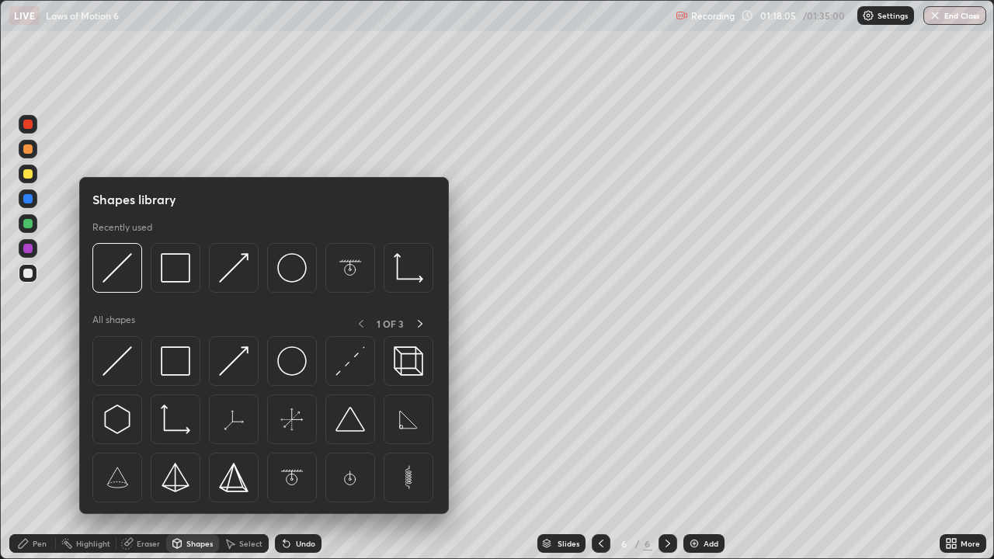
click at [169, 364] on img at bounding box center [176, 361] width 30 height 30
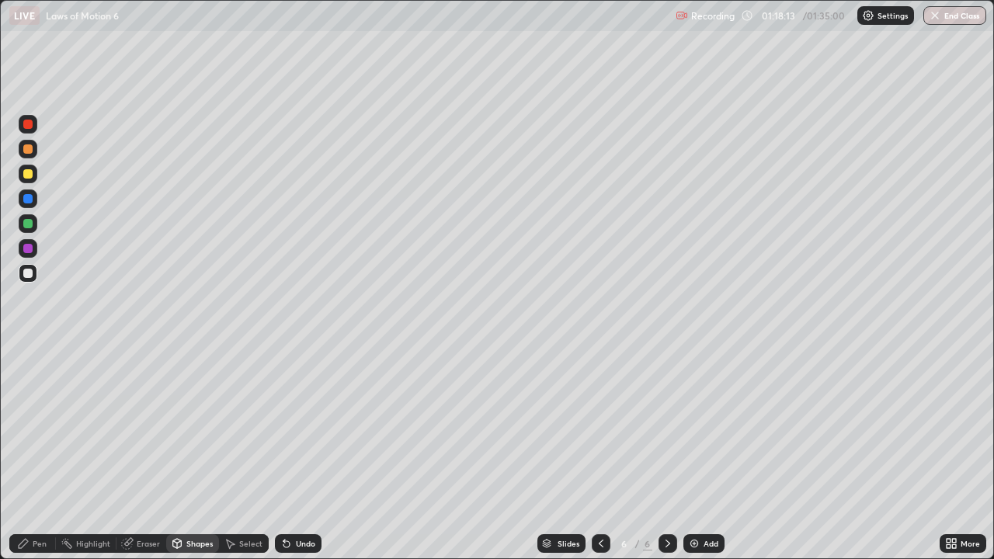
click at [39, 454] on div "Pen" at bounding box center [40, 544] width 14 height 8
click at [198, 454] on div "Shapes" at bounding box center [199, 544] width 26 height 8
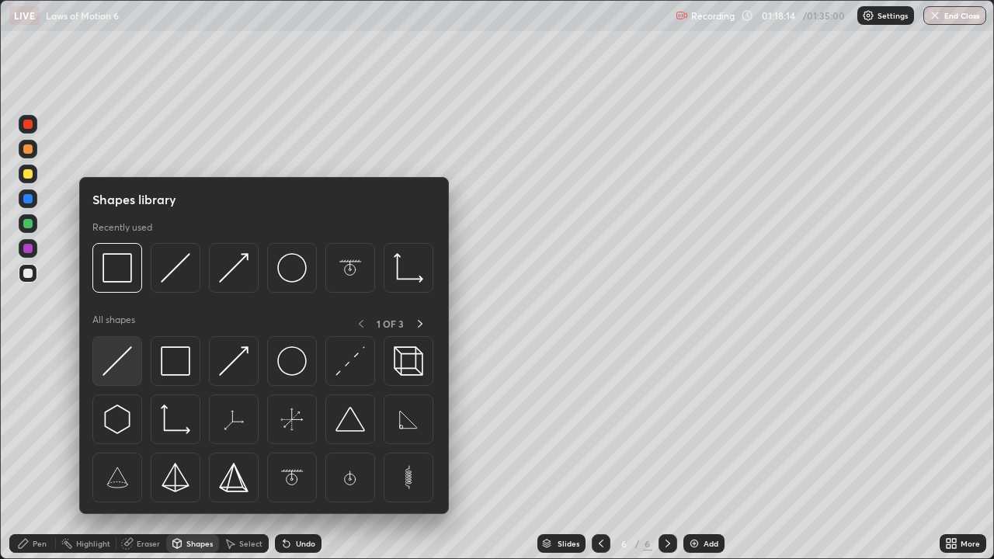
click at [119, 358] on img at bounding box center [118, 361] width 30 height 30
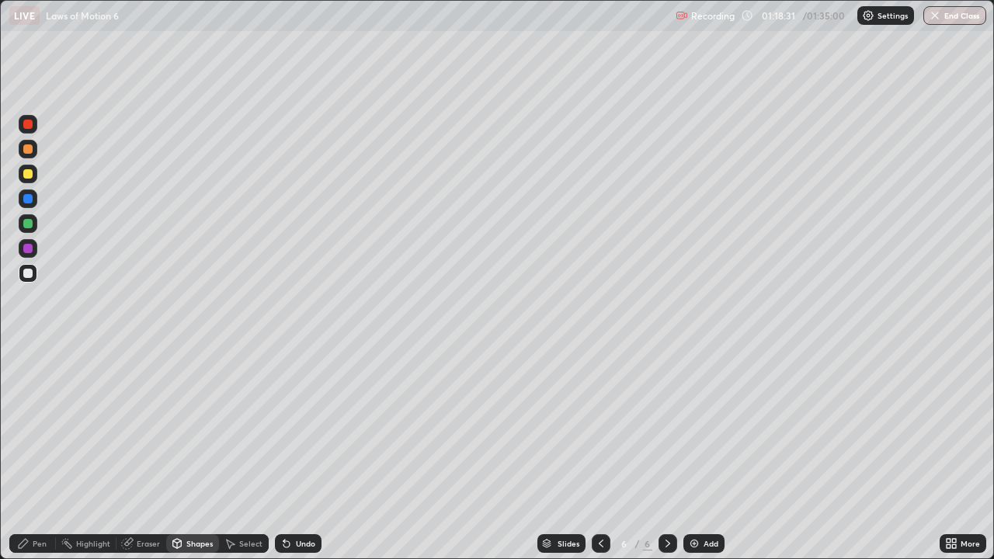
click at [42, 454] on div "Pen" at bounding box center [40, 544] width 14 height 8
click at [198, 454] on div "Shapes" at bounding box center [192, 543] width 53 height 19
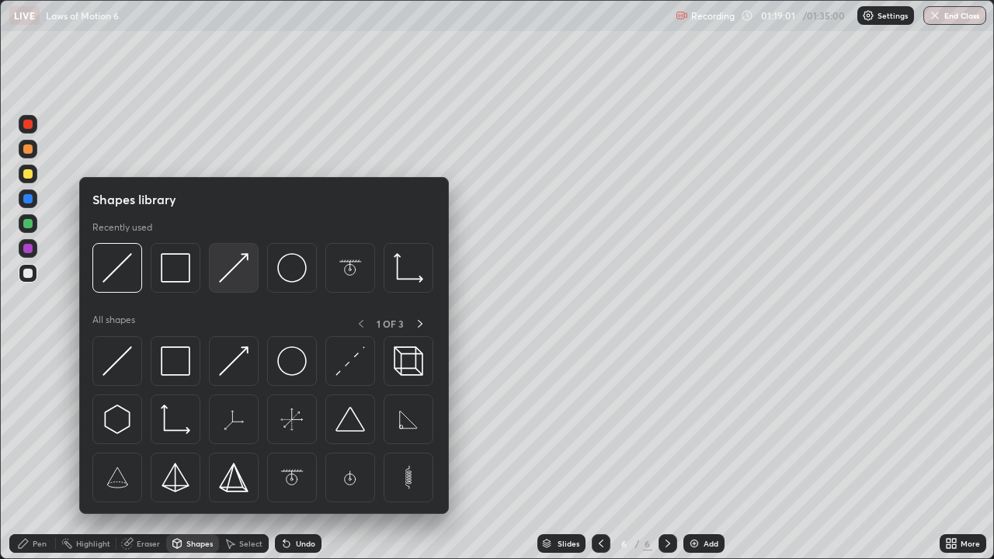
click at [234, 270] on img at bounding box center [234, 268] width 30 height 30
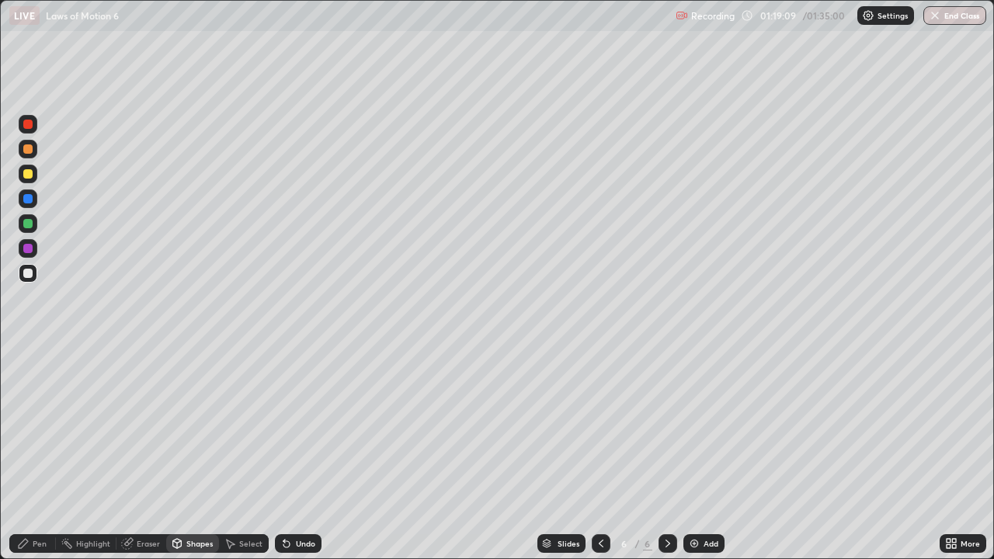
click at [26, 205] on div at bounding box center [28, 198] width 19 height 19
click at [38, 454] on div "Pen" at bounding box center [32, 543] width 47 height 19
click at [933, 19] on img "button" at bounding box center [935, 15] width 12 height 12
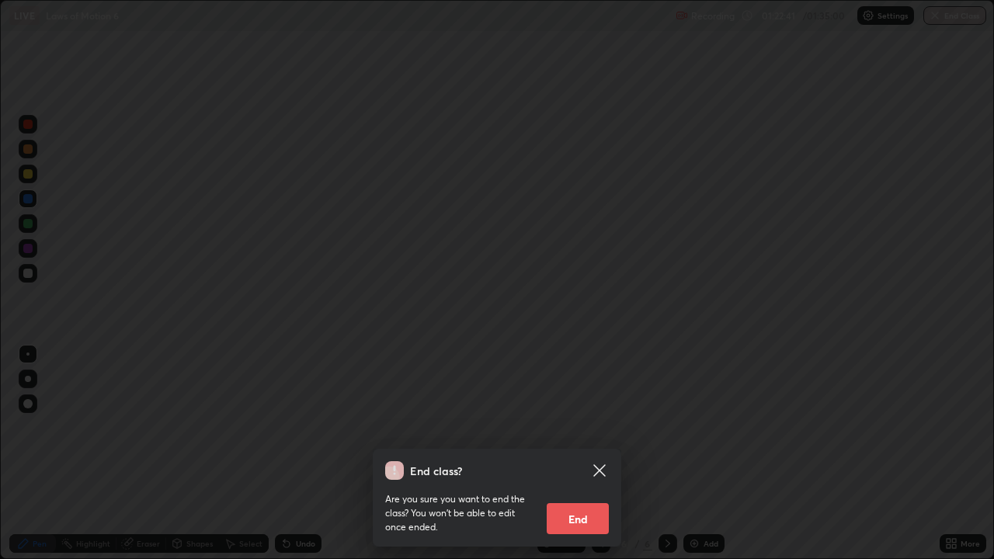
click at [594, 454] on button "End" at bounding box center [578, 518] width 62 height 31
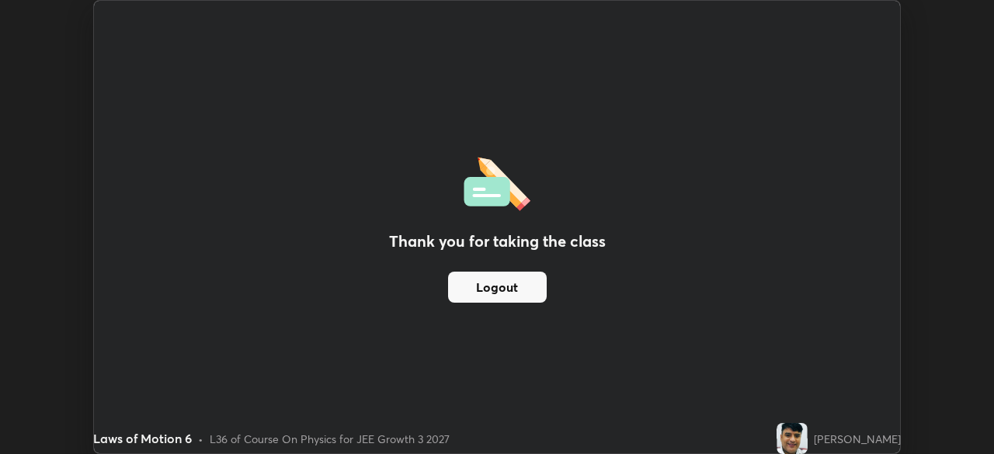
scroll to position [77206, 76666]
